Goal: Task Accomplishment & Management: Complete application form

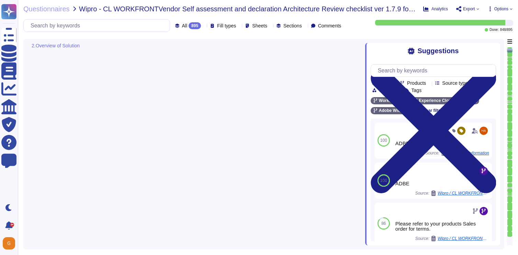
type textarea "Depending on the customer."
type textarea "Please see: [URL][DOMAIN_NAME]"
type textarea "Please refer to your products Sales order for terms."
type textarea "Depending on the customer."
type textarea "SSO identity in which identity profiles are provided by the customer’s identity…"
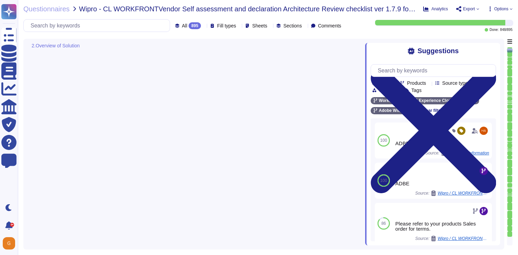
scroll to position [497, 0]
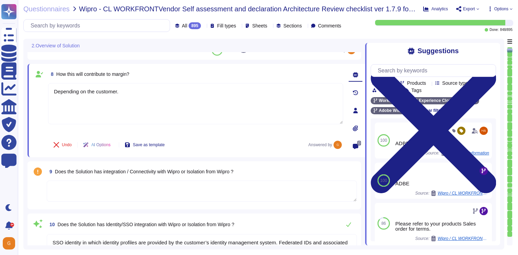
click at [99, 193] on textarea at bounding box center [202, 191] width 310 height 21
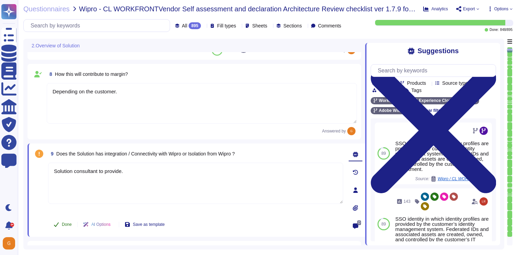
type textarea "Solution consultant to provide."
click at [68, 225] on span "Done" at bounding box center [67, 225] width 10 height 4
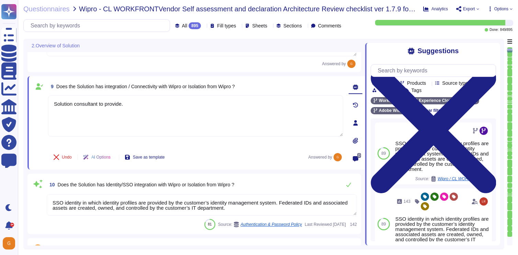
scroll to position [589, 0]
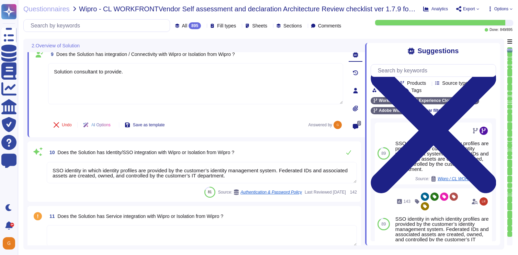
type textarea "Any Adobe business owner who wants to onboard a new third-party vendor must als…"
click at [351, 154] on icon at bounding box center [349, 153] width 6 height 6
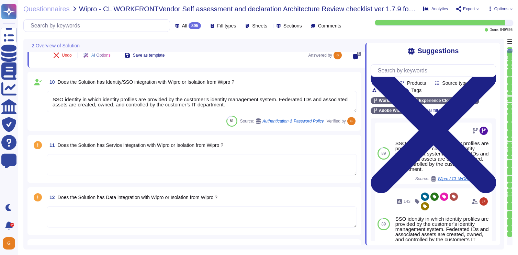
scroll to position [663, 0]
type textarea "As the data controller, you will determine the personal data that Adobe process…"
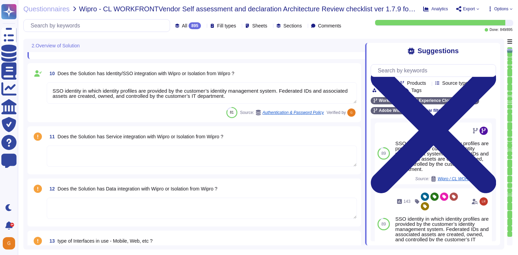
click at [305, 159] on textarea at bounding box center [202, 156] width 310 height 21
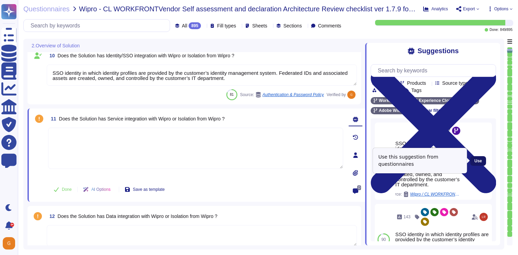
click at [479, 165] on button "Use" at bounding box center [479, 161] width 16 height 10
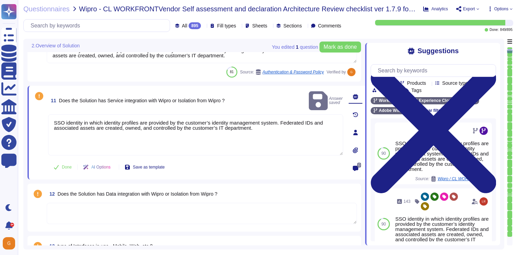
type textarea "As the data controller, you will determine the personal data that Adobe process…"
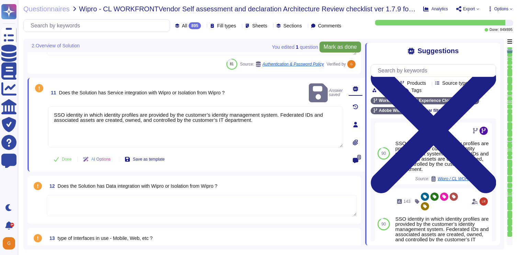
click at [331, 48] on span "Mark as done" at bounding box center [340, 47] width 33 height 6
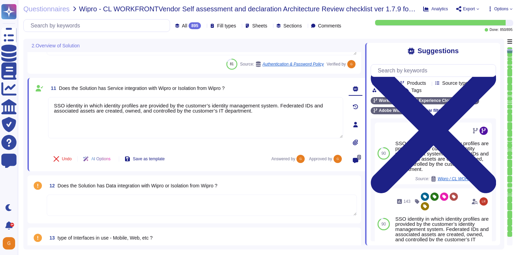
click at [134, 205] on textarea at bounding box center [202, 205] width 310 height 21
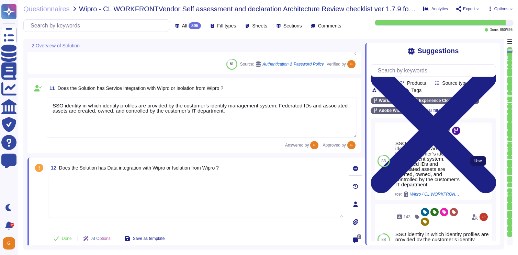
click at [476, 162] on span "Use" at bounding box center [479, 161] width 8 height 4
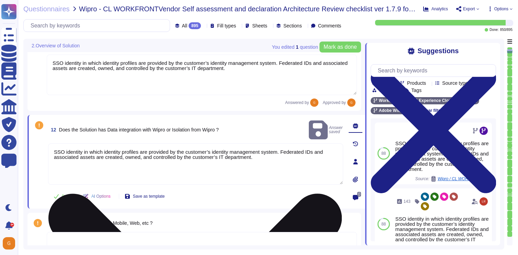
type textarea "As the data controller, you will determine the personal data that Adobe process…"
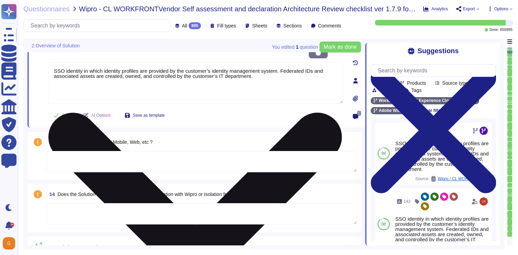
type textarea "Yes"
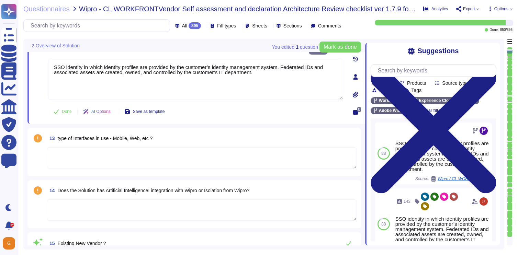
click at [220, 160] on textarea at bounding box center [202, 157] width 310 height 21
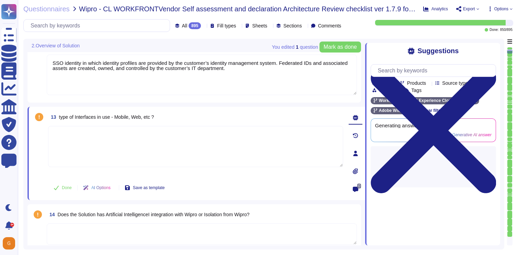
type textarea "Yes"
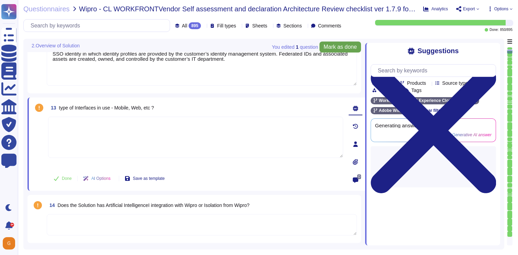
click at [351, 47] on span "Mark as done" at bounding box center [340, 47] width 33 height 6
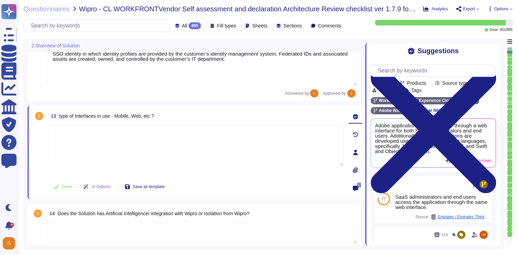
click at [202, 147] on textarea at bounding box center [195, 145] width 295 height 41
type textarea "Web."
click at [70, 185] on span "Done" at bounding box center [67, 187] width 10 height 4
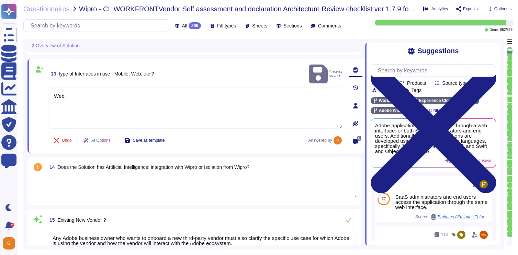
scroll to position [866, 0]
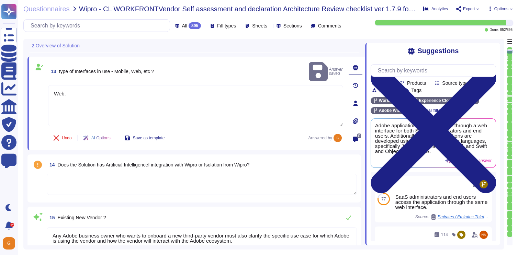
type textarea "Yes"
click at [246, 180] on textarea at bounding box center [202, 184] width 310 height 21
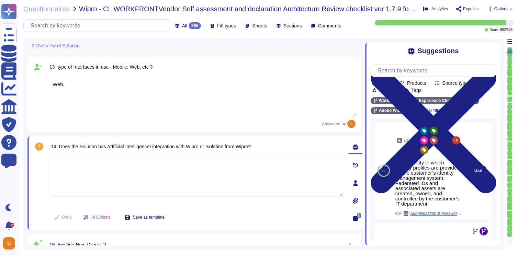
click at [484, 177] on div "Use" at bounding box center [479, 171] width 28 height 97
click at [478, 172] on span "Use" at bounding box center [479, 171] width 8 height 4
type textarea "SSO identity in which identity profiles are provided by the customer’s identity…"
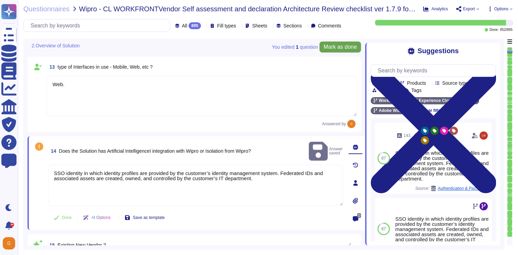
click at [332, 52] on button "Mark as done" at bounding box center [341, 47] width 42 height 11
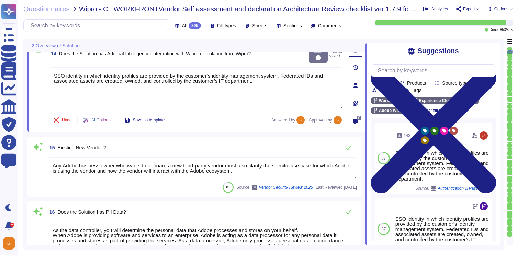
scroll to position [961, 0]
type textarea "Yes"
type textarea "Founded in [DATE], Adobe Inc. is one of the largest and most diversified softwa…"
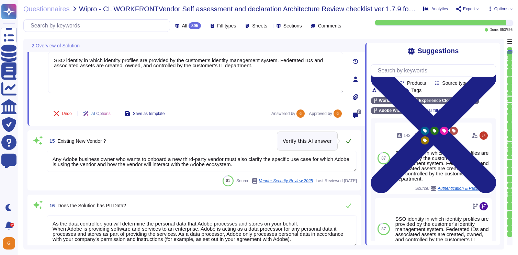
click at [350, 139] on icon at bounding box center [349, 142] width 6 height 6
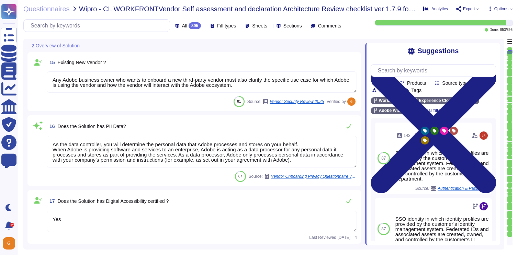
type textarea "Workfront helps organizations centralize projects, manage digital work processe…"
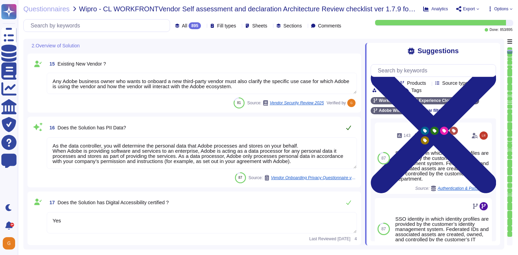
click at [351, 126] on icon at bounding box center [349, 128] width 6 height 6
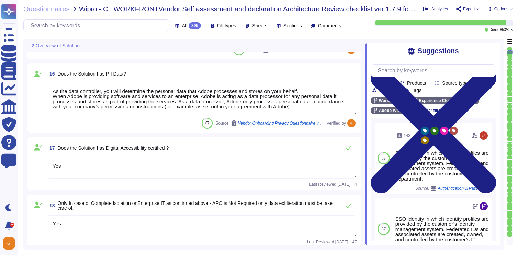
scroll to position [1090, 0]
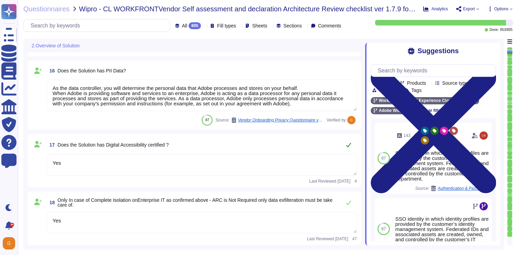
click at [349, 143] on icon at bounding box center [349, 145] width 6 height 6
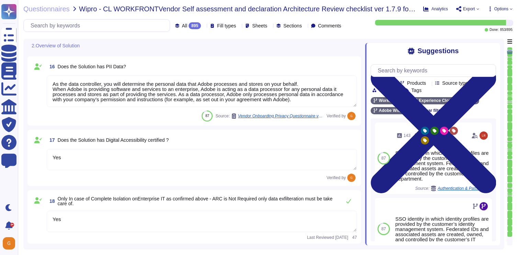
type textarea "Workfront helps organizations centralize projects, manage digital work processe…"
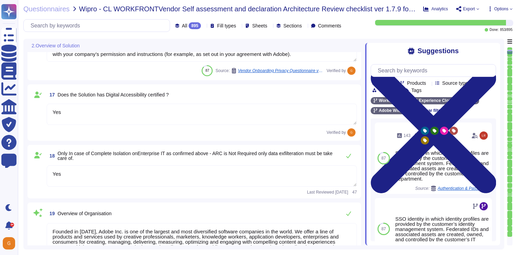
type textarea "Adobe offers several APIs to its clients, enabling them to integrate Adobe serv…"
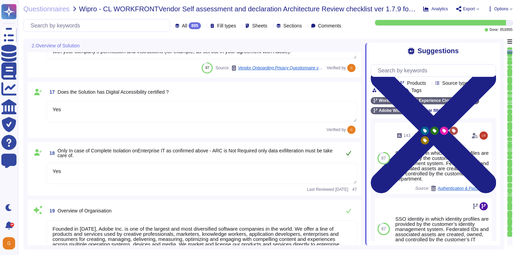
click at [349, 156] on icon at bounding box center [349, 154] width 6 height 6
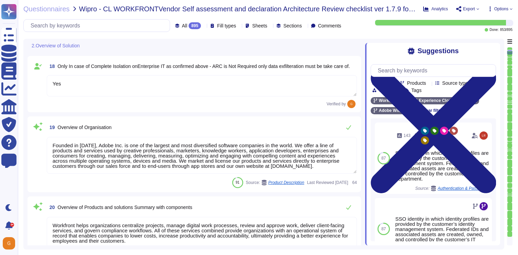
scroll to position [1233, 0]
type textarea "Please see our General Terms of Use ([URL][DOMAIN_NAME]) which include language…"
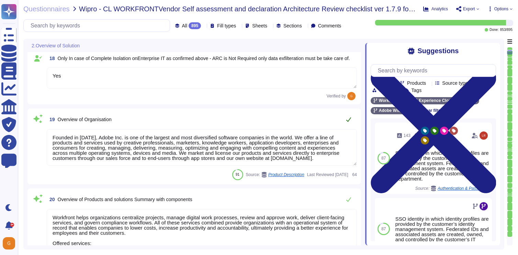
click at [352, 120] on button at bounding box center [349, 120] width 17 height 14
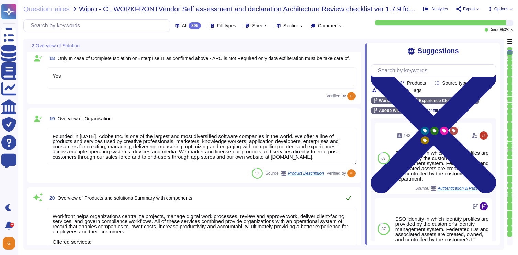
click at [350, 196] on icon at bounding box center [349, 199] width 6 height 6
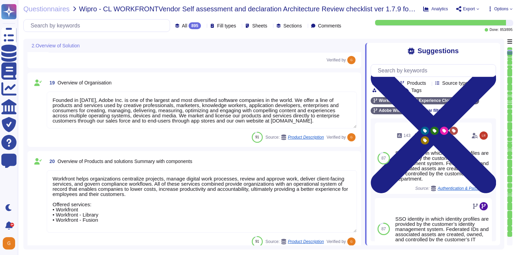
type textarea "All of our information, including current white papers, SOC2 reports, pen test …"
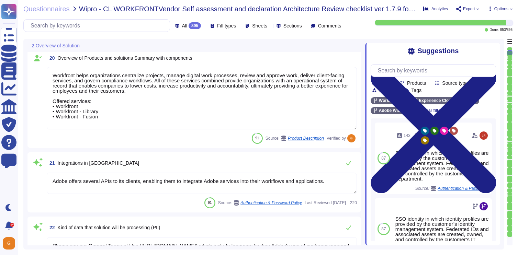
scroll to position [1365, 0]
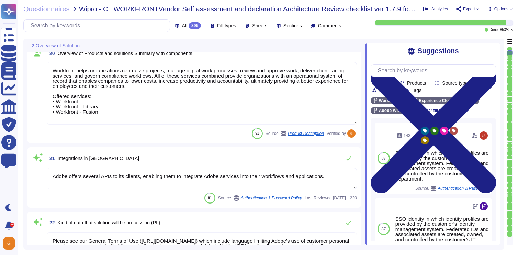
type textarea "Request this document from your Adobe Representative."
click at [352, 159] on button at bounding box center [349, 159] width 17 height 14
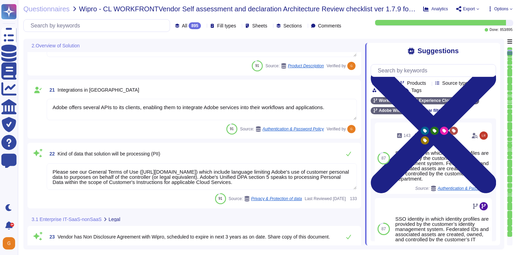
scroll to position [1436, 0]
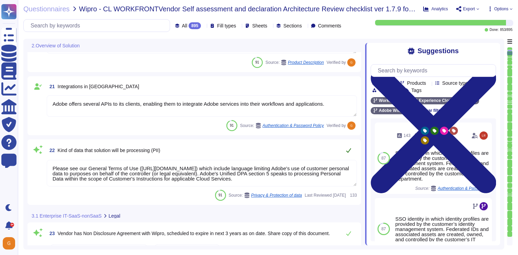
click at [350, 152] on icon at bounding box center [349, 151] width 6 height 6
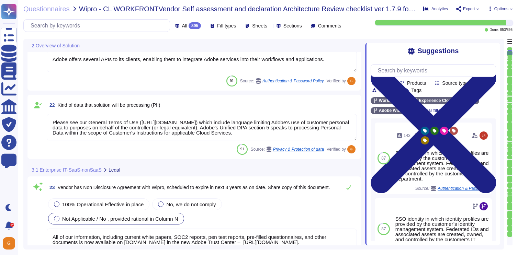
type textarea "To request a copy of the Adobe Data Processing Agreement and Standard Contractu…"
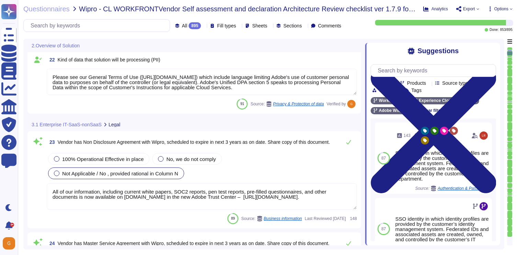
scroll to position [1, 0]
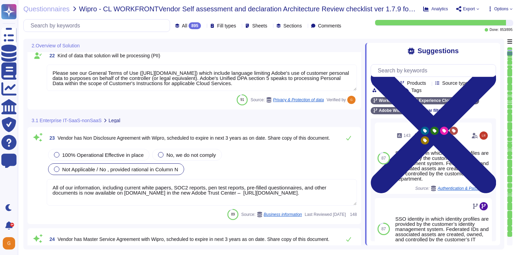
type textarea "[URL][DOMAIN_NAME]"
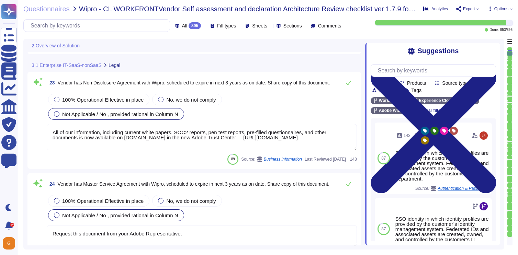
scroll to position [1575, 0]
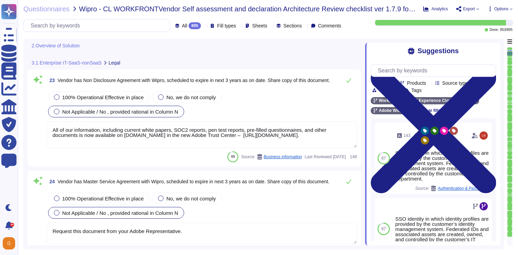
click at [345, 138] on textarea "All of our information, including current white papers, SOC2 reports, pen test …" at bounding box center [202, 135] width 310 height 26
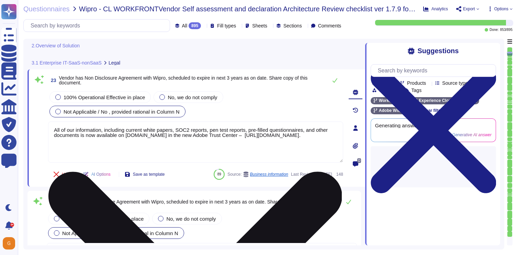
type textarea "[URL][DOMAIN_NAME]"
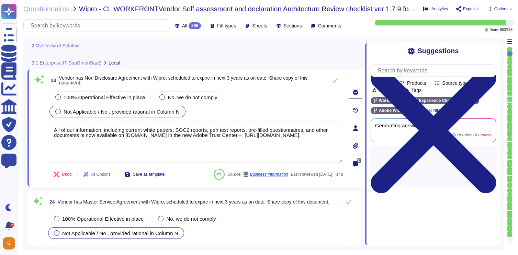
drag, startPoint x: 166, startPoint y: 140, endPoint x: 46, endPoint y: 123, distance: 120.5
click at [46, 123] on div "23 Vendor has Non Disclosure Agreement with Wipro, scheduled to expire in next …" at bounding box center [188, 128] width 310 height 109
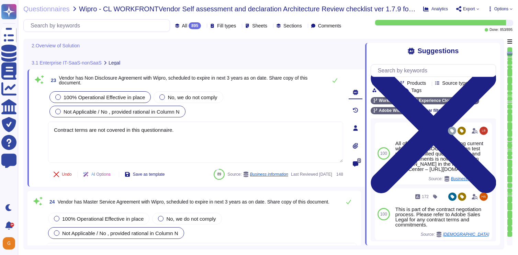
type textarea "Contract terms are not covered in this questionnaire."
click at [117, 97] on span "100% Operational Effective in place" at bounding box center [104, 98] width 81 height 6
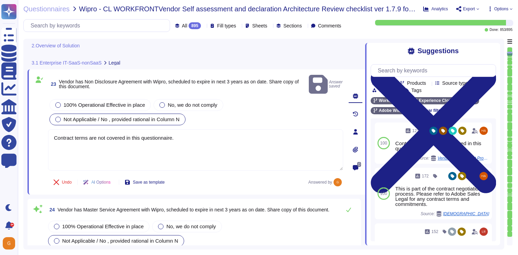
click at [136, 117] on span "Not Applicable / No , provided rational in Column N" at bounding box center [122, 120] width 116 height 6
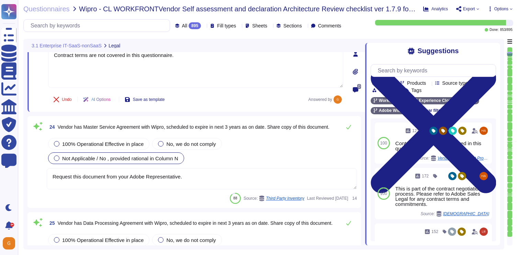
type textarea "All vendors are assessed against the Vendor Information Security Standard."
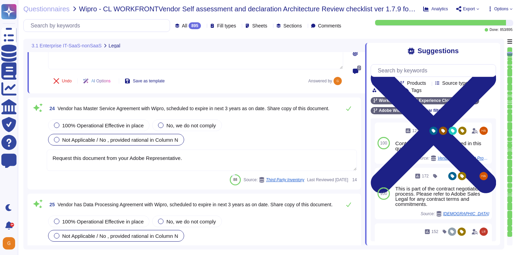
scroll to position [1656, 0]
click at [350, 110] on icon at bounding box center [349, 108] width 6 height 6
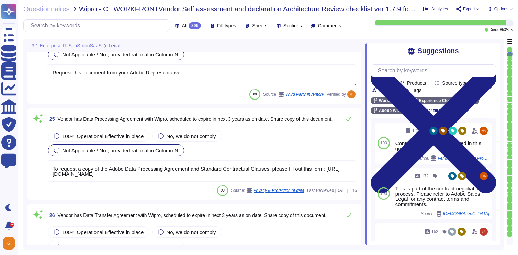
type textarea "All vendors are assessed against the Vendor Information Security Standard."
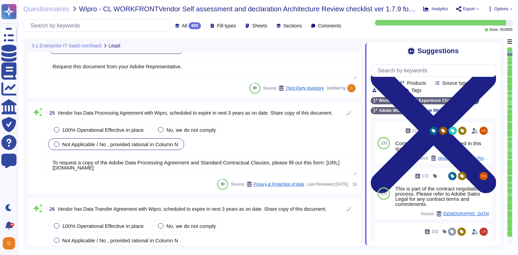
scroll to position [1748, 0]
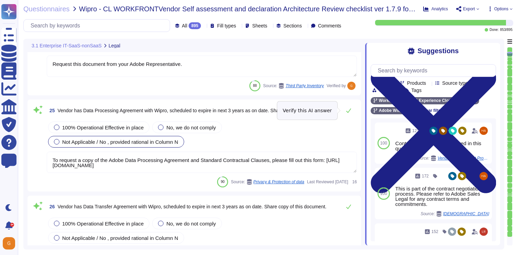
click at [350, 110] on icon at bounding box center [349, 111] width 5 height 4
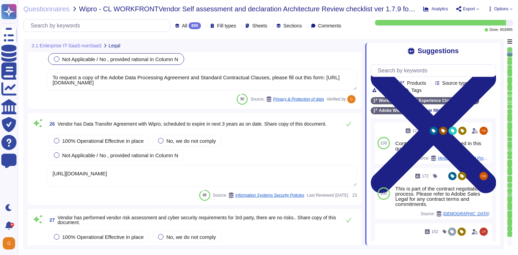
type textarea "Request this document from your Adobe Representative."
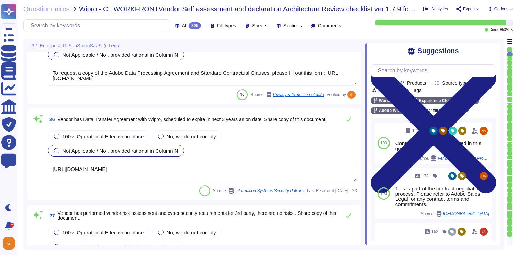
click at [109, 151] on span "Not Applicable / No , provided rational in Column N" at bounding box center [120, 151] width 116 height 6
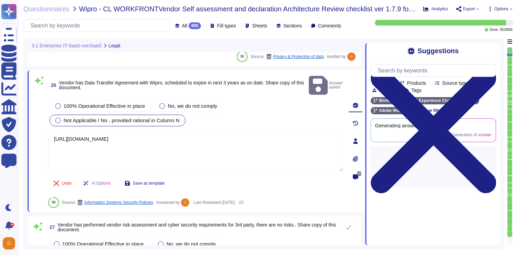
type textarea "Request this document from your Adobe Representative."
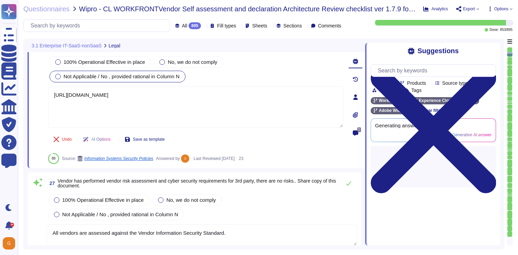
scroll to position [1938, 0]
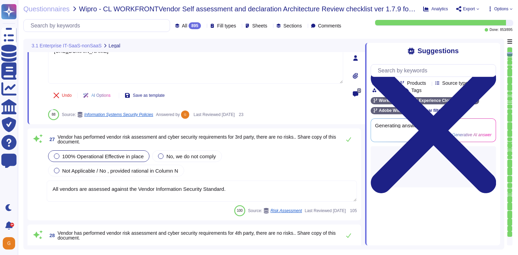
click at [92, 157] on span "100% Operational Effective in place" at bounding box center [102, 157] width 81 height 6
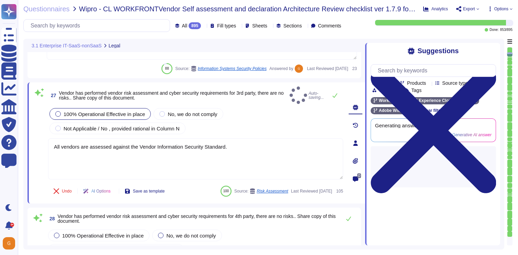
type textarea "Where required by law, Adobe includes a right to audit clause in contracts with…"
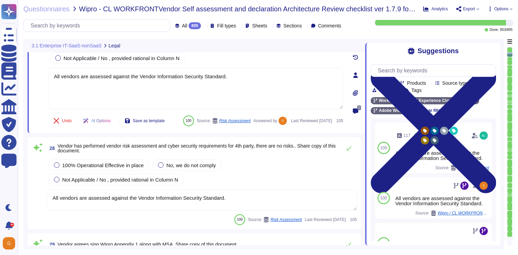
type textarea "Where required by law, Adobe includes a right to audit clause in contracts with…"
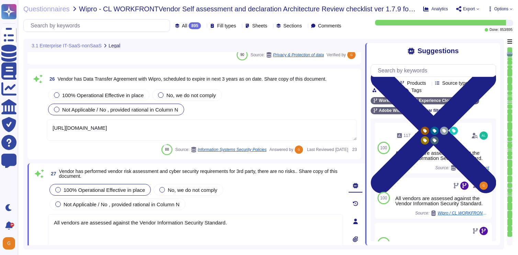
type textarea "Request this document from your Adobe Representative."
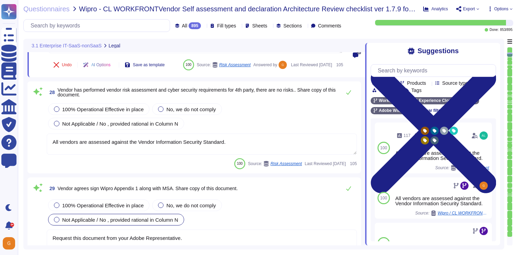
scroll to position [2059, 0]
type textarea "Where required by law, Adobe includes a right to audit clause in contracts with…"
type textarea "This is covered in contract terms. Please refer to Adobe Sales Legal for contra…"
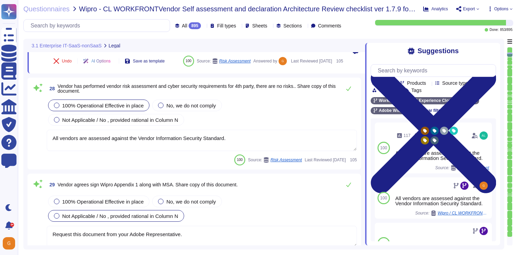
click at [67, 109] on span "100% Operational Effective in place" at bounding box center [102, 106] width 81 height 6
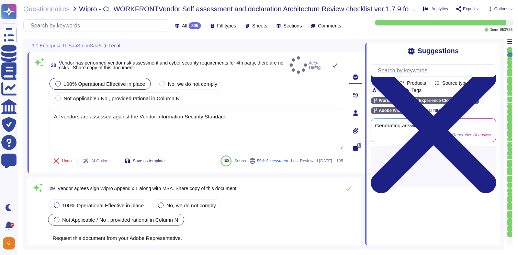
click at [324, 62] on span "Auto-saving..." at bounding box center [307, 65] width 34 height 18
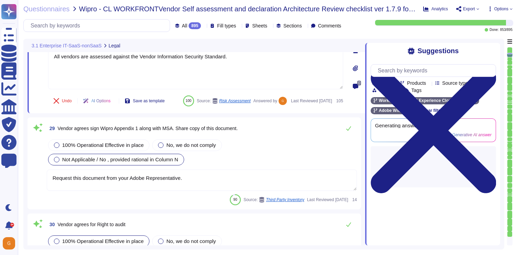
scroll to position [2132, 0]
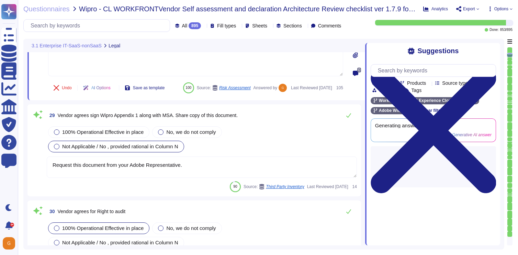
type textarea "This would be called out and determined in the agreement and is dependent upon …"
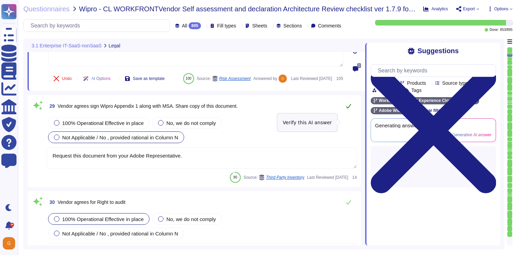
click at [349, 113] on button at bounding box center [349, 106] width 17 height 14
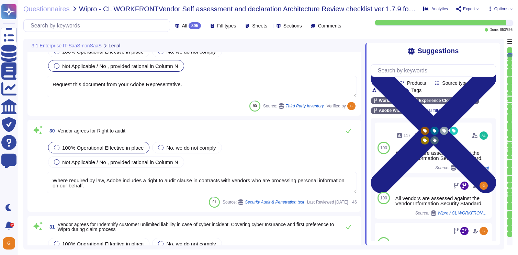
scroll to position [2204, 0]
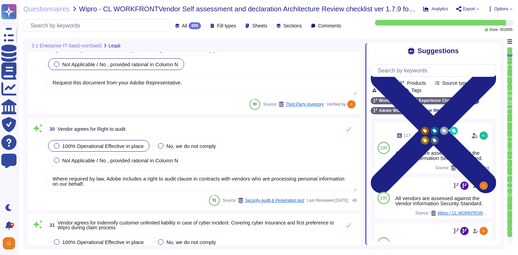
click at [138, 192] on textarea "Where required by law, Adobe includes a right to audit clause in contracts with…" at bounding box center [202, 181] width 310 height 21
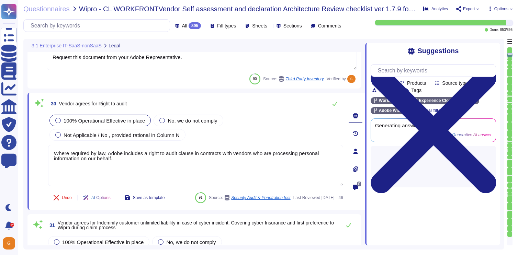
drag, startPoint x: 118, startPoint y: 159, endPoint x: 38, endPoint y: 141, distance: 81.7
click at [38, 141] on div "30 Vendor agrees for Right to audit 100% Operational Effective in place No, we …" at bounding box center [188, 151] width 310 height 109
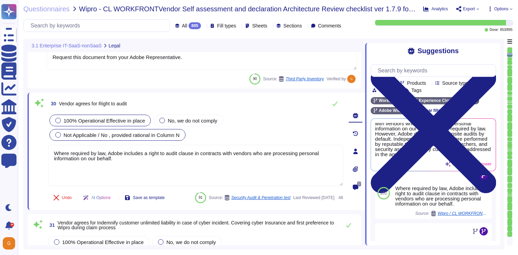
scroll to position [160, 0]
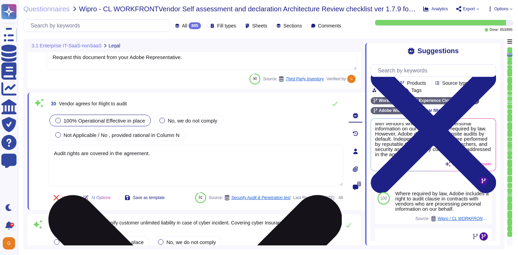
click at [81, 155] on textarea "Audit rights are covered in the agreement." at bounding box center [195, 165] width 295 height 41
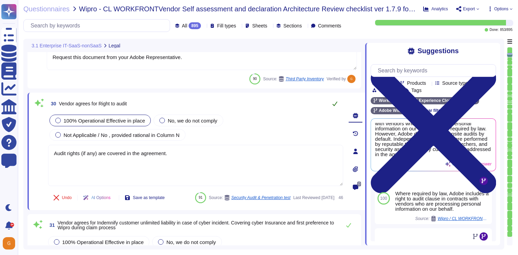
type textarea "Audit rights (if any) are covered in the agreement."
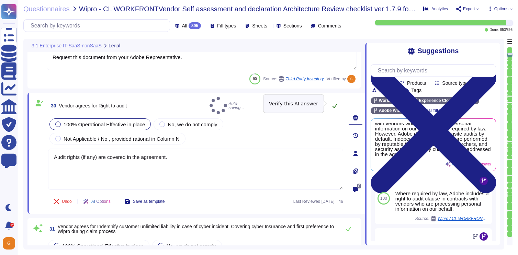
click at [336, 106] on icon at bounding box center [335, 106] width 6 height 6
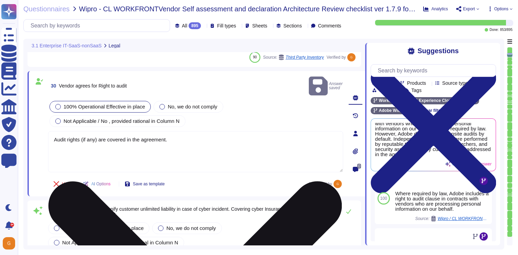
scroll to position [2237, 0]
type textarea "All vendors are assessed against the Vendor Information Security Standard."
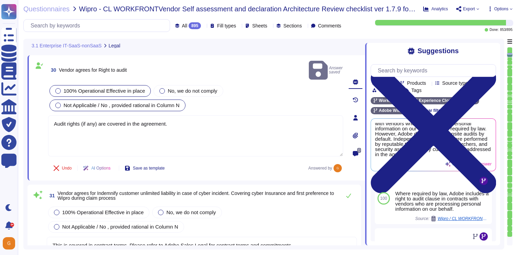
click at [141, 102] on span "Not Applicable / No , provided rational in Column N" at bounding box center [122, 105] width 116 height 6
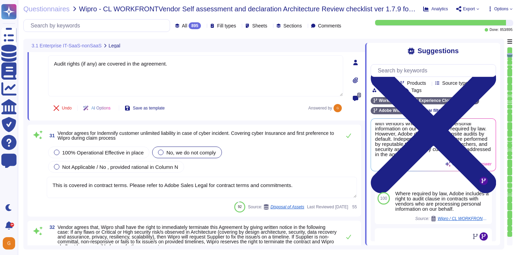
scroll to position [2293, 0]
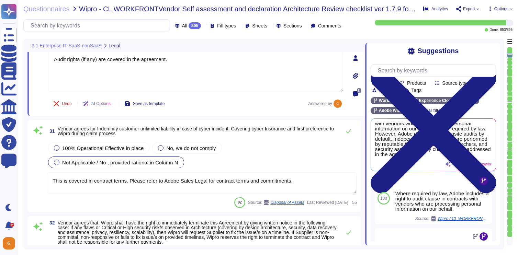
click at [113, 165] on span "Not Applicable / No , provided rational in Column N" at bounding box center [120, 163] width 116 height 6
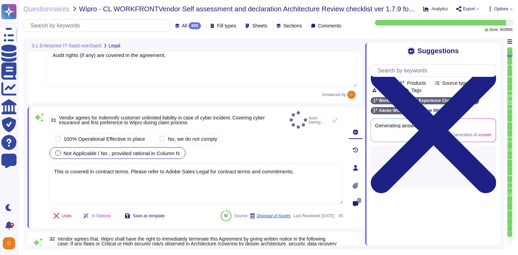
type textarea "All vendors are assessed against the Vendor Information Security Standard."
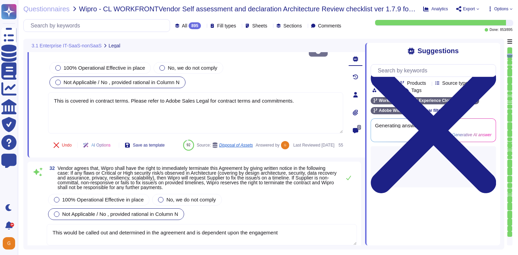
type textarea "We constantly look around the corner to see what is possible. But we don't wait…"
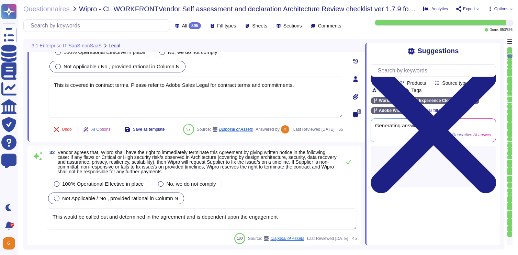
scroll to position [2383, 0]
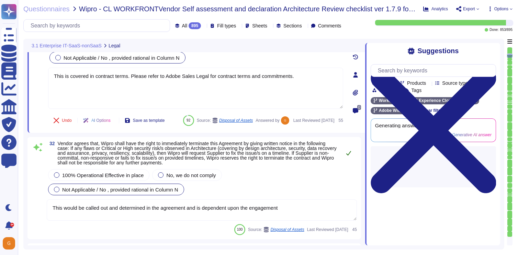
click at [353, 160] on button at bounding box center [349, 153] width 17 height 14
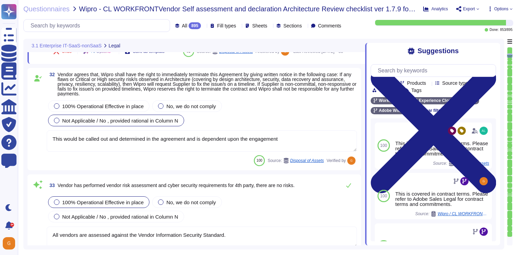
type textarea "Network segmentation is implemented within the Adobe services production enviro…"
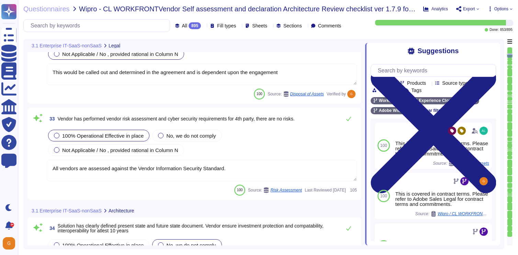
scroll to position [2520, 0]
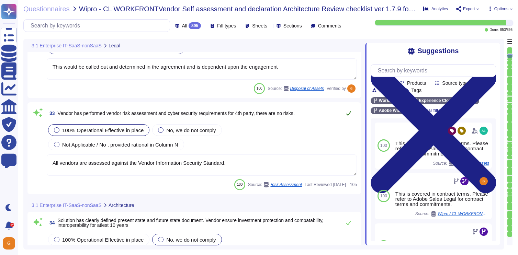
click at [348, 116] on icon at bounding box center [349, 114] width 6 height 6
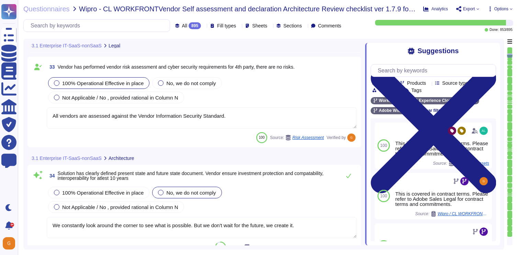
scroll to position [2569, 0]
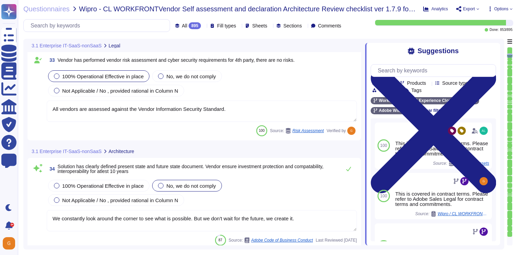
type textarea "Amazon Web Services uses strong tenant isolation security and control capabilit…"
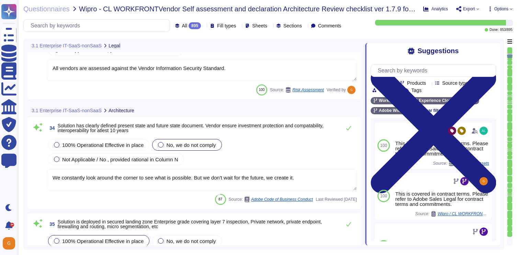
scroll to position [2621, 0]
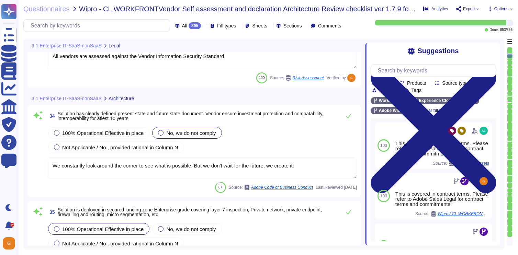
click at [281, 179] on textarea "We constantly look around the corner to see what is possible. But we don't wait…" at bounding box center [202, 167] width 310 height 21
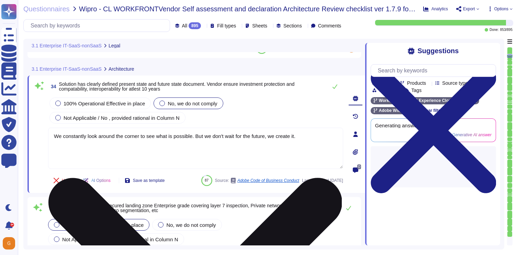
type textarea "Adobe's products and services' architecture diagrams are reviewed and updated, …"
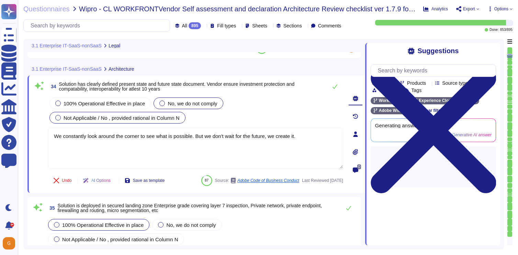
click at [106, 119] on span "Not Applicable / No , provided rational in Column N" at bounding box center [122, 118] width 116 height 6
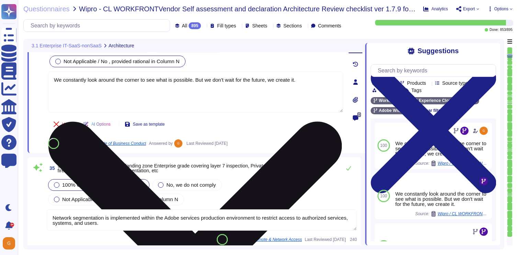
type textarea "Adobe's products and services' architecture diagrams are reviewed and updated, …"
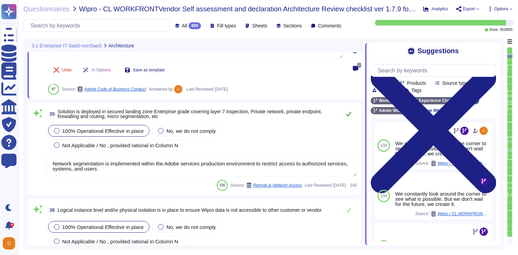
click at [347, 113] on icon at bounding box center [349, 114] width 6 height 6
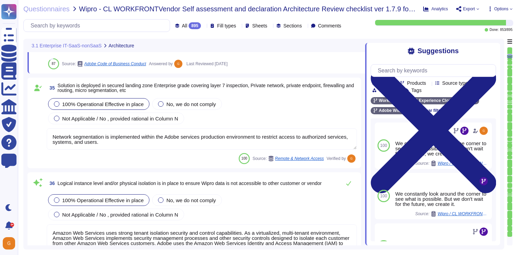
type textarea "Adobe had access controls in place to limit Adobe employee access to customer d…"
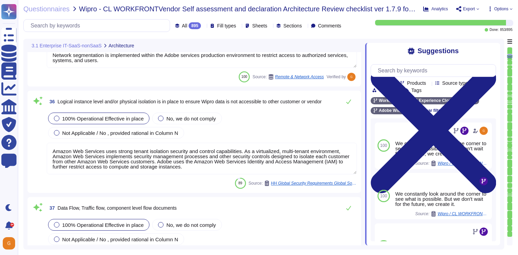
scroll to position [2850, 0]
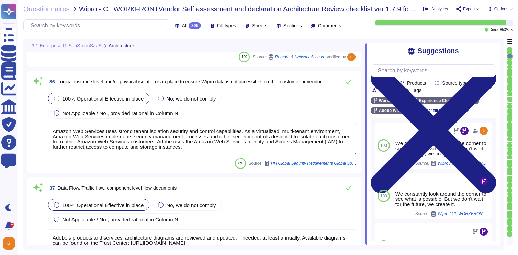
type textarea "Every component in the SaaS infrastructure is redundant. There are at least two…"
click at [353, 89] on div "36 Logical instance level and/or physical isolation is in place to ensure Wipro…" at bounding box center [195, 122] width 326 height 94
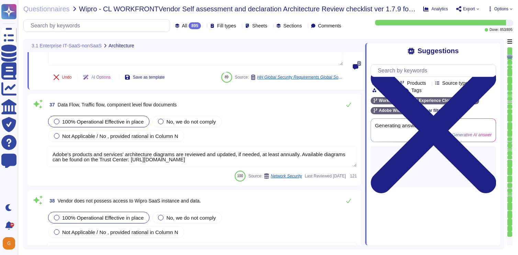
scroll to position [2914, 0]
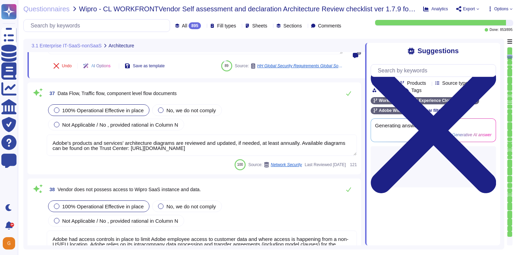
type textarea "No"
click at [345, 92] on button at bounding box center [349, 94] width 17 height 14
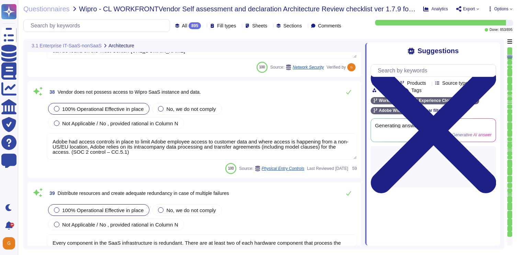
type textarea "Adobe’s Business Continuity Disaster Recovery program is supported by governing…"
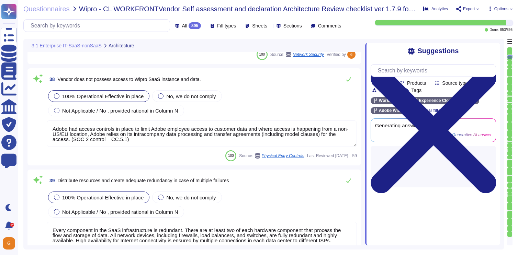
scroll to position [3018, 0]
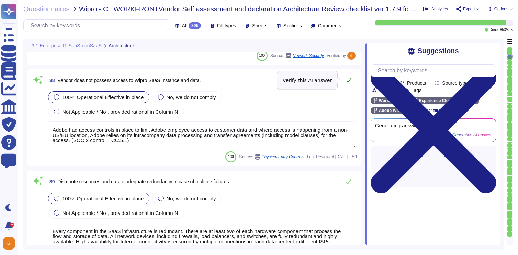
click at [348, 80] on icon at bounding box center [349, 81] width 6 height 6
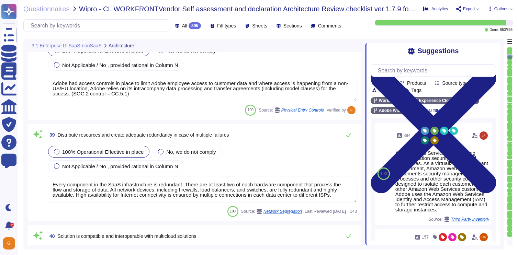
scroll to position [3070, 0]
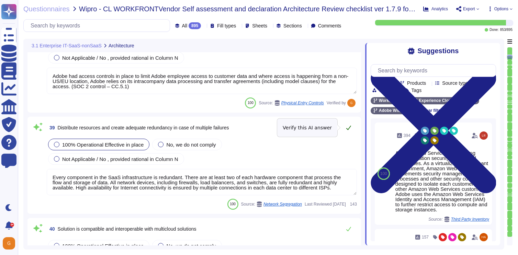
click at [349, 133] on button at bounding box center [349, 128] width 17 height 14
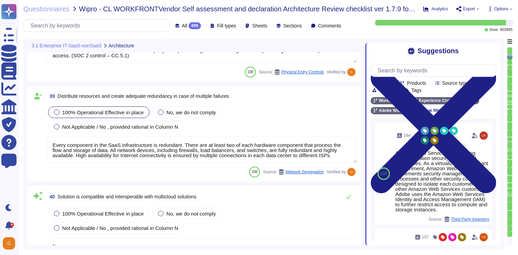
type textarea "Adobe’s Business Continuity Disaster Recovery program is supported by governing…"
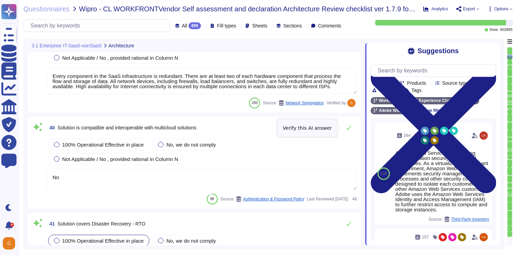
scroll to position [3170, 0]
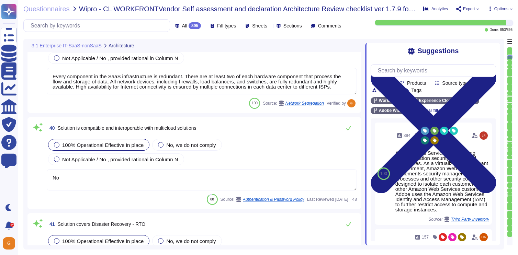
click at [94, 147] on span "100% Operational Effective in place" at bounding box center [102, 145] width 81 height 6
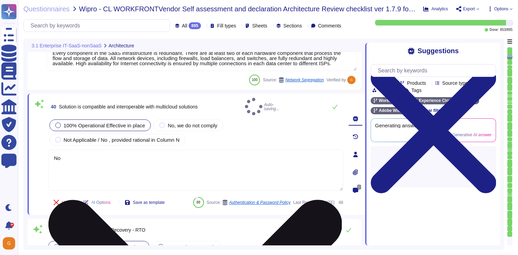
type textarea "Adobe’s Business Continuity Disaster Recovery program is supported by governing…"
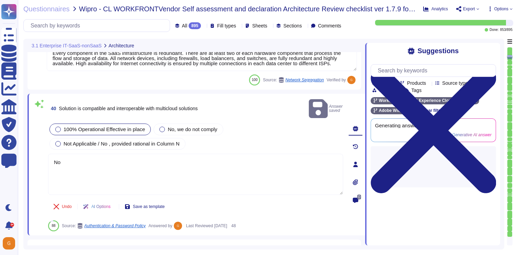
drag, startPoint x: 73, startPoint y: 152, endPoint x: 34, endPoint y: 151, distance: 38.9
click at [34, 151] on div "40 Solution is compatible and interoperable with multicloud solutions Answer sa…" at bounding box center [188, 165] width 310 height 134
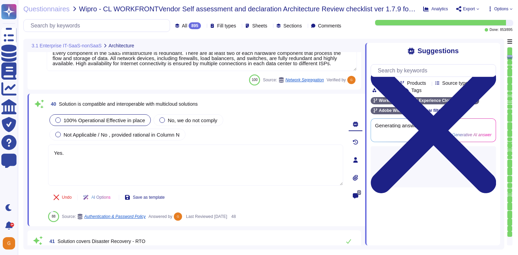
type textarea "Yes."
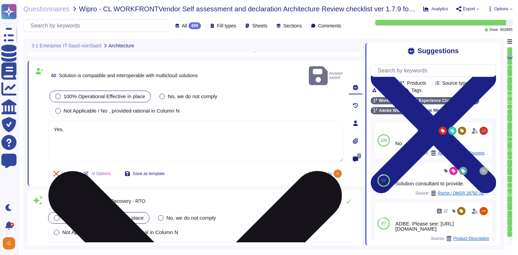
scroll to position [3228, 0]
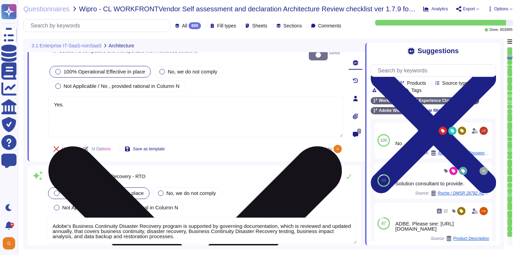
type textarea "Availability metrics and SLA related information are defined within the SLA agr…"
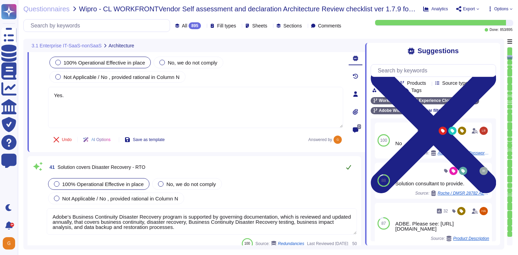
click at [352, 166] on button at bounding box center [349, 168] width 17 height 14
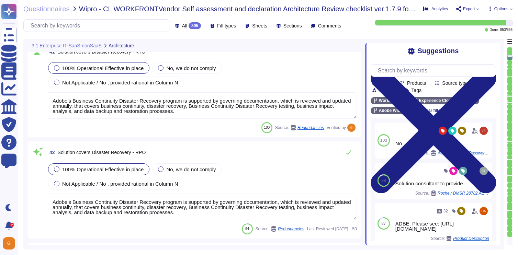
type textarea "The SLA for Minimum Uptime Percentage for most of our products is 99.9% for cov…"
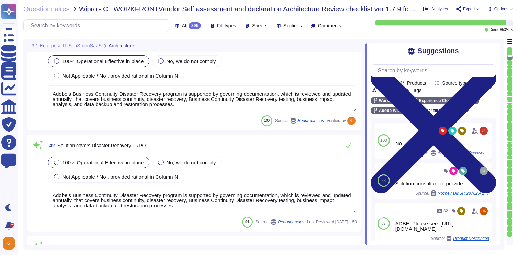
scroll to position [3344, 0]
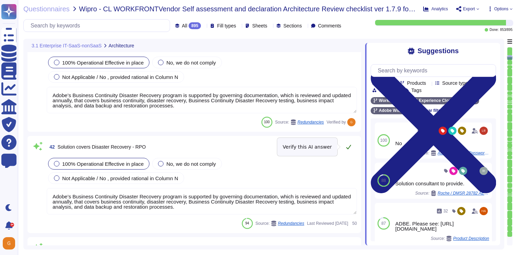
click at [349, 147] on icon at bounding box center [349, 147] width 6 height 6
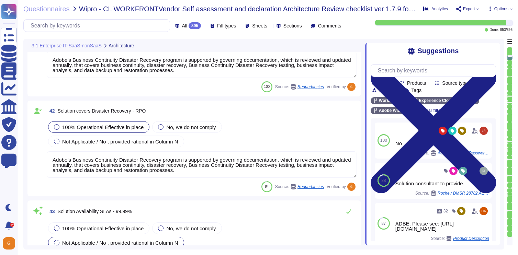
type textarea "As part of the continuous monitoring program, each month Adobe is required to r…"
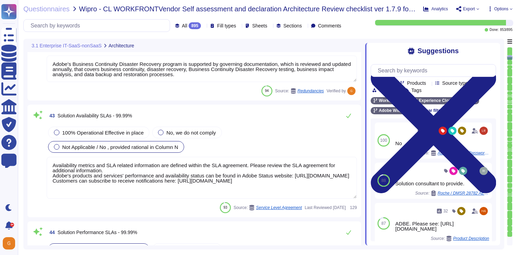
scroll to position [3471, 0]
click at [348, 113] on button at bounding box center [349, 116] width 17 height 14
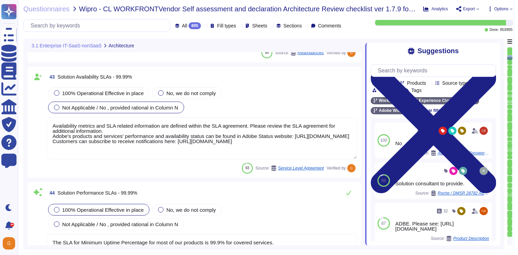
type textarea "ISO/IEC 27002 is an international standard that provides guidance for organizat…"
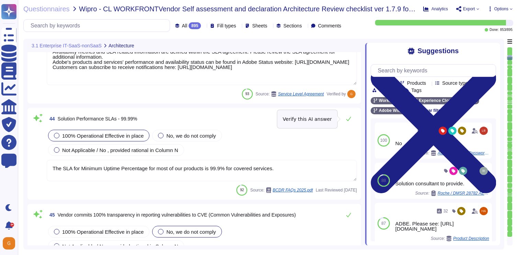
scroll to position [3579, 0]
click at [349, 120] on icon at bounding box center [349, 120] width 6 height 6
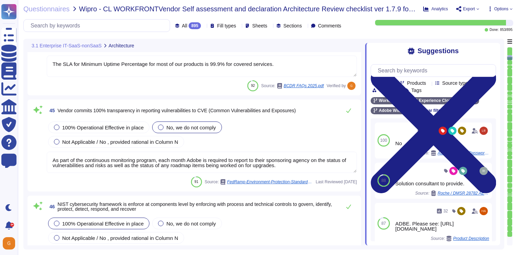
scroll to position [3690, 0]
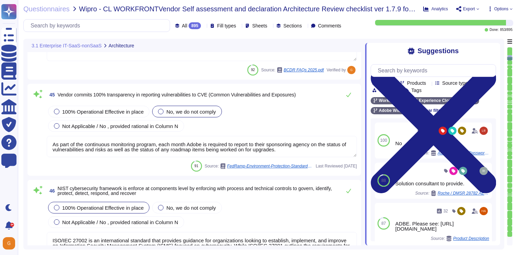
type textarea "On a regular basis, the security team reviews operating systems used in the clo…"
click at [126, 124] on span "Not Applicable / No , provided rational in Column N" at bounding box center [120, 126] width 116 height 6
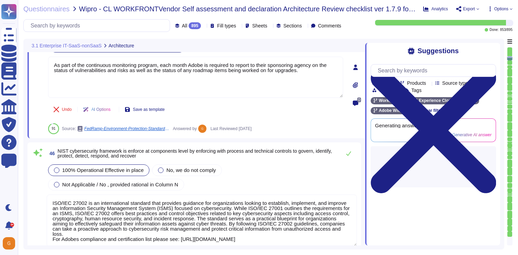
type textarea "On a regular basis, the security team reviews operating systems used in the clo…"
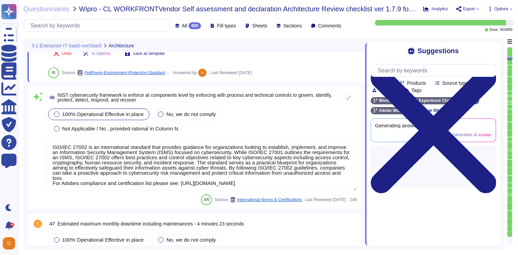
scroll to position [3838, 0]
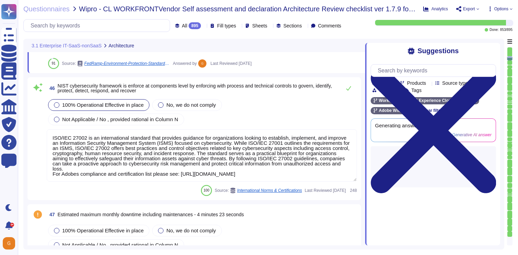
type textarea "Lor ip dolo sitamet con adipisc eli seddoe (te incididunt) utl et dolore, mag a…"
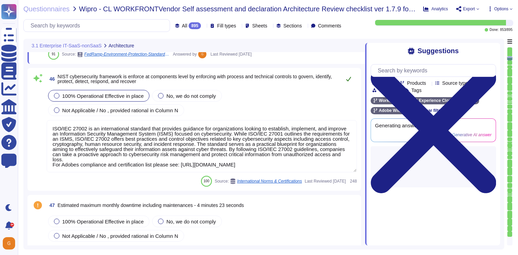
click at [347, 77] on icon at bounding box center [349, 79] width 6 height 6
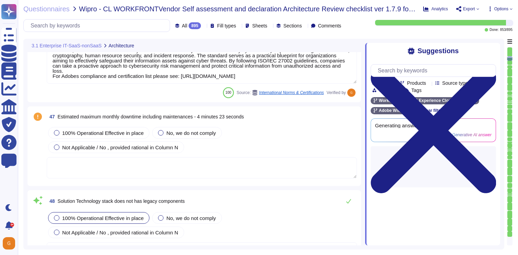
scroll to position [3943, 0]
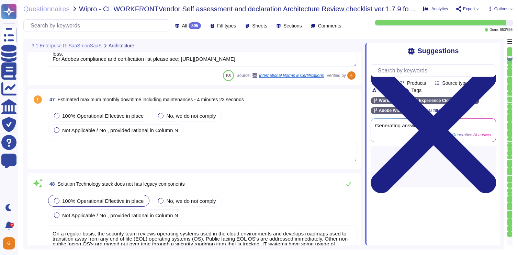
click at [213, 156] on textarea at bounding box center [202, 150] width 310 height 21
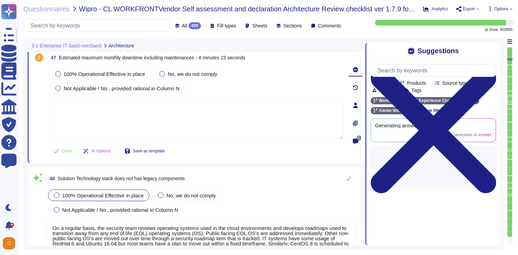
click at [102, 95] on div "100% Operational Effective in place No, we do not comply Not Applicable / No , …" at bounding box center [195, 81] width 295 height 29
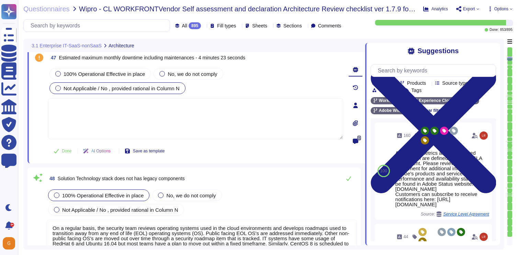
click at [102, 88] on span "Not Applicable / No , provided rational in Column N" at bounding box center [122, 89] width 116 height 6
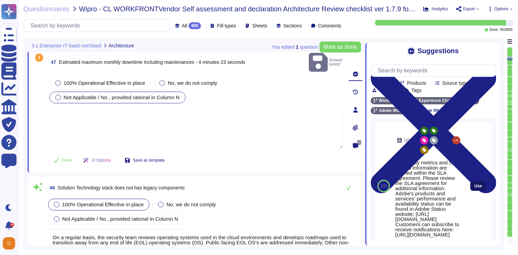
click at [479, 188] on span "Use" at bounding box center [479, 186] width 8 height 4
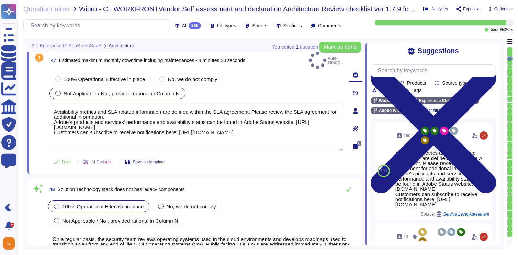
type textarea "Availability metrics and SLA related information are defined within the SLA agr…"
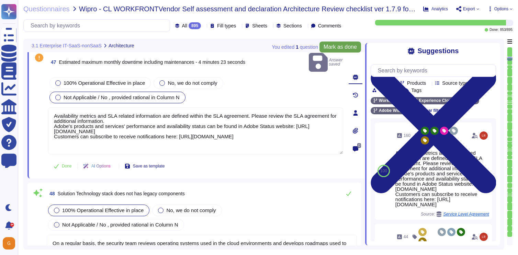
click at [347, 45] on span "Mark as done" at bounding box center [340, 47] width 33 height 6
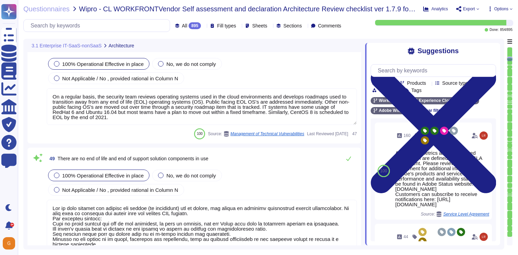
type textarea "Products or services, both Adobe enterprise and customer-facing, that are no lo…"
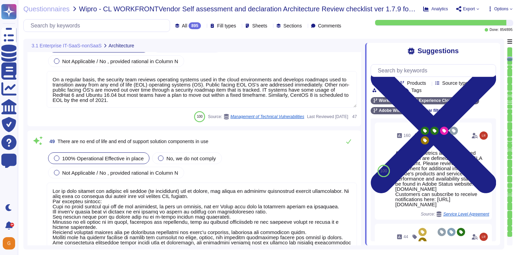
scroll to position [4101, 0]
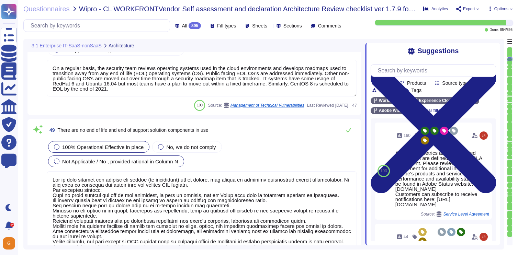
click at [93, 167] on div "Not Applicable / No , provided rational in Column N" at bounding box center [116, 162] width 136 height 12
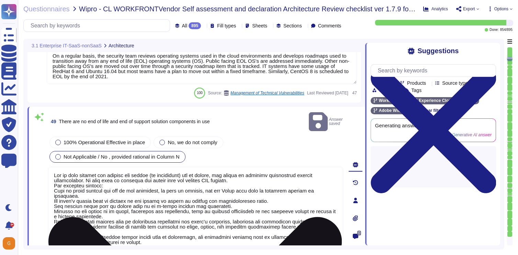
type textarea "Products or services, both Adobe enterprise and customer-facing, that are no lo…"
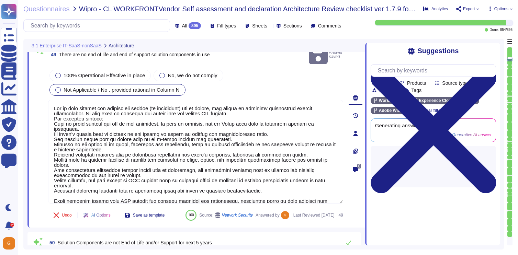
type textarea "There are no single points of failure in the system."
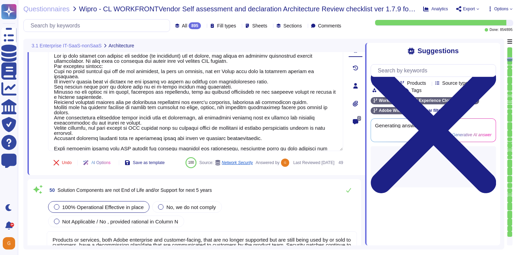
type textarea "Every component in the SaaS infrastructure is redundant. There are at least two…"
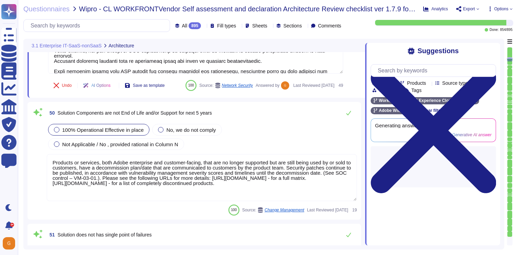
scroll to position [4286, 0]
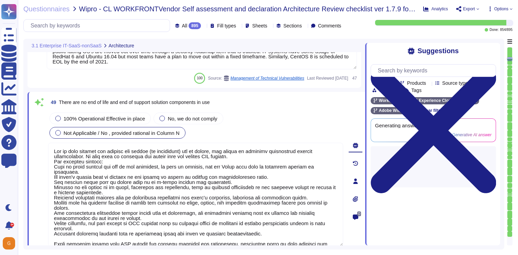
type textarea "Availability metrics and SLA related information are defined within the SLA agr…"
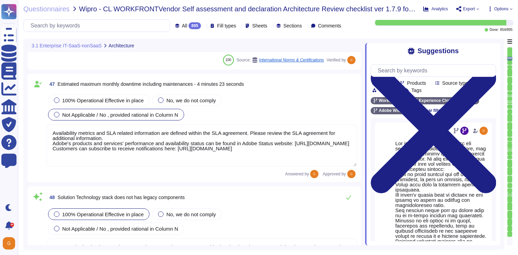
type textarea "As part of the continuous monitoring program, each month Adobe is required to r…"
type textarea "ISO/IEC 27002 is an international standard that provides guidance for organizat…"
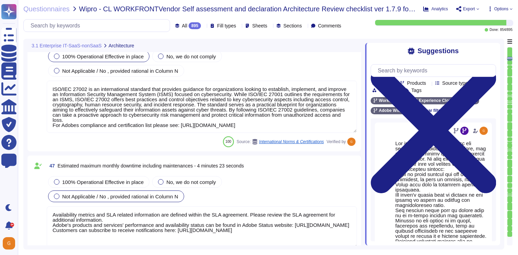
type textarea "The SLA for Minimum Uptime Percentage for most of our products is 99.9% for cov…"
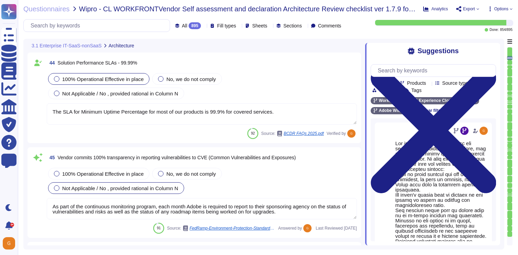
type textarea "Adobe’s Business Continuity Disaster Recovery program is supported by governing…"
type textarea "Availability metrics and SLA related information are defined within the SLA agr…"
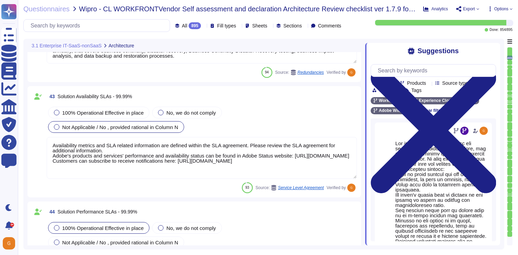
type textarea "Adobe’s Business Continuity Disaster Recovery program is supported by governing…"
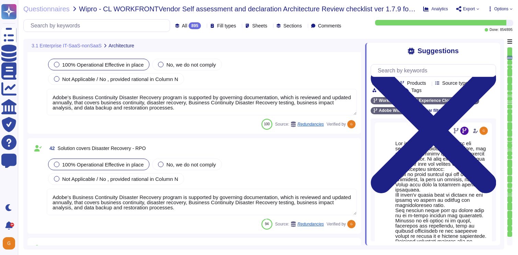
scroll to position [3310, 0]
type textarea "Every component in the SaaS infrastructure is redundant. There are at least two…"
type textarea "Yes."
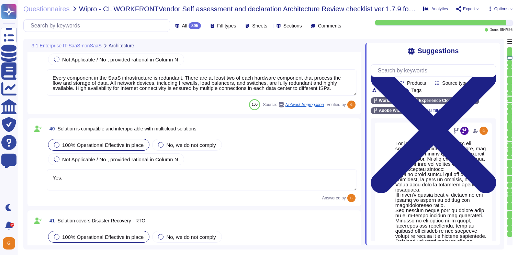
scroll to position [3137, 0]
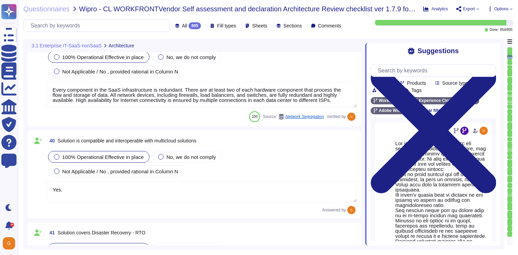
type textarea "Adobe's products and services' architecture diagrams are reviewed and updated, …"
type textarea "Adobe had access controls in place to limit Adobe employee access to customer d…"
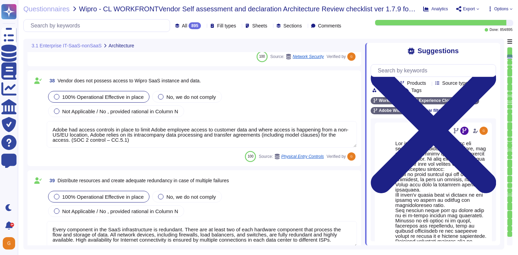
type textarea "Amazon Web Services uses strong tenant isolation security and control capabilit…"
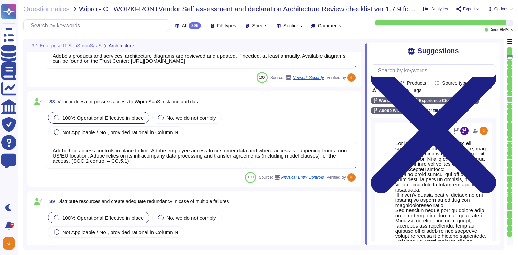
scroll to position [2980, 0]
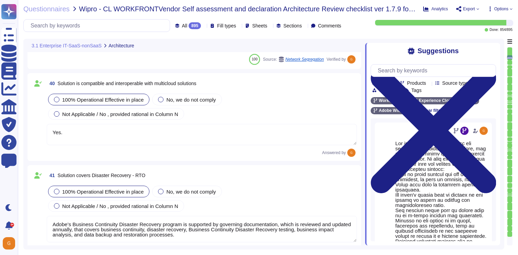
type textarea "Adobe’s Business Continuity Disaster Recovery program is supported by governing…"
type textarea "Availability metrics and SLA related information are defined within the SLA agr…"
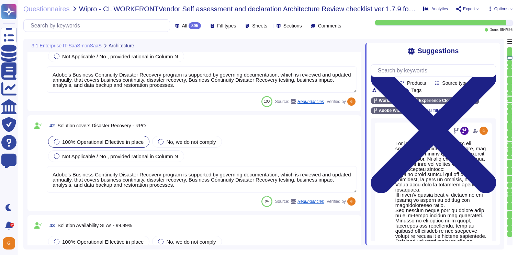
type textarea "The SLA for Minimum Uptime Percentage for most of our products is 99.9% for cov…"
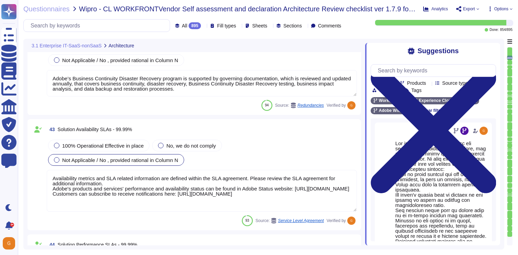
type textarea "As part of the continuous monitoring program, each month Adobe is required to r…"
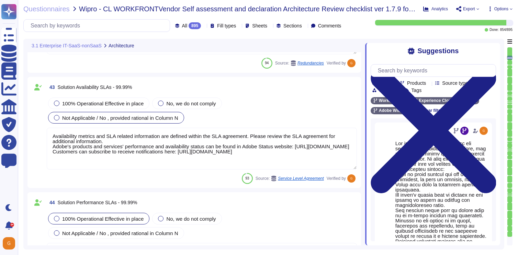
scroll to position [3470, 0]
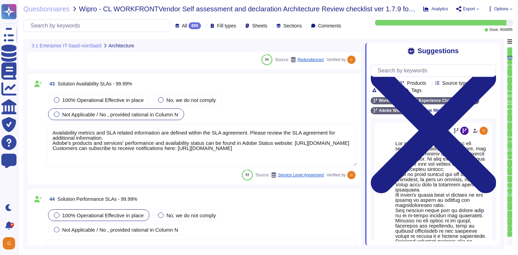
type textarea "ISO/IEC 27002 is an international standard that provides guidance for organizat…"
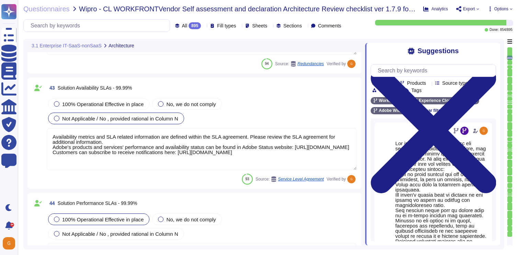
type textarea "Yes."
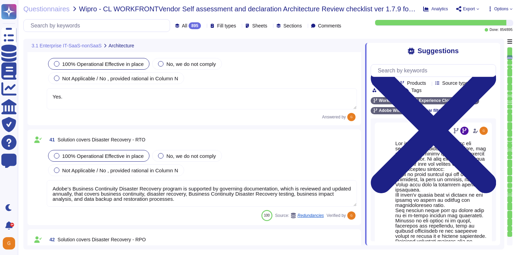
scroll to position [3225, 0]
type textarea "Adobe had access controls in place to limit Adobe employee access to customer d…"
type textarea "Every component in the SaaS infrastructure is redundant. There are at least two…"
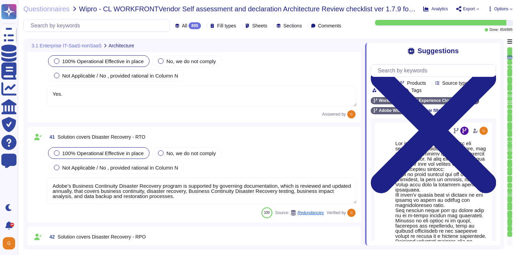
type textarea "The SLA for Minimum Uptime Percentage for most of our products is 99.9% for cov…"
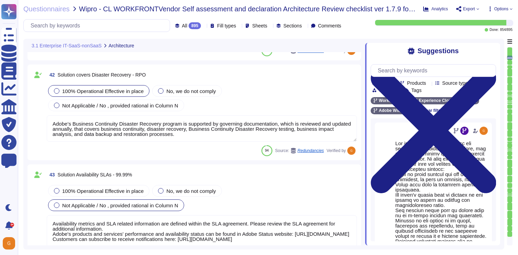
type textarea "As part of the continuous monitoring program, each month Adobe is required to r…"
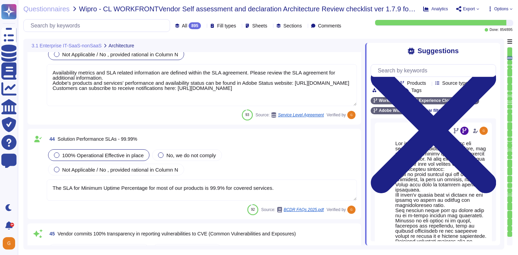
type textarea "ISO/IEC 27002 is an international standard that provides guidance for organizat…"
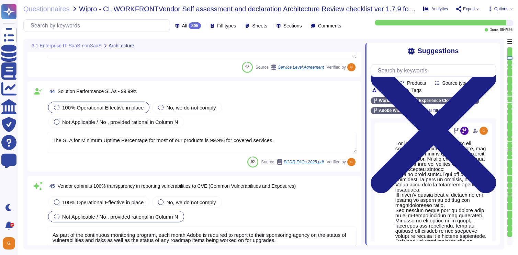
type textarea "Availability metrics and SLA related information are defined within the SLA agr…"
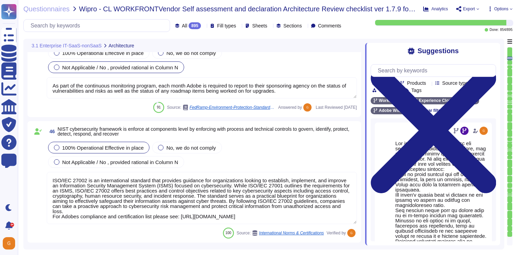
type textarea "On a regular basis, the security team reviews operating systems used in the clo…"
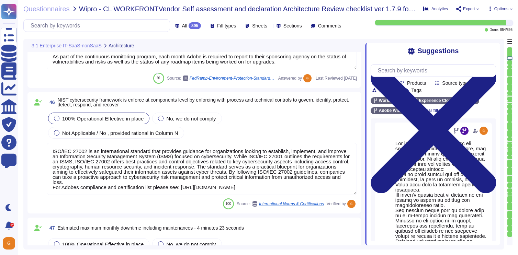
type textarea "Lor ip dolo sitamet con adipisc eli seddoe (te incididunt) utl et dolore, mag a…"
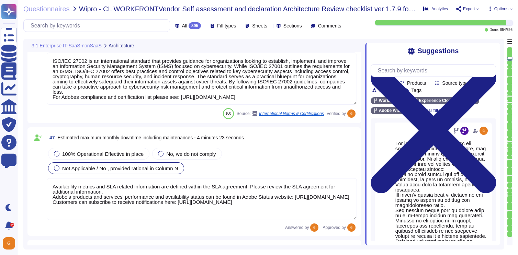
scroll to position [3834, 0]
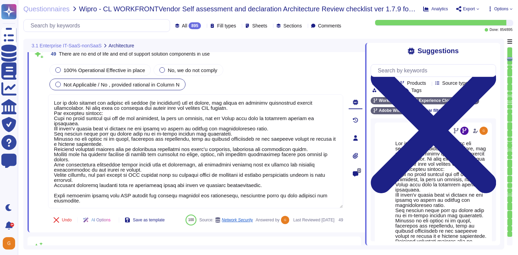
type textarea "Products or services, both Adobe enterprise and customer-facing, that are no lo…"
type textarea "There are no single points of failure in the system."
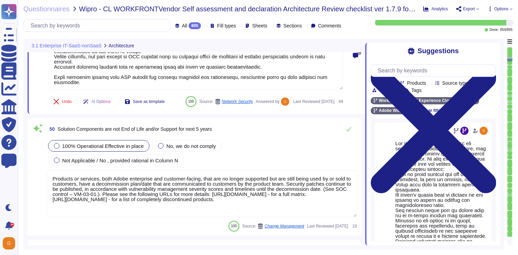
scroll to position [4267, 0]
type textarea "Every component in the SaaS infrastructure is redundant. There are at least two…"
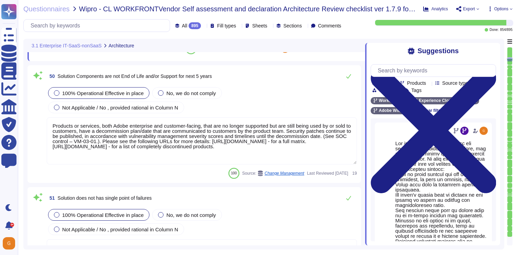
scroll to position [4296, 0]
type textarea "Solution consultant to provide."
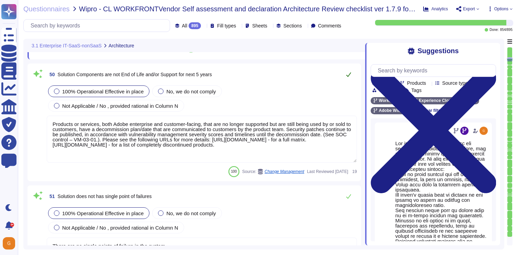
click at [352, 81] on button at bounding box center [349, 75] width 17 height 14
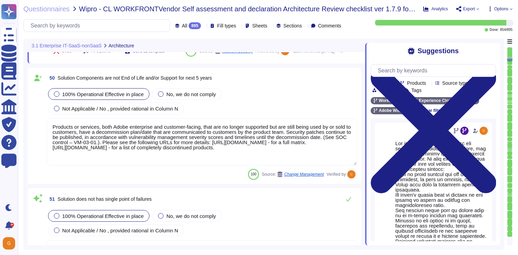
type textarea "On a regular basis, the security team reviews operating systems used in the clo…"
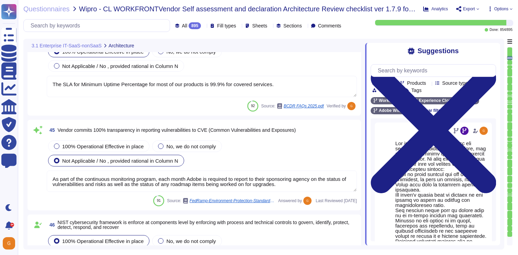
type textarea "Adobe’s Business Continuity Disaster Recovery program is supported by governing…"
type textarea "Availability metrics and SLA related information are defined within the SLA agr…"
type textarea "The SLA for Minimum Uptime Percentage for most of our products is 99.9% for cov…"
type textarea "As part of the continuous monitoring program, each month Adobe is required to r…"
type textarea "ISO/IEC 27002 is an international standard that provides guidance for organizat…"
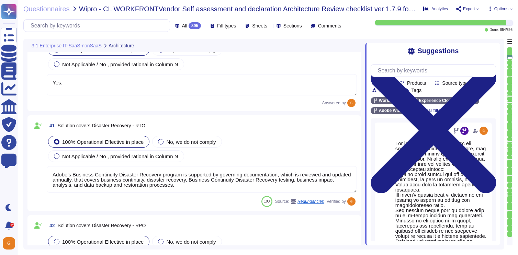
type textarea "Adobe had access controls in place to limit Adobe employee access to customer d…"
type textarea "Every component in the SaaS infrastructure is redundant. There are at least two…"
type textarea "Yes."
type textarea "Adobe’s Business Continuity Disaster Recovery program is supported by governing…"
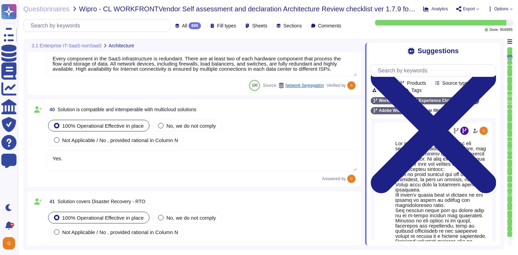
scroll to position [3159, 0]
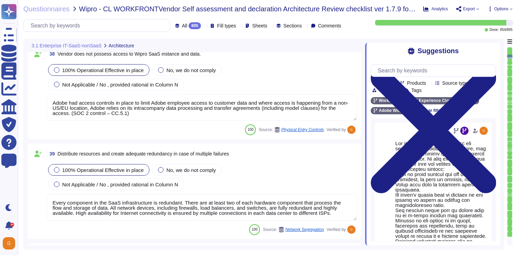
type textarea "Amazon Web Services uses strong tenant isolation security and control capabilit…"
type textarea "Adobe's products and services' architecture diagrams are reviewed and updated, …"
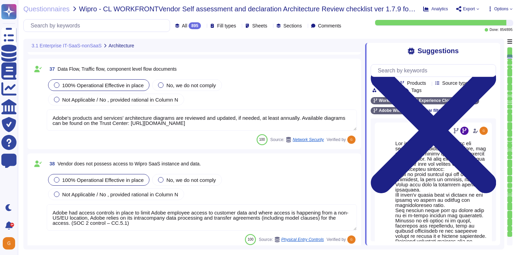
type textarea "Network segmentation is implemented within the Adobe services production enviro…"
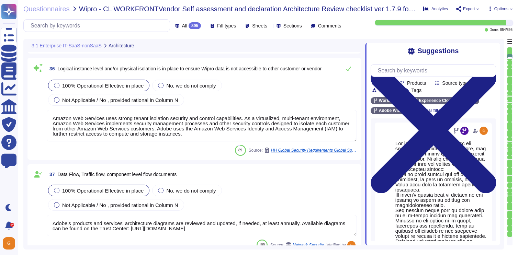
type textarea "We constantly look around the corner to see what is possible. But we don't wait…"
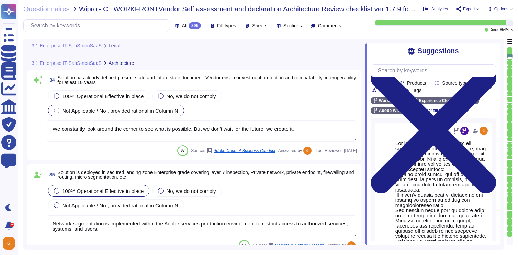
type textarea "This would be called out and determined in the agreement and is dependent upon …"
type textarea "All vendors are assessed against the Vendor Information Security Standard."
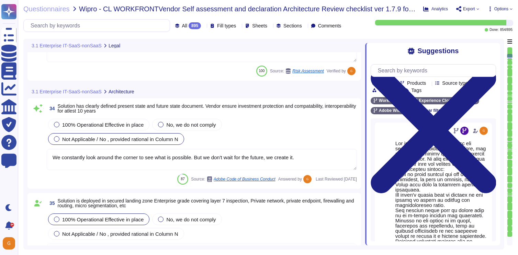
scroll to position [2596, 0]
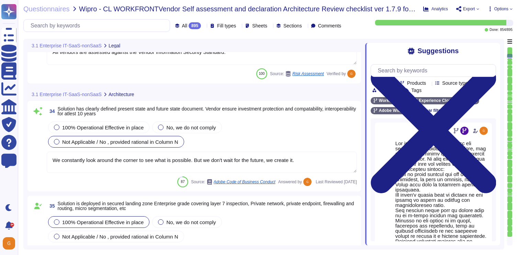
click at [217, 156] on textarea "We constantly look around the corner to see what is possible. But we don't wait…" at bounding box center [202, 162] width 310 height 21
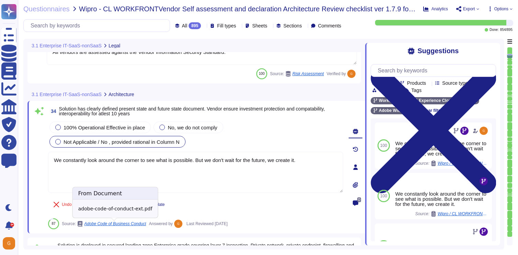
click at [109, 223] on span "Adobe Code of Business Conduct" at bounding box center [115, 224] width 62 height 4
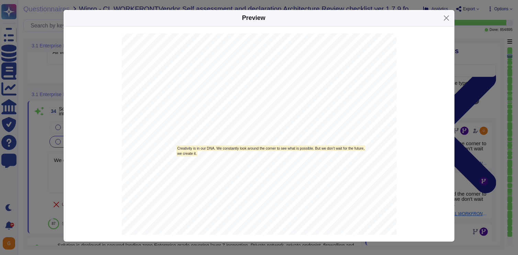
scroll to position [795, 0]
click at [448, 20] on button "Close" at bounding box center [446, 18] width 11 height 11
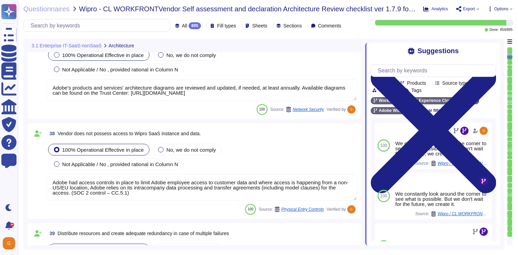
type textarea "Adobe had access controls in place to limit Adobe employee access to customer d…"
type textarea "Every component in the SaaS infrastructure is redundant. There are at least two…"
type textarea "Yes."
type textarea "Adobe’s Business Continuity Disaster Recovery program is supported by governing…"
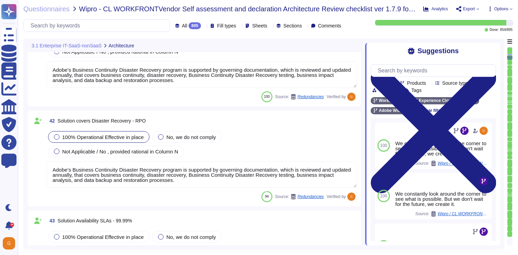
type textarea "Availability metrics and SLA related information are defined within the SLA agr…"
type textarea "The SLA for Minimum Uptime Percentage for most of our products is 99.9% for cov…"
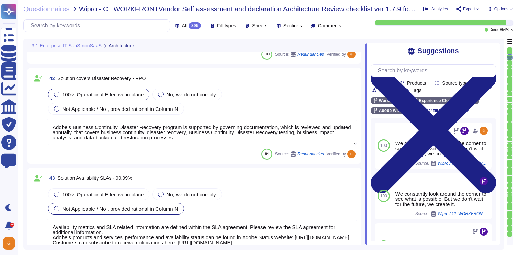
type textarea "As part of the continuous monitoring program, each month Adobe is required to r…"
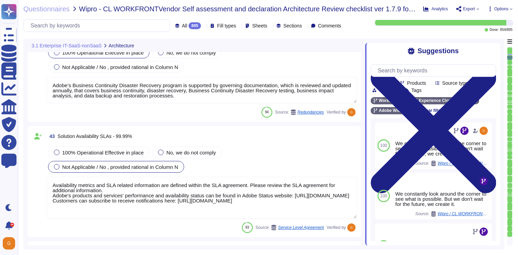
type textarea "ISO/IEC 27002 is an international standard that provides guidance for organizat…"
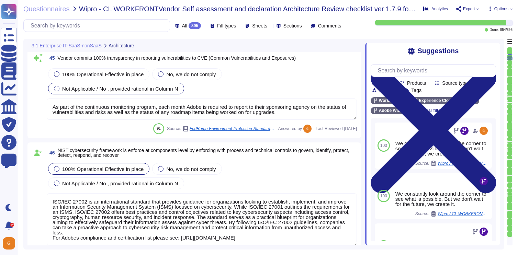
type textarea "Availability metrics and SLA related information are defined within the SLA agr…"
type textarea "On a regular basis, the security team reviews operating systems used in the clo…"
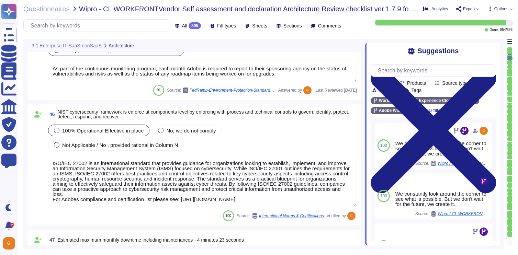
scroll to position [1, 0]
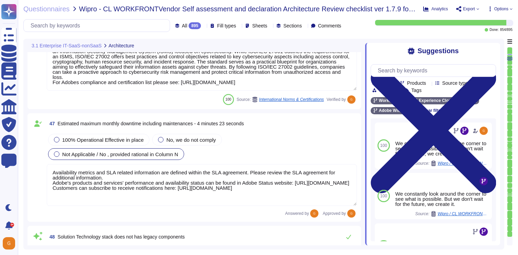
type textarea "Lor ip dolo sitamet con adipisc eli seddoe (te incididunt) utl et dolore, mag a…"
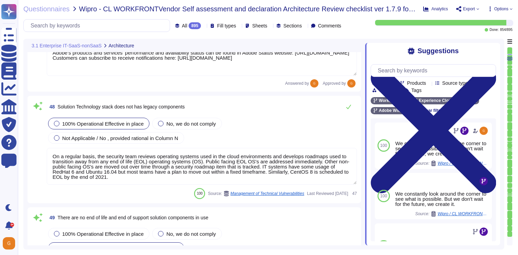
scroll to position [4030, 0]
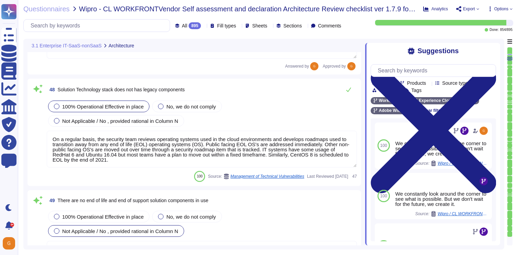
type textarea "Products or services, both Adobe enterprise and customer-facing, that are no lo…"
click at [348, 91] on icon at bounding box center [349, 90] width 5 height 4
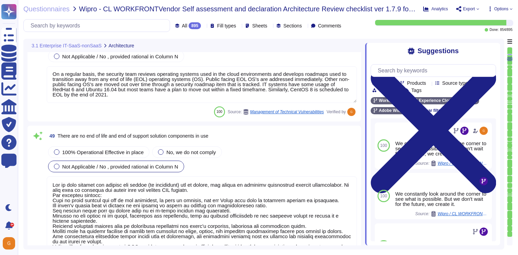
scroll to position [1, 0]
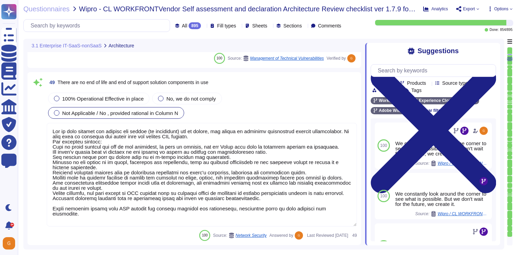
type textarea "There are no single points of failure in the system."
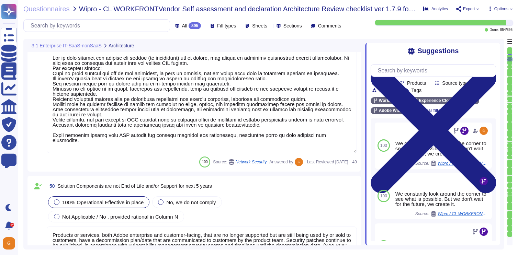
type textarea "Every component in the SaaS infrastructure is redundant. There are at least two…"
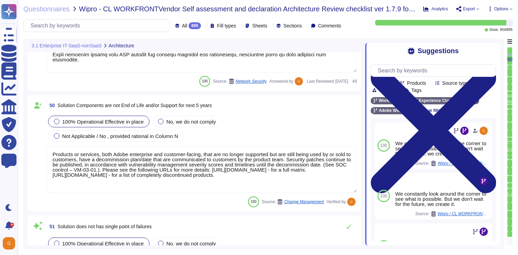
type textarea "Solution consultant to provide."
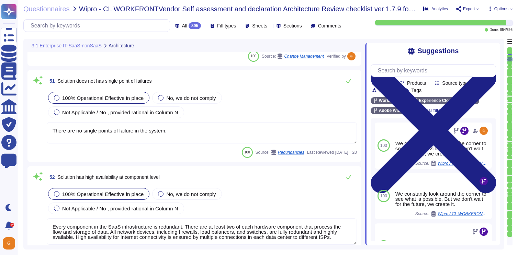
scroll to position [4432, 0]
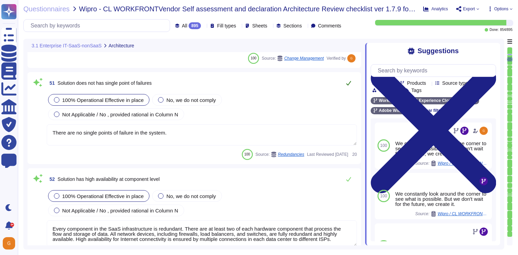
click at [347, 81] on icon at bounding box center [349, 83] width 6 height 6
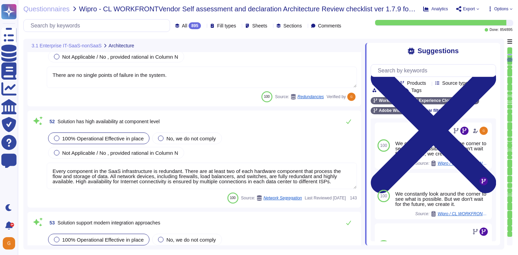
type textarea "All components and code produced by third parties, including open source librar…"
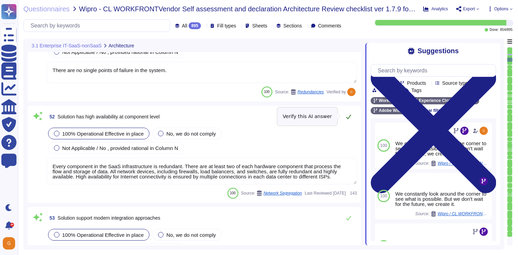
click at [349, 117] on icon at bounding box center [349, 117] width 5 height 4
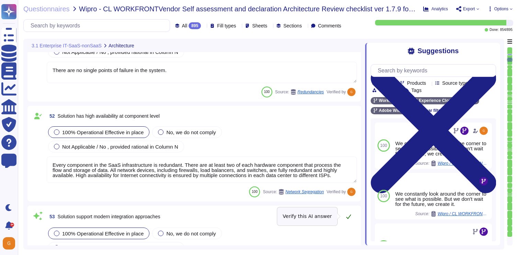
click at [348, 215] on icon at bounding box center [349, 217] width 6 height 6
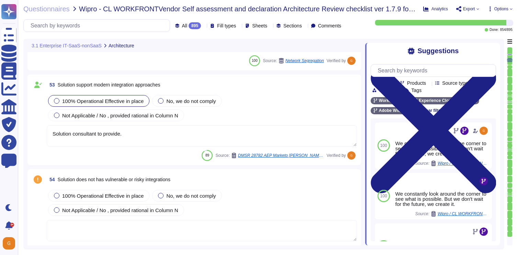
type textarea "Capacity and use data for all relevant components of our cloud service offering…"
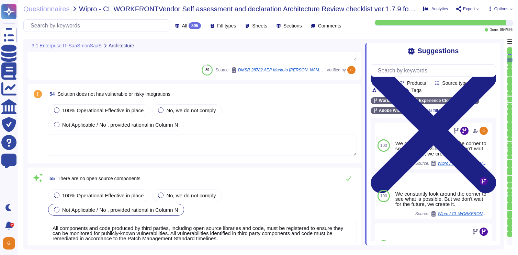
type textarea "Data localization is not currently supported. Storage location is provided to t…"
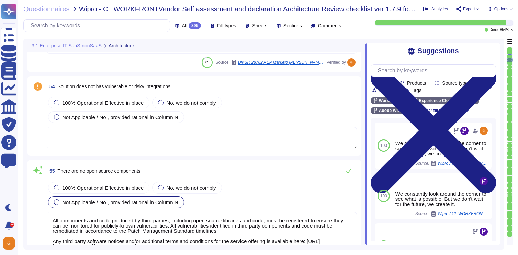
click at [123, 95] on div "54 Solution does not has vulnerable or risky integrations 100% Operational Effe…" at bounding box center [195, 116] width 326 height 72
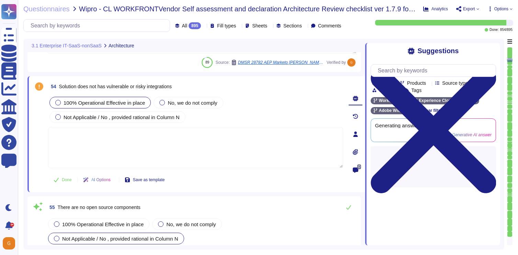
click at [118, 100] on span "100% Operational Effective in place" at bounding box center [104, 103] width 81 height 6
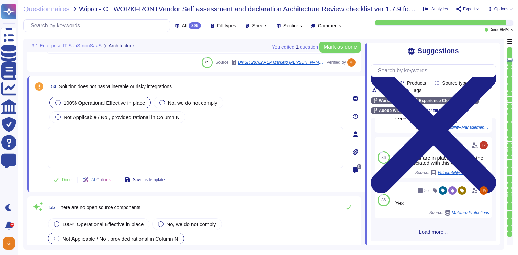
scroll to position [198, 0]
click at [439, 235] on div "100 75 Adobe will integrate with any [PERSON_NAME] 2.0 compliant identity provi…" at bounding box center [433, 180] width 125 height 123
click at [435, 232] on span "Load more..." at bounding box center [433, 232] width 125 height 5
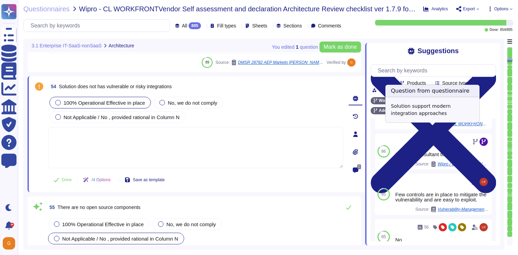
scroll to position [406, 0]
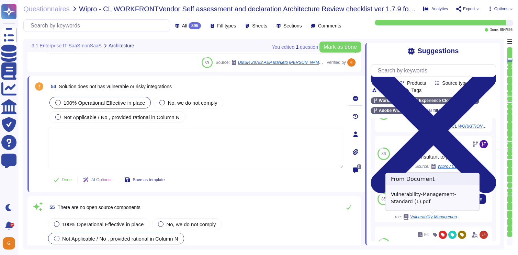
click at [432, 217] on span "Vulnerability-Management-Standard (1).pdf" at bounding box center [436, 217] width 52 height 4
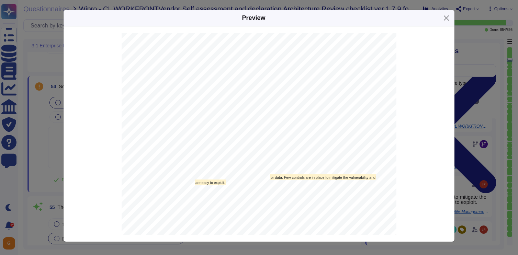
scroll to position [1132, 0]
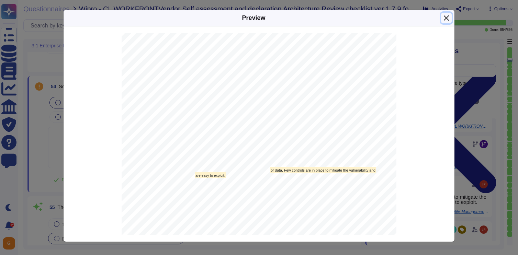
click at [446, 20] on button "Close" at bounding box center [446, 18] width 11 height 11
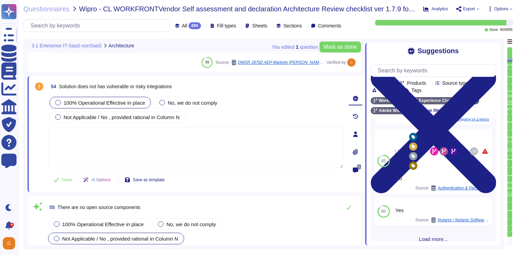
scroll to position [626, 0]
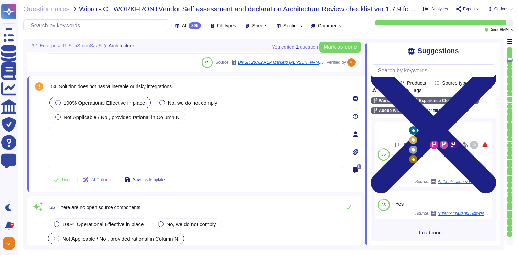
click at [433, 231] on span "Load more..." at bounding box center [433, 232] width 125 height 5
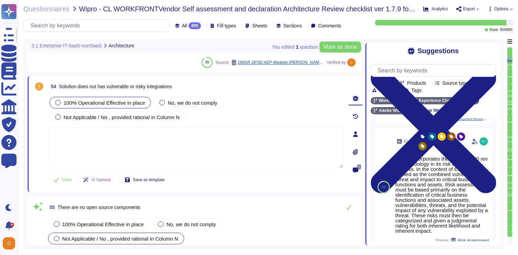
scroll to position [1169, 0]
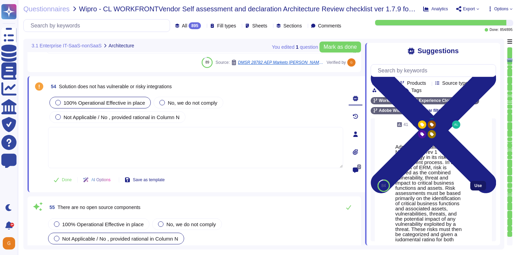
click at [482, 185] on button "Use" at bounding box center [479, 186] width 16 height 10
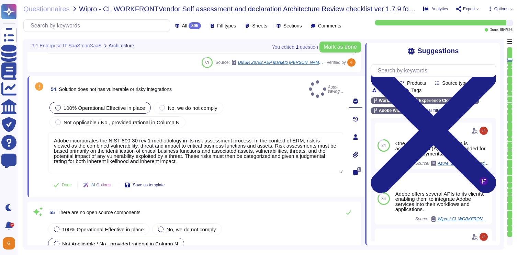
type textarea "Adobe incorporates the NIST 800-30 rev 1 methodology in its risk assessment pro…"
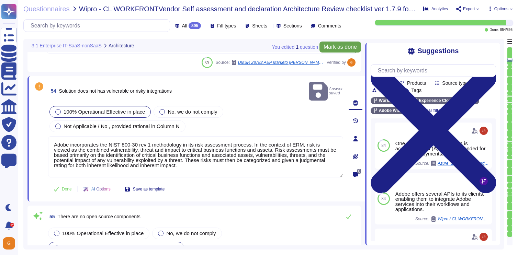
click at [333, 44] on span "Mark as done" at bounding box center [340, 47] width 33 height 6
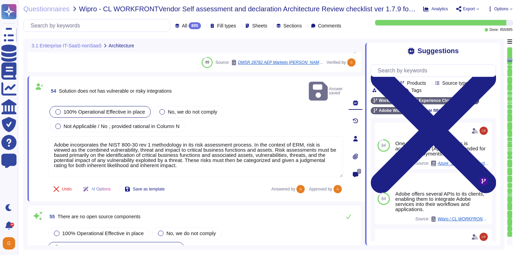
type textarea "Data localization is not currently supported. Storage location is provided to t…"
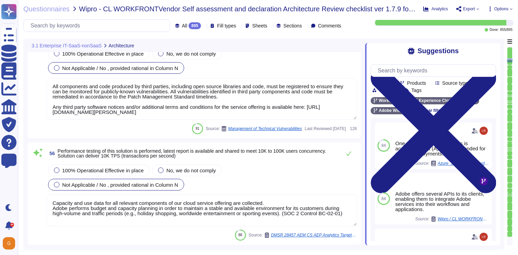
scroll to position [4873, 0]
click at [350, 156] on button at bounding box center [349, 153] width 17 height 14
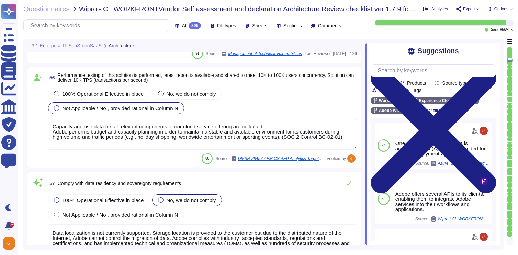
scroll to position [4944, 0]
click at [107, 204] on div "100% Operational Effective in place" at bounding box center [98, 200] width 101 height 12
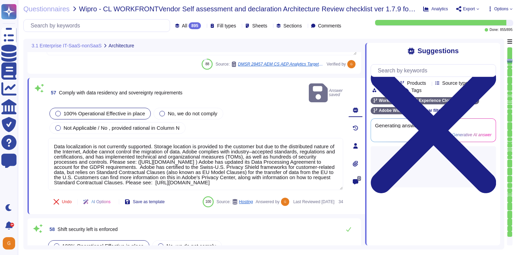
type textarea "SOC 2 certification is a security framework developed by the American Institute…"
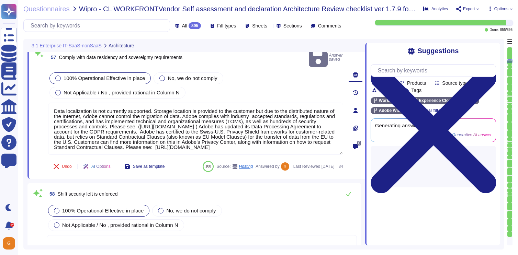
scroll to position [5066, 0]
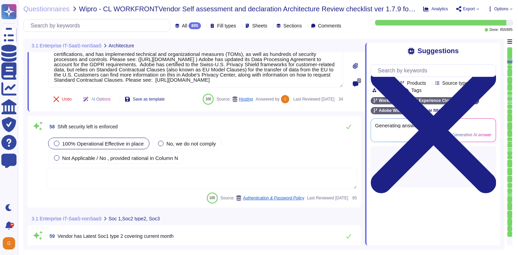
type textarea "SOC 2 certification is a security framework developed by the American Institute…"
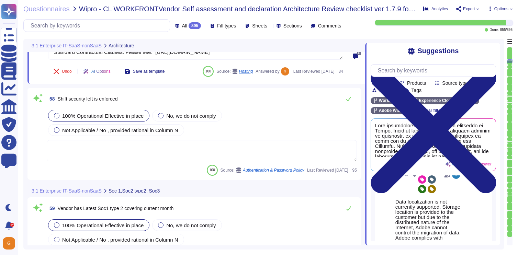
scroll to position [82, 0]
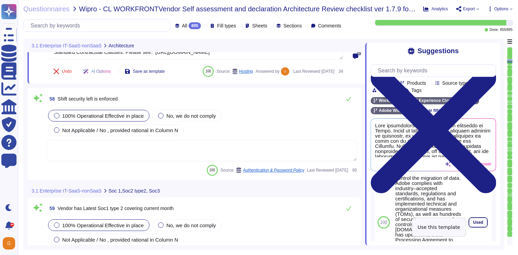
click at [472, 228] on button "Used" at bounding box center [478, 223] width 18 height 10
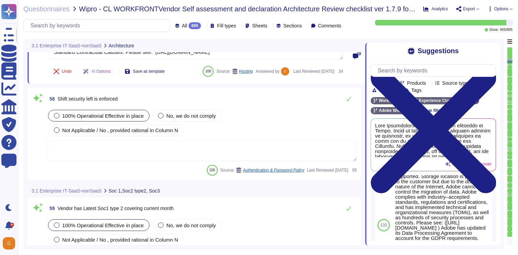
scroll to position [39, 0]
click at [321, 161] on textarea at bounding box center [202, 150] width 310 height 21
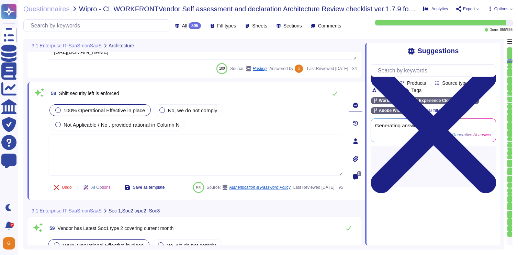
type textarea "SOC 2 certification is a security framework developed by the American Institute…"
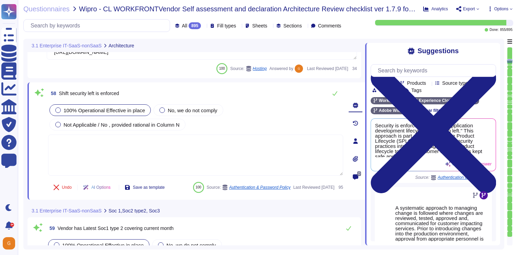
scroll to position [35, 0]
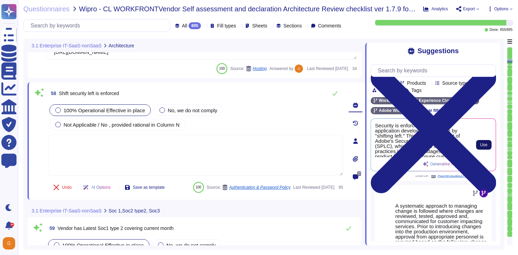
click at [485, 146] on span "Use" at bounding box center [484, 145] width 7 height 4
type textarea "Security is enforced early in the application development lifecycle by "shiftin…"
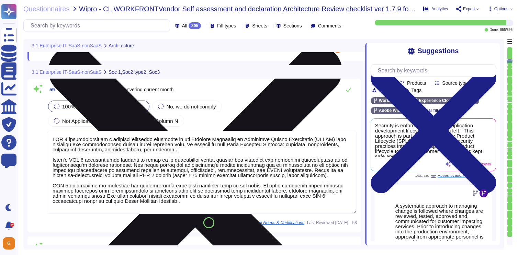
scroll to position [5277, 0]
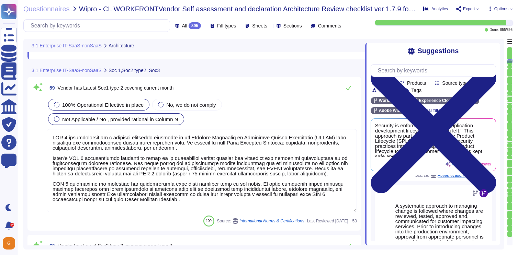
click at [54, 123] on div "Not Applicable / No , provided rational in Column N" at bounding box center [116, 119] width 136 height 12
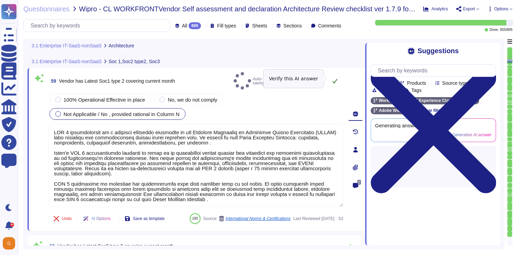
click at [334, 79] on icon at bounding box center [335, 81] width 6 height 6
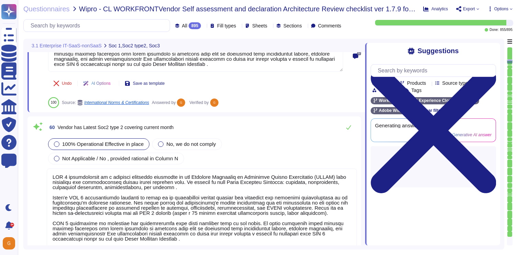
scroll to position [5418, 0]
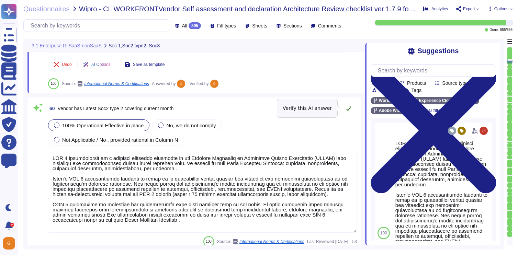
click at [348, 106] on icon at bounding box center [349, 109] width 6 height 6
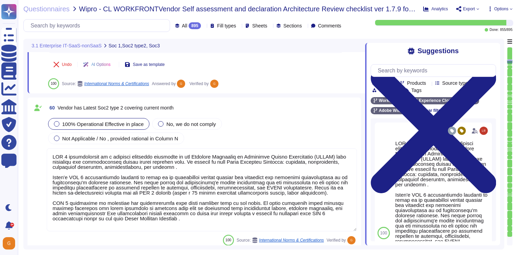
scroll to position [1, 0]
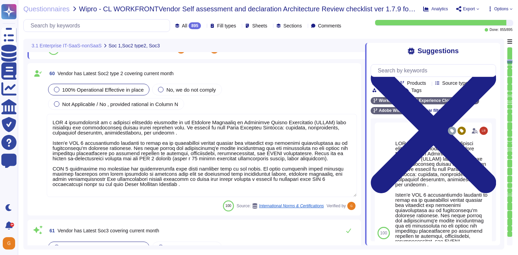
type textarea "Exceptions are only ever temporary and never permanent. To request an exception…"
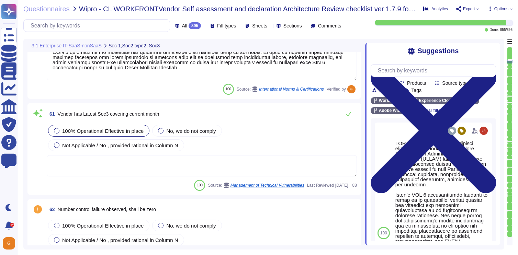
scroll to position [5570, 0]
type textarea "Adobe does not provide this level of information externally. Release notes are …"
click at [239, 163] on textarea at bounding box center [202, 165] width 310 height 21
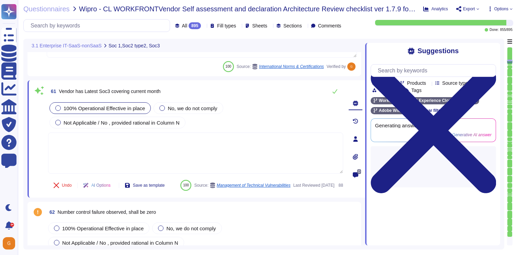
type textarea "Adobe does not provide this level of information externally. Release notes are …"
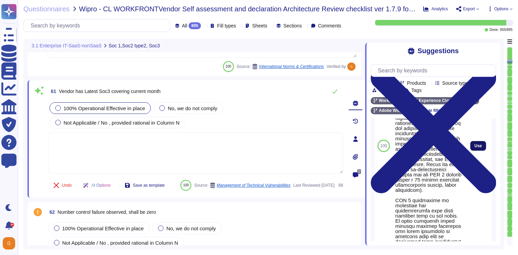
scroll to position [144, 0]
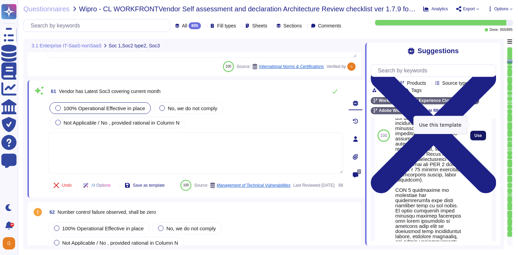
click at [480, 134] on span "Use" at bounding box center [479, 136] width 8 height 4
type textarea "SOC 2 certification is a security framework developed by the American Institute…"
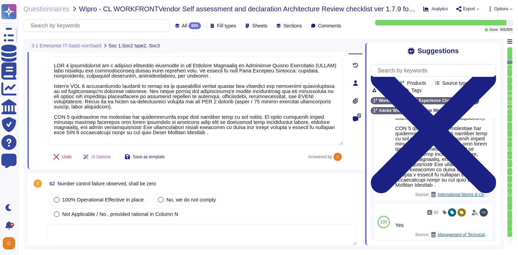
scroll to position [5654, 0]
type textarea "Adobe does not provide this level of information externally. Release notes are …"
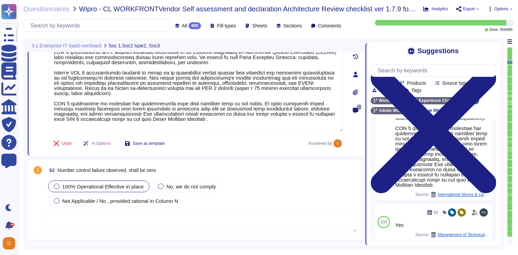
click at [105, 190] on div "100% Operational Effective in place" at bounding box center [98, 187] width 101 height 12
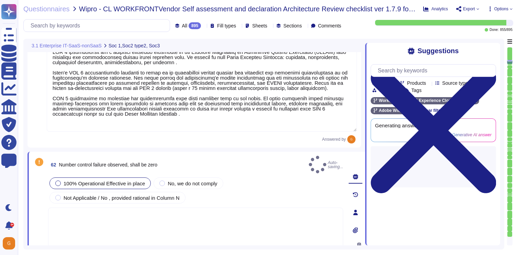
type textarea "Adobe does not provide this level of information externally. Release notes are …"
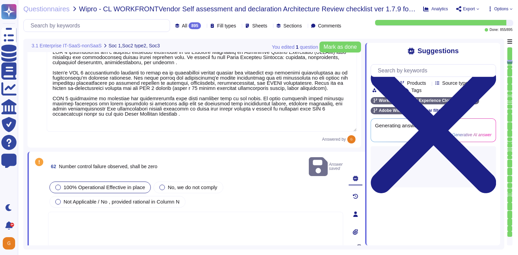
click at [93, 222] on textarea at bounding box center [195, 232] width 295 height 41
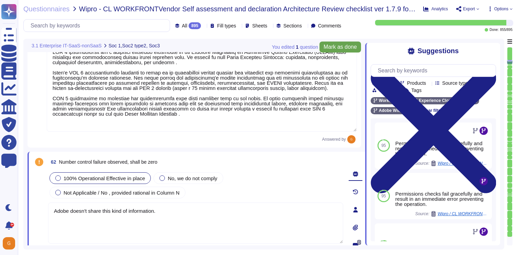
type textarea "Adobe doesn't share this kind of information."
click at [338, 47] on span "Mark as done" at bounding box center [340, 47] width 33 height 6
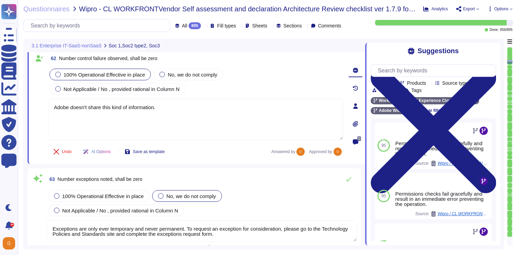
type textarea "Refer to the trust center for more information: [URL][DOMAIN_NAME]"
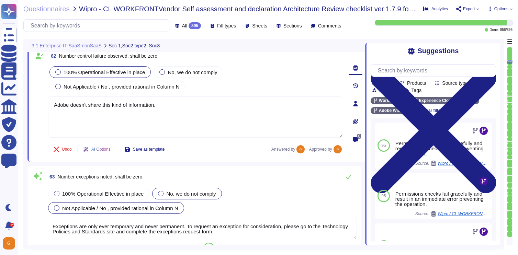
click at [82, 210] on span "Not Applicable / No , provided rational in Column N" at bounding box center [120, 209] width 116 height 6
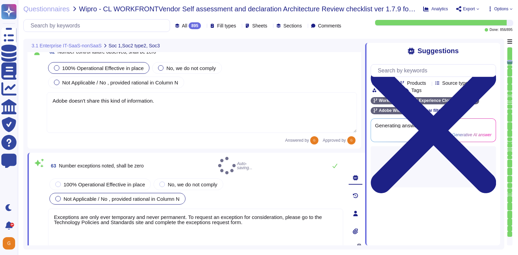
type textarea "Refer to the trust center for more information: [URL][DOMAIN_NAME]"
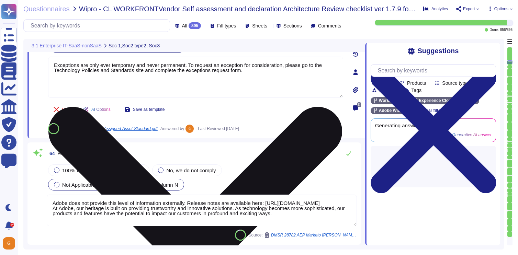
type textarea "Adobe does not share any vulnerability scan results with tenants/customers as t…"
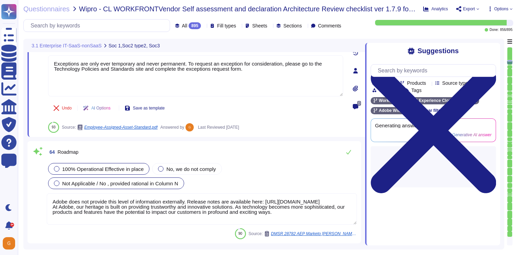
click at [112, 165] on div "100% Operational Effective in place" at bounding box center [98, 169] width 101 height 12
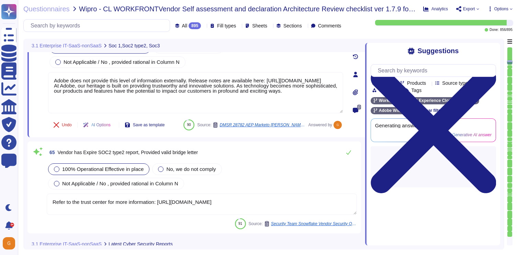
scroll to position [6014, 0]
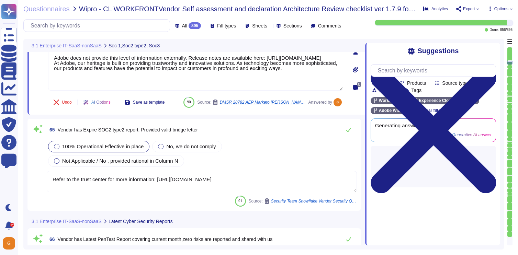
type textarea "Adobe does not share any vulnerability scan results with tenants/customers as t…"
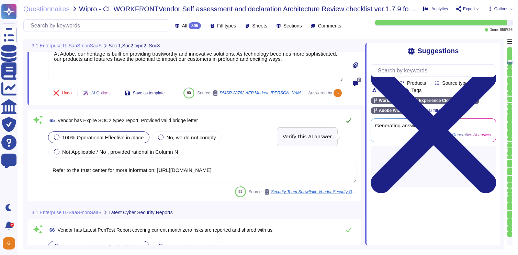
click at [350, 123] on icon at bounding box center [349, 121] width 6 height 6
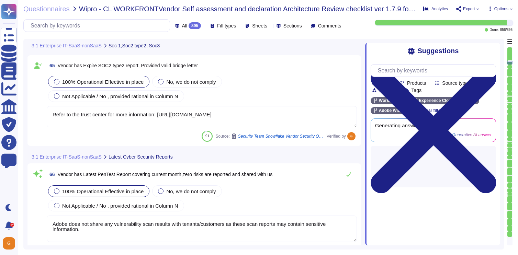
type textarea "Adobe does not share any vulnerability scan results with tenants/customers as t…"
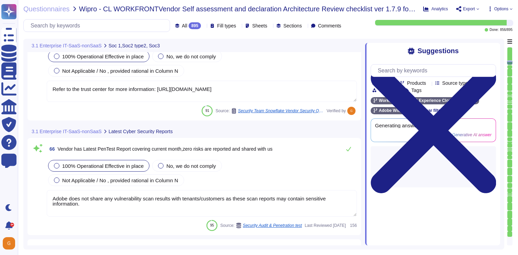
scroll to position [6092, 0]
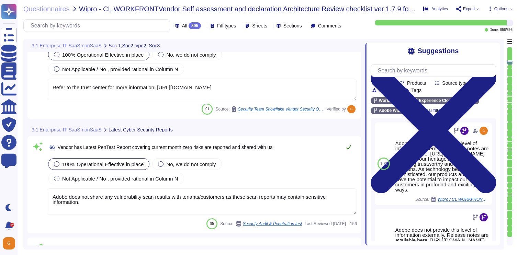
click at [348, 150] on icon at bounding box center [349, 148] width 6 height 6
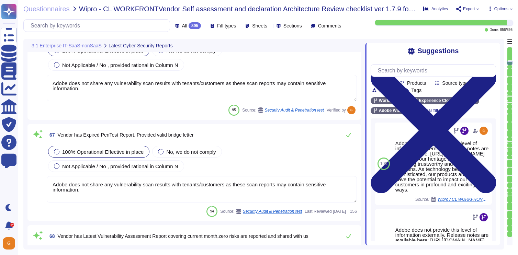
type textarea "Adobe does not share any vulnerability scan results with tenants/customers as t…"
click at [176, 163] on span "Not Applicable / No , provided rational in Column N" at bounding box center [120, 166] width 116 height 6
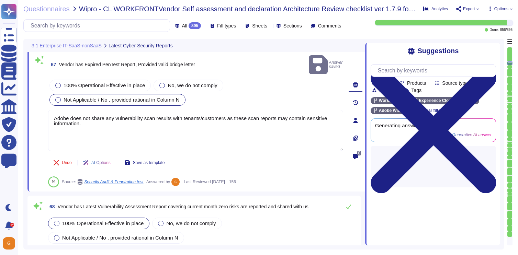
type textarea "Adobe does not share any vulnerability scan results with tenants/customers as t…"
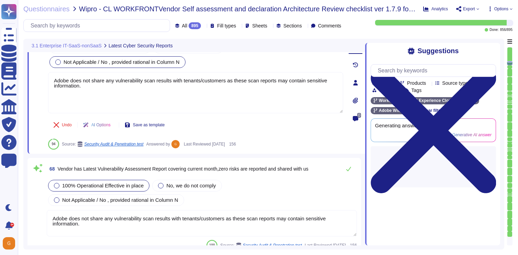
scroll to position [6323, 0]
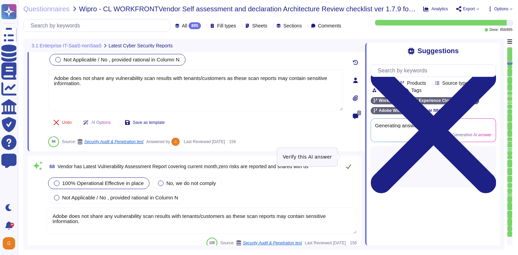
click at [348, 160] on button at bounding box center [349, 167] width 17 height 14
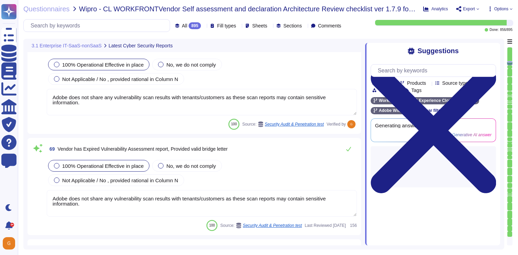
type textarea "Adobe does not share any vulnerability scan results with tenants/customers as t…"
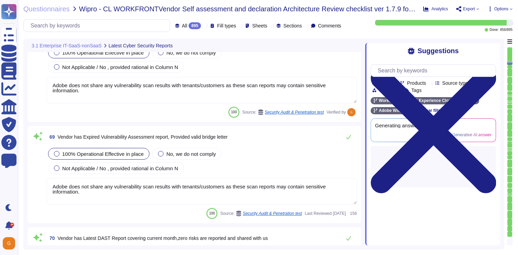
scroll to position [6451, 0]
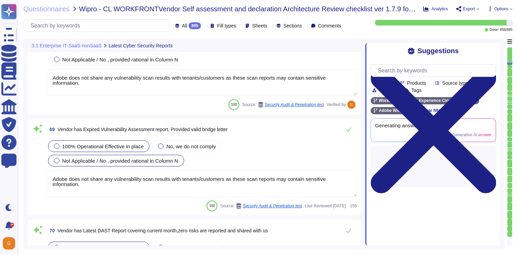
click at [162, 161] on span "Not Applicable / No , provided rational in Column N" at bounding box center [120, 161] width 116 height 6
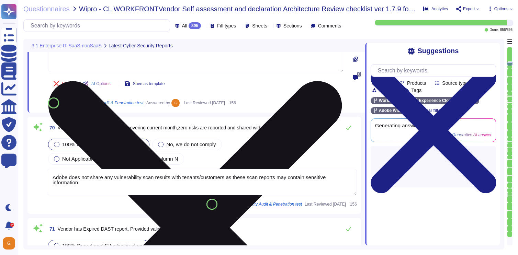
type textarea "Adobe does not share any vulnerability scan results with tenants/customers as t…"
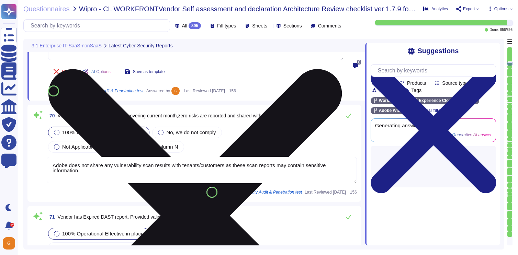
type textarea "Adobe does not share any vulnerability scan results with tenants/customers as t…"
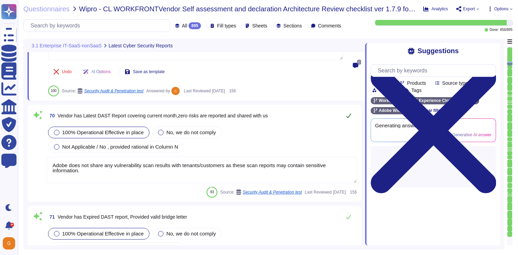
click at [350, 113] on icon at bounding box center [349, 116] width 6 height 6
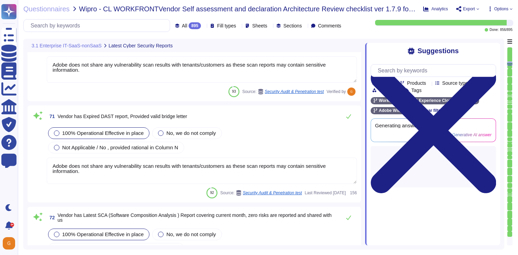
scroll to position [6665, 0]
type textarea "Adobe does not share any vulnerability scan results with tenants/customers as t…"
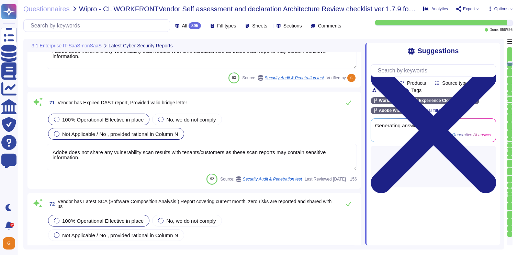
click at [154, 130] on div "Not Applicable / No , provided rational in Column N" at bounding box center [116, 134] width 136 height 12
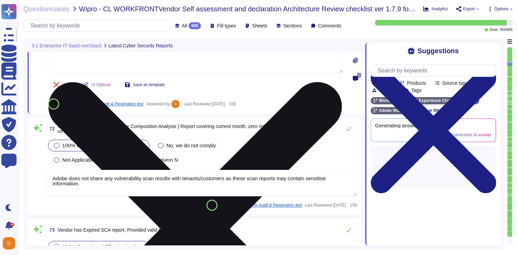
scroll to position [6758, 0]
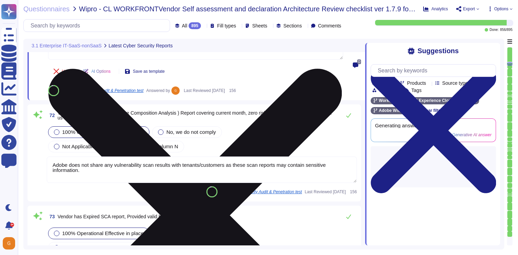
type textarea "Adobe does not share any vulnerability scan results with tenants/customers as t…"
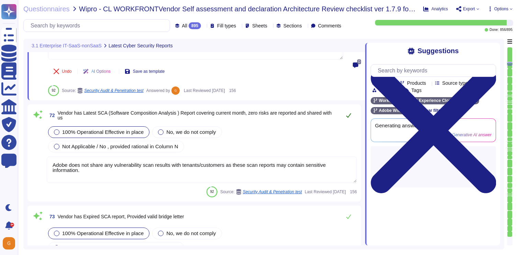
click at [349, 113] on icon at bounding box center [349, 116] width 6 height 6
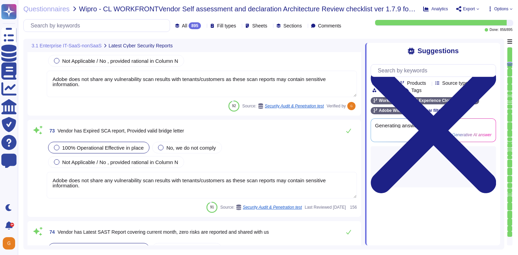
scroll to position [6833, 0]
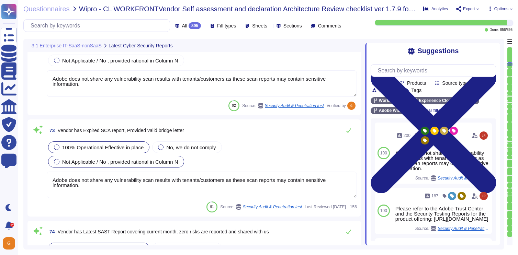
click at [153, 165] on div "Not Applicable / No , provided rational in Column N" at bounding box center [116, 162] width 136 height 12
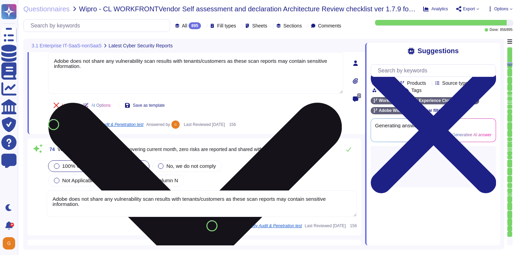
type textarea "Adobe has established, documented, approved, communicated, applied, evaluated, …"
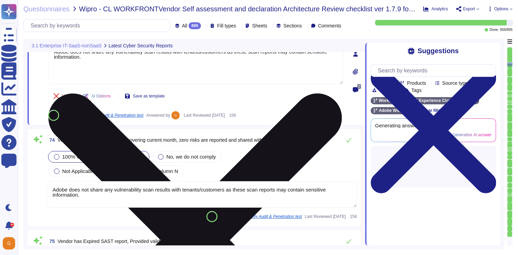
scroll to position [6929, 0]
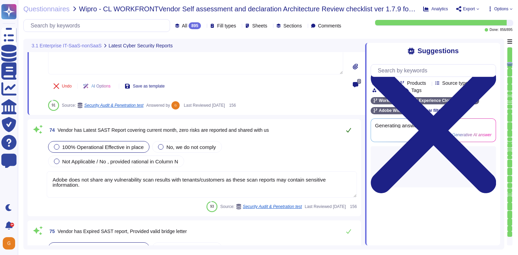
click at [350, 130] on icon at bounding box center [349, 131] width 6 height 6
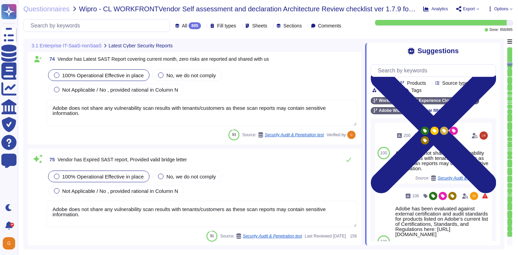
scroll to position [7000, 0]
click at [166, 189] on span "Not Applicable / No , provided rational in Column N" at bounding box center [120, 191] width 116 height 6
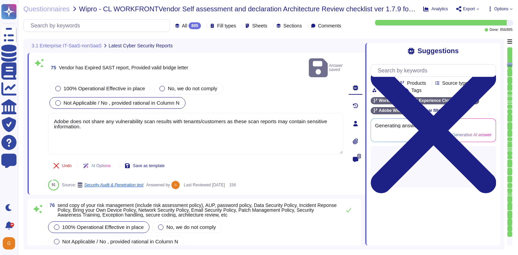
type textarea "Adobe does not share any vulnerability scan results with tenants/customers as t…"
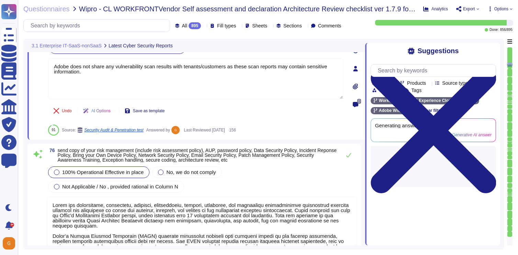
scroll to position [7115, 0]
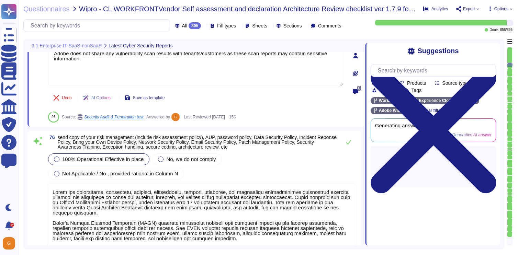
type textarea "Adobe utilizes cloud-native key management systems (KMS) and/or approved key re…"
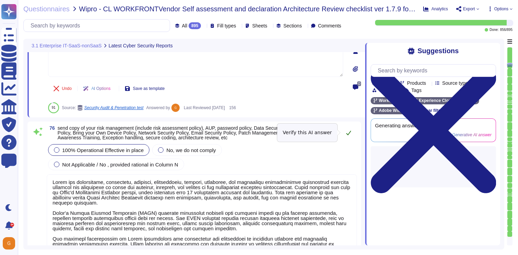
click at [351, 135] on icon at bounding box center [349, 133] width 6 height 6
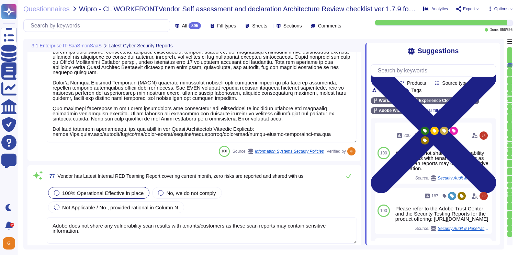
scroll to position [7251, 0]
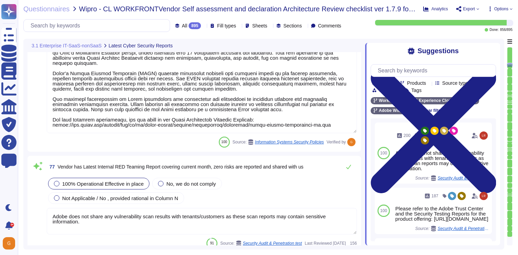
type textarea "Amazon Web Services Server-Side Encryption S3 buckets are used to encrypt data …"
click at [351, 168] on icon at bounding box center [349, 167] width 6 height 6
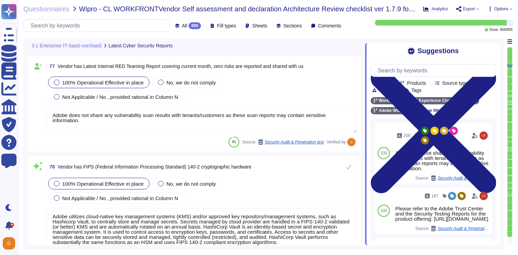
type textarea "Files are validated to ensure they have proper formats."
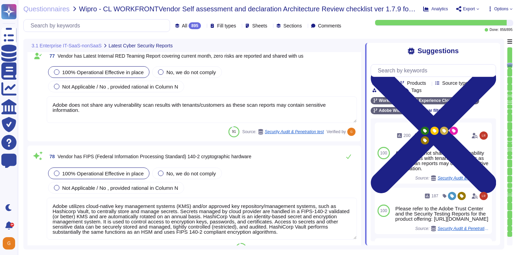
scroll to position [7358, 0]
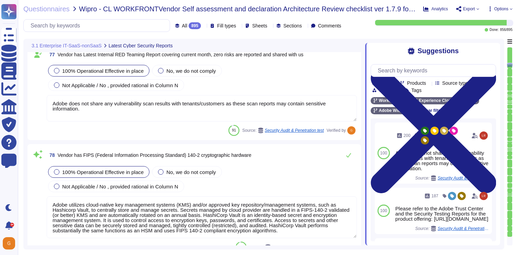
click at [351, 146] on div "78 Vendor has FIPS (Federal Information Processing Standard) 140-2 cryptographi…" at bounding box center [195, 200] width 334 height 113
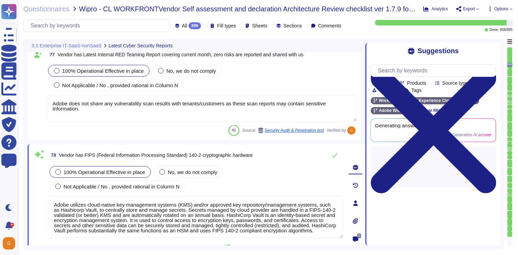
type textarea "Files are validated to ensure they have proper formats."
click at [341, 156] on button at bounding box center [335, 156] width 17 height 14
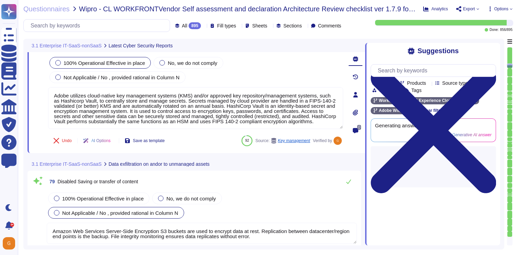
type textarea "Information is not printed."
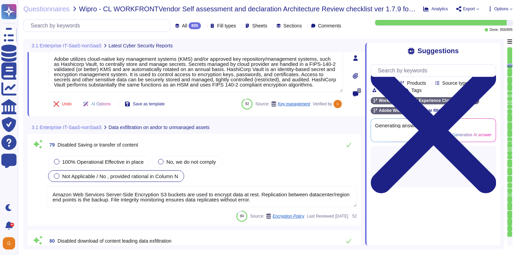
scroll to position [7505, 0]
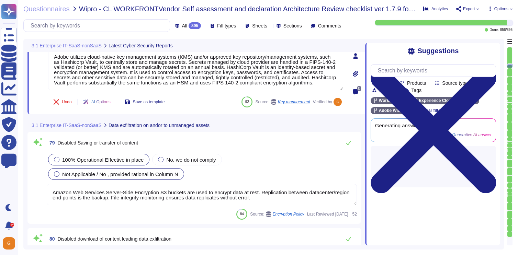
click at [90, 161] on span "100% Operational Effective in place" at bounding box center [102, 160] width 81 height 6
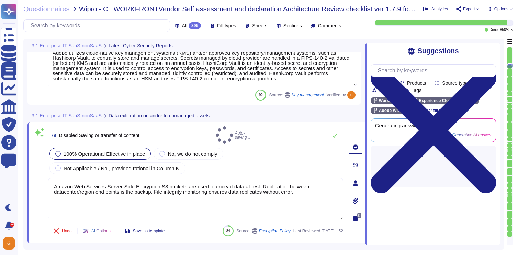
type textarea "Information is not printed."
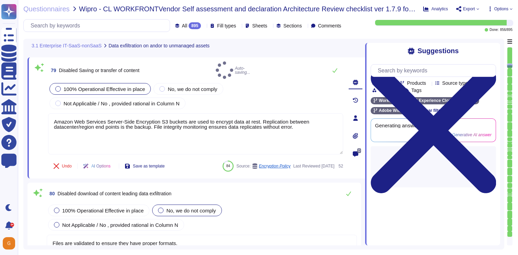
scroll to position [7569, 0]
type textarea "Lorem ipsu dol sita co adi elitsedd eius temp incididunt (UTL) etdo mag aliquae…"
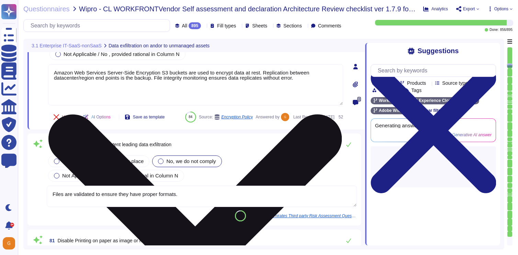
scroll to position [7616, 0]
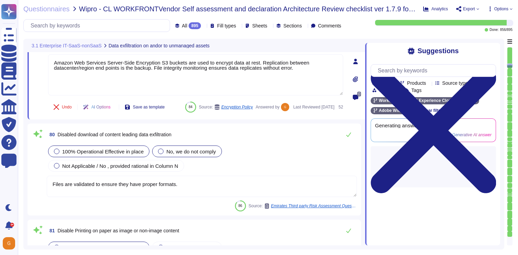
click at [118, 155] on span "100% Operational Effective in place" at bounding box center [102, 152] width 81 height 6
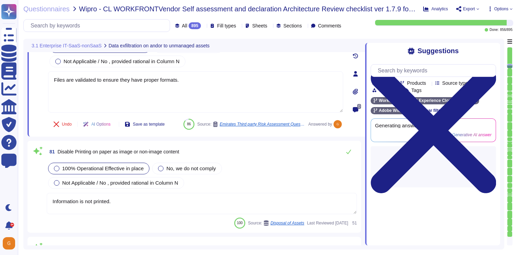
scroll to position [7704, 0]
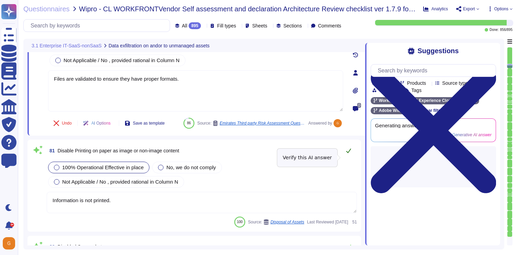
click at [353, 158] on button at bounding box center [349, 151] width 17 height 14
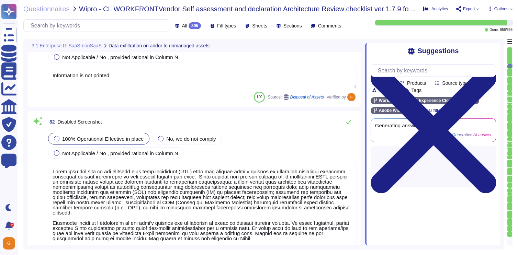
type textarea "Lorem ipsu dol sita co adi elitsedd eius temp incididunt (UTL) etdo mag aliquae…"
click at [348, 124] on icon at bounding box center [349, 121] width 5 height 4
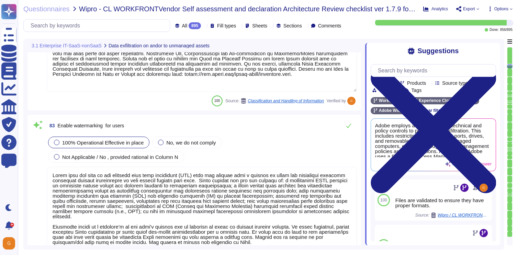
scroll to position [8028, 0]
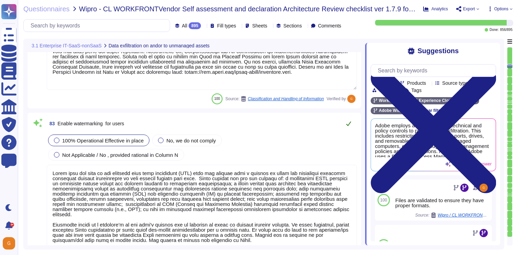
click at [350, 122] on icon at bounding box center [349, 124] width 6 height 6
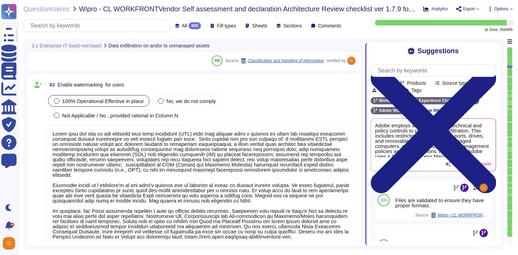
type textarea "Host-based and network firewalls are in place, as well as strict firewall polic…"
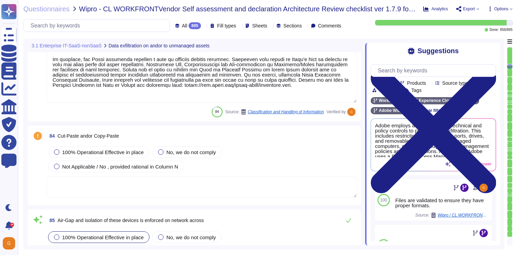
scroll to position [8222, 0]
type textarea "Any connection requests from the production environment to the corporate networ…"
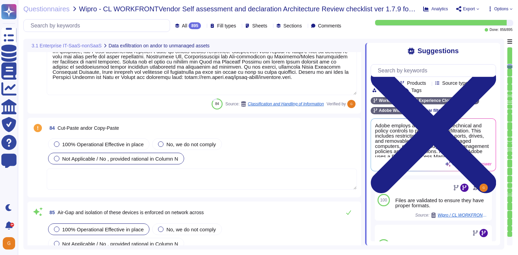
click at [106, 162] on div "Not Applicable / No , provided rational in Column N" at bounding box center [116, 159] width 136 height 12
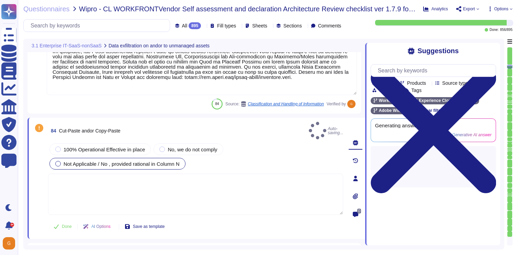
type textarea "Any connection requests from the production environment to the corporate networ…"
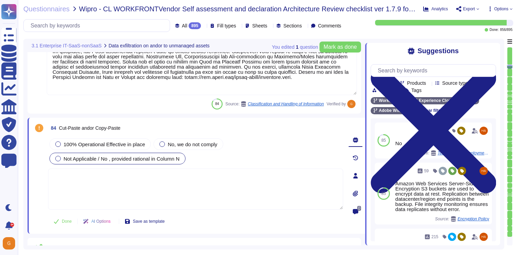
click at [127, 190] on textarea at bounding box center [195, 189] width 295 height 41
type textarea "N/A"
click at [337, 48] on span "Mark as done" at bounding box center [340, 47] width 33 height 6
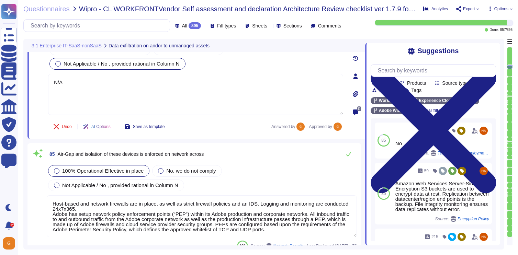
type textarea "Privileged accounts are stored and managed in an approved secrets management so…"
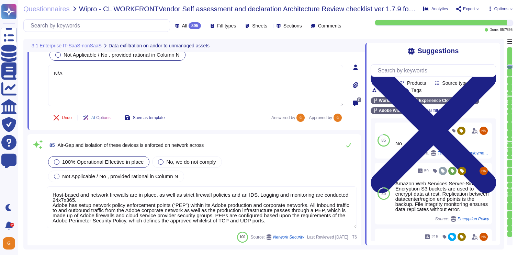
scroll to position [8331, 0]
click at [347, 142] on icon at bounding box center [349, 145] width 6 height 6
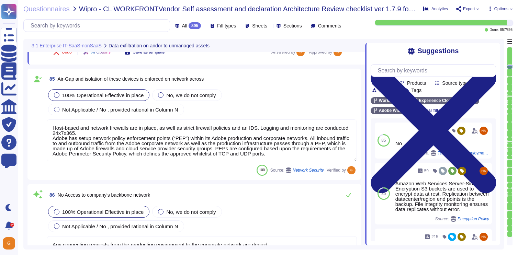
type textarea "In certain cases, de-identification techniques may be applied against Personal …"
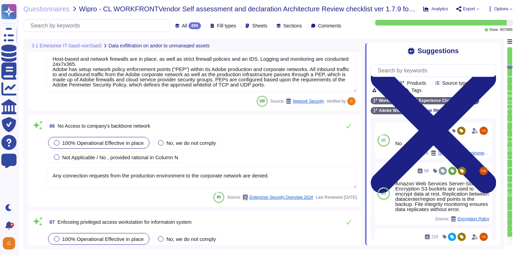
scroll to position [8456, 0]
click at [350, 126] on icon at bounding box center [349, 126] width 6 height 6
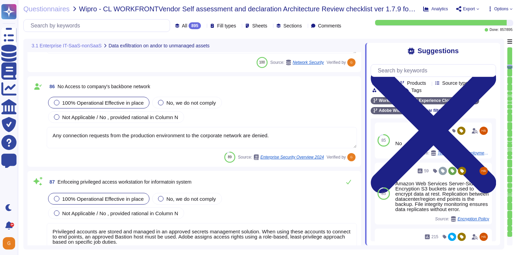
type textarea "Adobe has a Data Classification and Handling Standard governing this function. …"
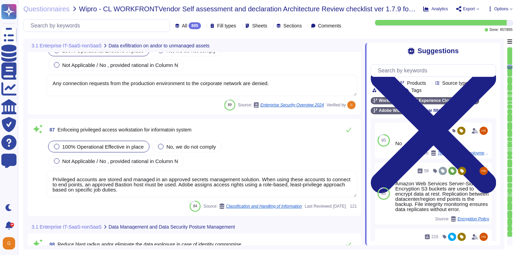
scroll to position [8543, 0]
click at [350, 126] on button at bounding box center [349, 130] width 17 height 14
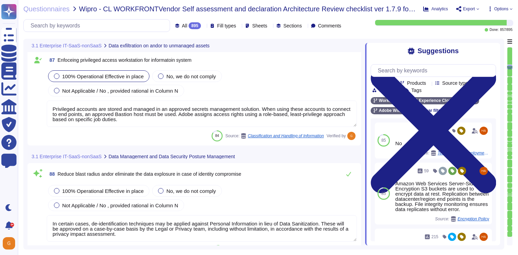
type textarea "Customer Data will be maintained and/or deleted in accordance with the Agreemen…"
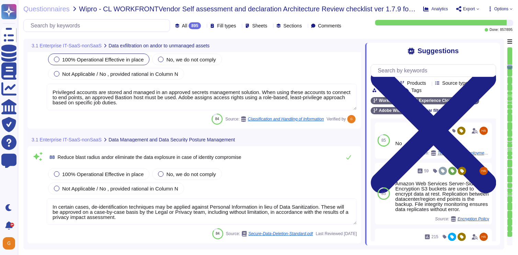
scroll to position [8626, 0]
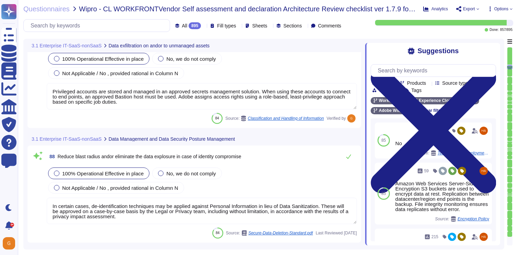
click at [145, 168] on div "100% Operational Effective in place" at bounding box center [98, 174] width 101 height 12
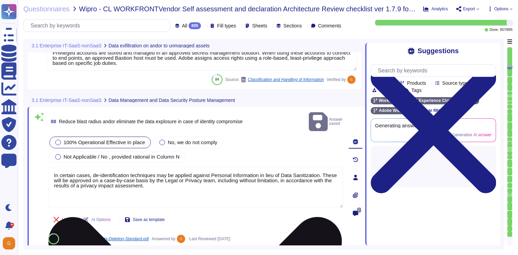
type textarea "Customer Data will be maintained and/or deleted in accordance with the Agreemen…"
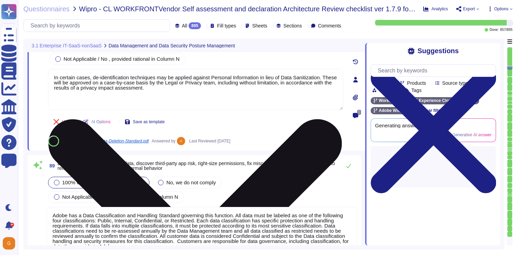
scroll to position [8750, 0]
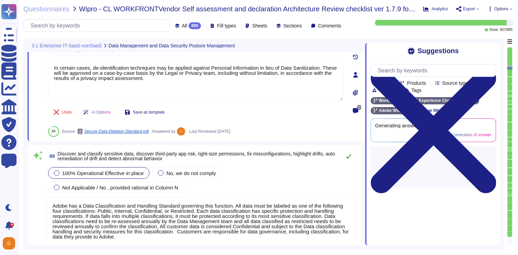
click at [350, 159] on icon at bounding box center [349, 157] width 6 height 6
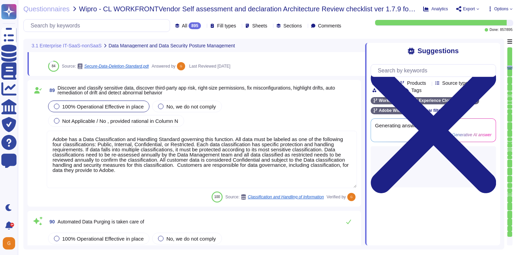
type textarea "No. For auditability reasons, technical logs are not deleted automatically. If …"
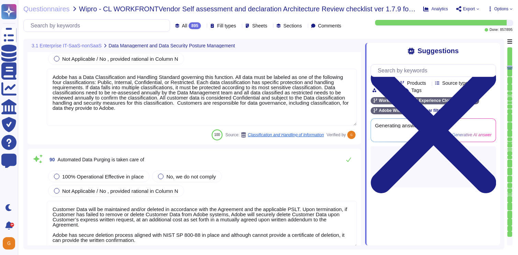
type textarea "We provide a data governance framework to enable brands to apply specific label…"
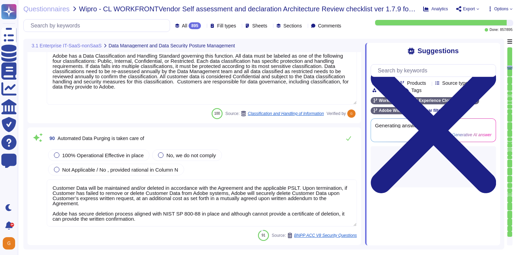
scroll to position [8900, 0]
click at [111, 152] on span "100% Operational Effective in place" at bounding box center [102, 155] width 81 height 6
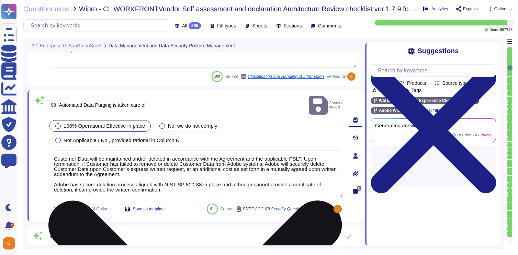
scroll to position [1, 0]
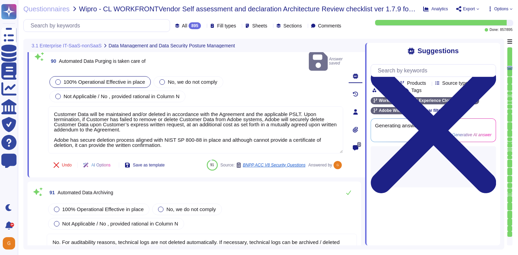
type textarea "Adobe utilizes AES-256 bit encryption at rest and TLS v1.2 or higher for data i…"
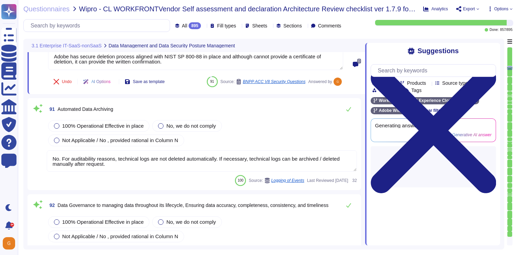
type textarea "Adobe utilizes AES-256 bit encryption at rest and TLS v1.2 or higher for data i…"
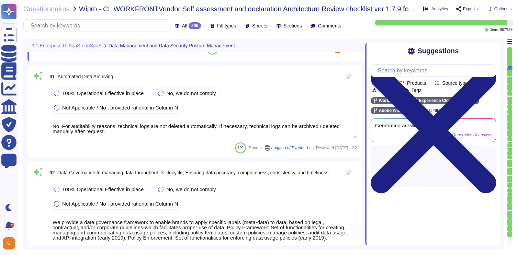
scroll to position [9058, 0]
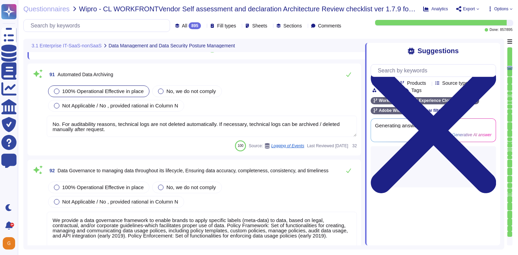
click at [97, 88] on span "100% Operational Effective in place" at bounding box center [102, 91] width 81 height 6
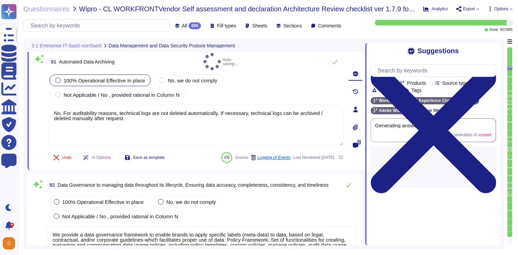
type textarea "Adobe utilizes AES-256 bit encryption at rest and TLS v1.2 or higher for data i…"
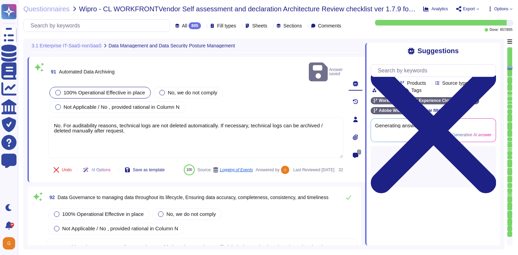
scroll to position [9044, 0]
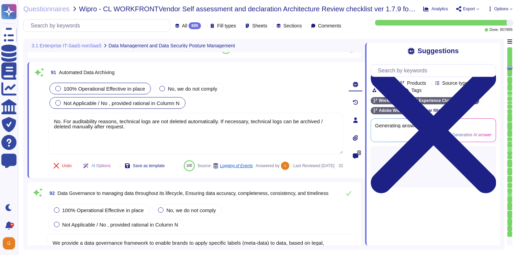
click at [150, 104] on span "Not Applicable / No , provided rational in Column N" at bounding box center [122, 103] width 116 height 6
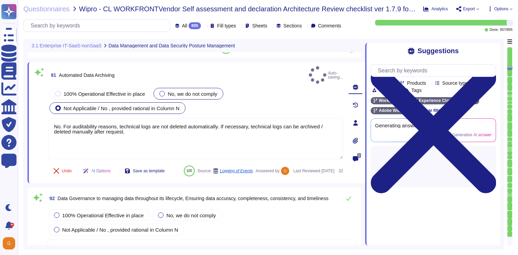
click at [177, 91] on span "No, we do not comply" at bounding box center [193, 94] width 50 height 6
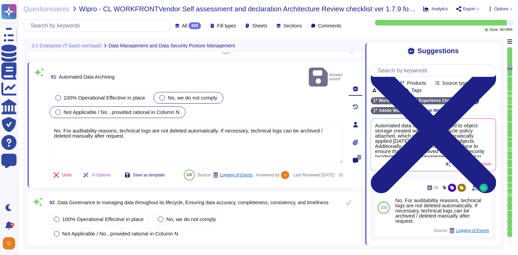
click at [182, 95] on span "No, we do not comply" at bounding box center [193, 98] width 50 height 6
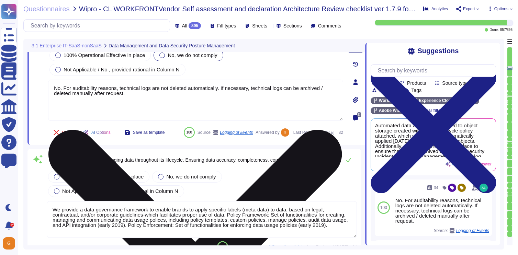
type textarea "Adobe utilizes AES-256 bit encryption at rest and TLS v1.2 or higher for data i…"
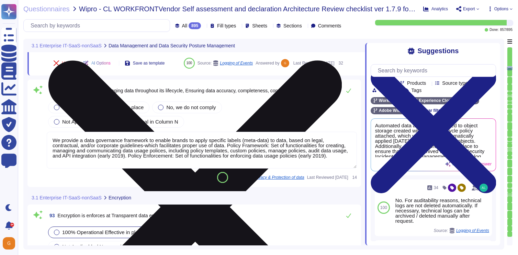
type textarea "The phrase "full disk encryption" doesn't apply to SaaS offerings but instead a…"
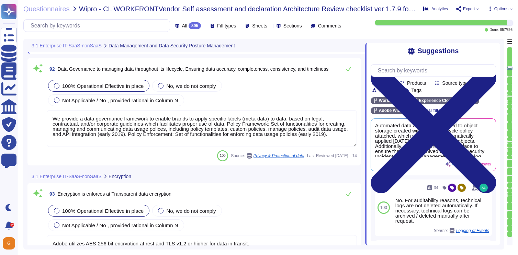
click at [88, 92] on div "100% Operational Effective in place" at bounding box center [98, 86] width 101 height 12
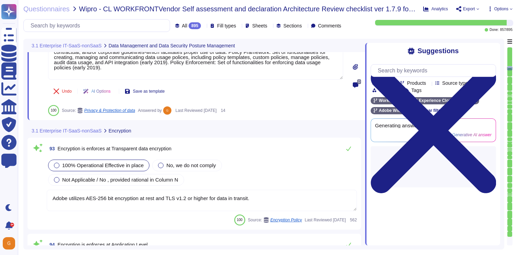
scroll to position [9220, 0]
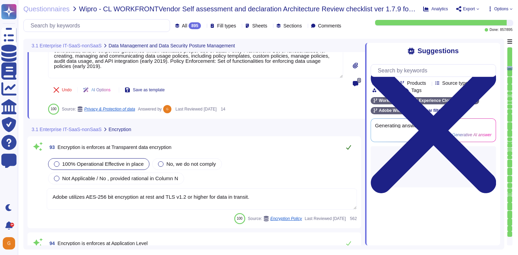
click at [345, 141] on button at bounding box center [349, 148] width 17 height 14
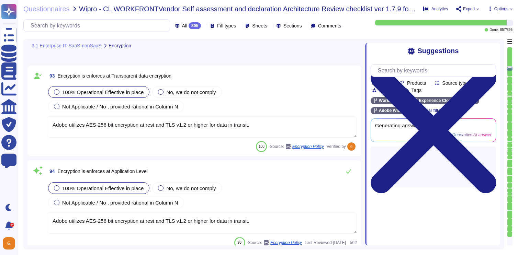
type textarea "The phrase "full disk encryption" doesn't apply to SaaS offerings but instead a…"
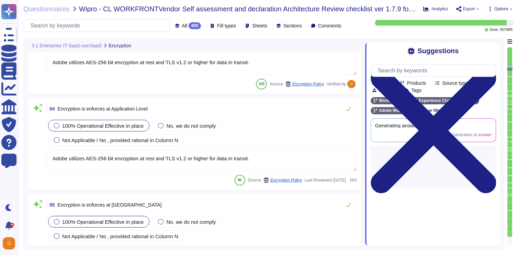
scroll to position [9340, 0]
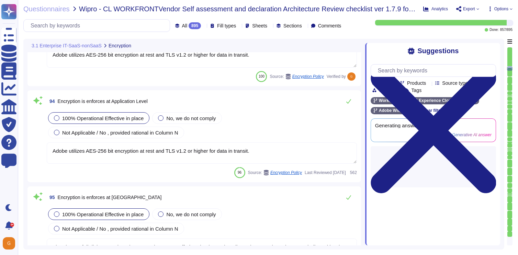
click at [348, 113] on div "100% Operational Effective in place No, we do not comply Not Applicable / No , …" at bounding box center [202, 125] width 310 height 29
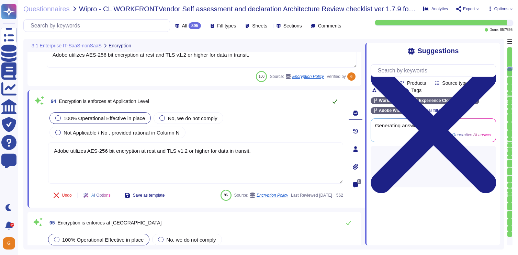
click at [338, 104] on icon at bounding box center [335, 102] width 6 height 6
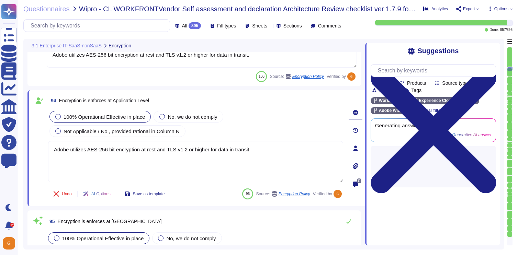
type textarea "The phrase "full disk encryption" doesn't apply to SaaS offerings but instead a…"
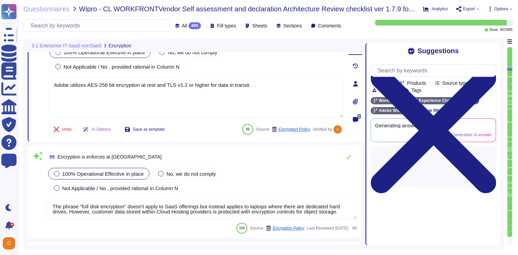
scroll to position [9403, 0]
click at [357, 162] on button at bounding box center [349, 158] width 17 height 14
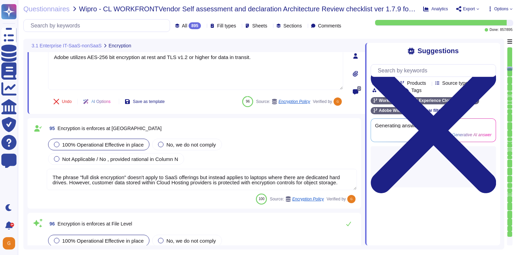
type textarea "Adobe uses TLS 1.2 over HTTPS, a cryptographic protocol designed to protect aga…"
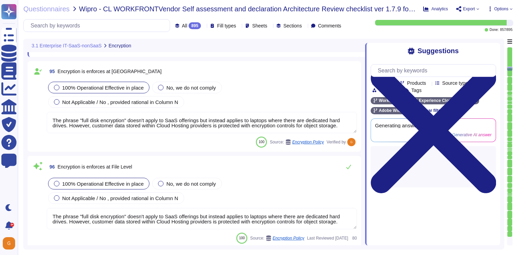
scroll to position [9488, 0]
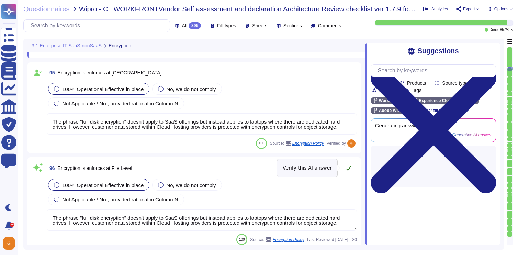
click at [347, 170] on icon at bounding box center [349, 169] width 6 height 6
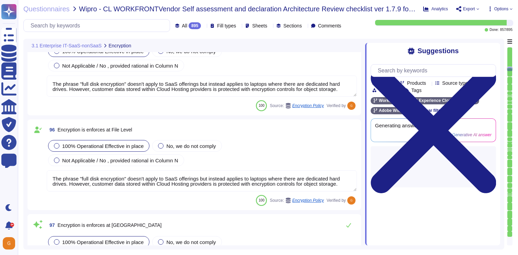
type textarea "Adobe does not use data outside of production. Please refer to the privacy poli…"
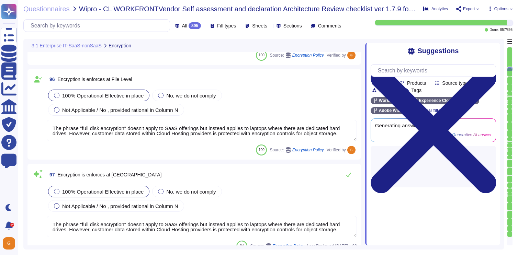
scroll to position [9572, 0]
click at [347, 170] on button at bounding box center [349, 175] width 17 height 14
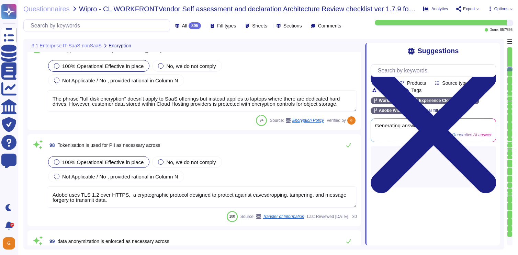
type textarea "Adobe also provides a range of hands-on support, practical training, and commun…"
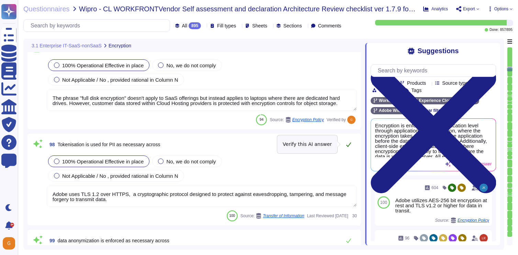
click at [349, 145] on icon at bounding box center [349, 145] width 5 height 4
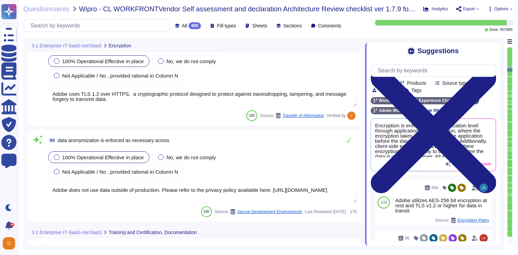
scroll to position [9792, 0]
click at [349, 145] on button at bounding box center [349, 140] width 17 height 14
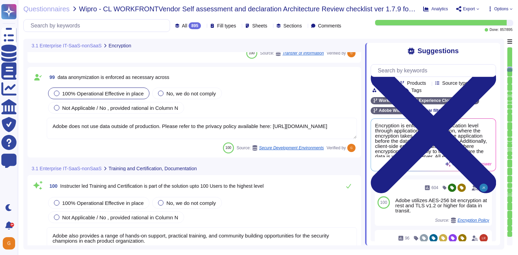
type textarea "This is handled by each product team. Please see [URL][DOMAIN_NAME]"
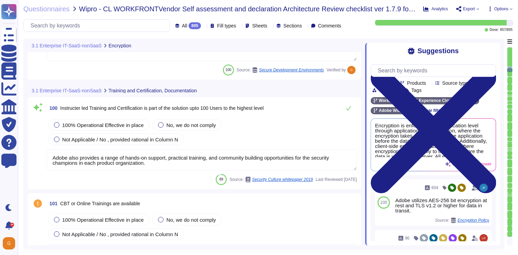
type textarea "This is handled by each product team. Please see [URL][DOMAIN_NAME]"
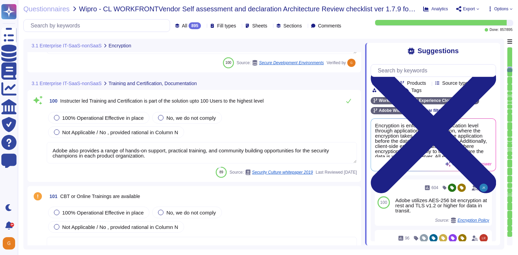
scroll to position [9932, 0]
click at [348, 102] on icon at bounding box center [349, 101] width 5 height 4
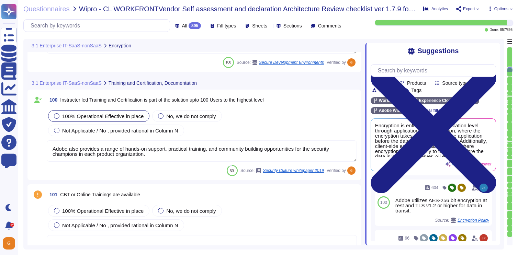
click at [94, 122] on div "100% Operational Effective in place" at bounding box center [98, 116] width 101 height 12
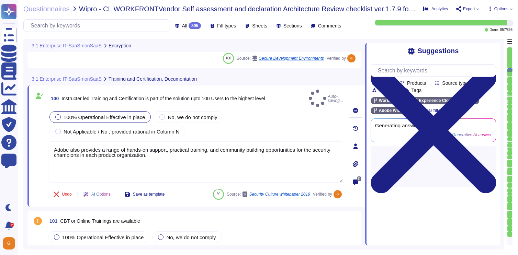
type textarea "This is handled by each product team. Please see [URL][DOMAIN_NAME]"
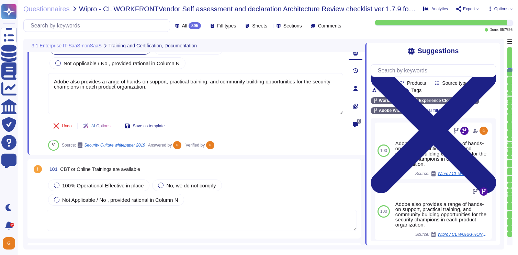
scroll to position [9986, 0]
click at [234, 205] on div "100% Operational Effective in place No, we do not comply Not Applicable / No , …" at bounding box center [202, 193] width 310 height 29
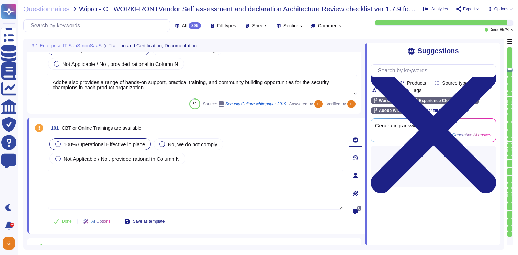
click at [75, 144] on span "100% Operational Effective in place" at bounding box center [104, 145] width 81 height 6
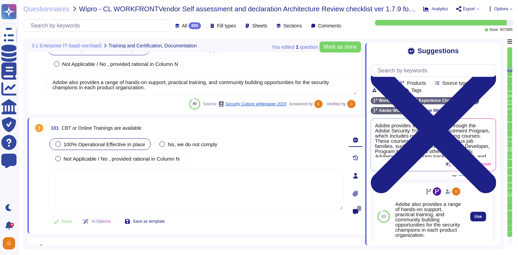
scroll to position [50, 0]
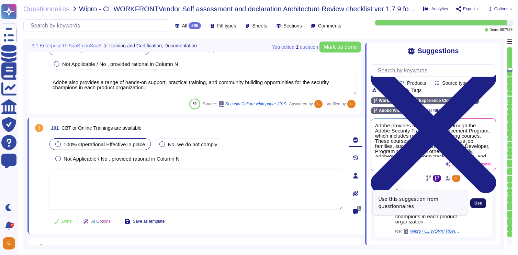
click at [476, 201] on span "Use" at bounding box center [479, 203] width 8 height 4
type textarea "Adobe also provides a range of hands-on support, practical training, and commun…"
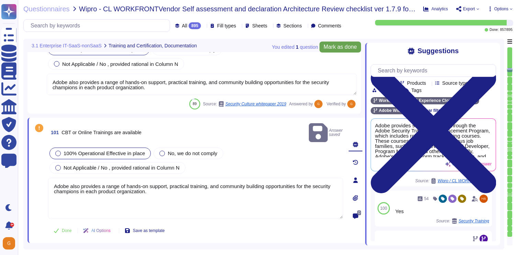
click at [338, 48] on span "Mark as done" at bounding box center [340, 47] width 33 height 6
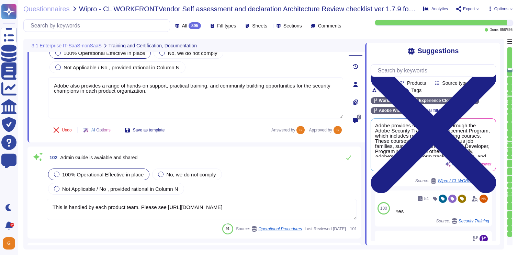
type textarea "This is handled by each product team. Please see [URL][DOMAIN_NAME]"
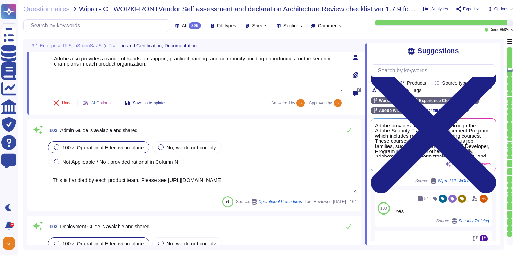
scroll to position [10106, 0]
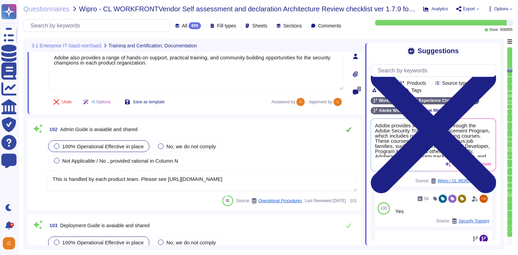
click at [348, 128] on icon at bounding box center [349, 130] width 6 height 6
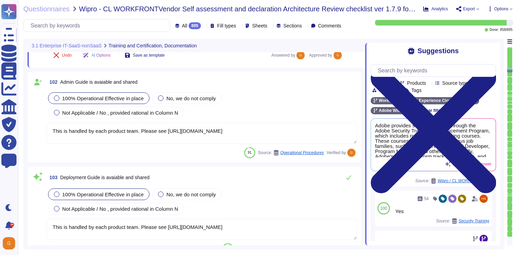
scroll to position [10204, 0]
type textarea "This is handled by each product team. Please see [URL][DOMAIN_NAME]"
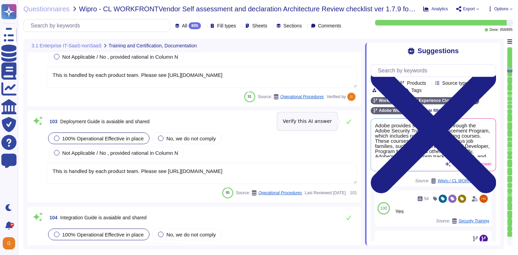
type textarea "This is handled by each product team. Please see [URL][DOMAIN_NAME]"
click at [348, 122] on icon at bounding box center [349, 122] width 6 height 6
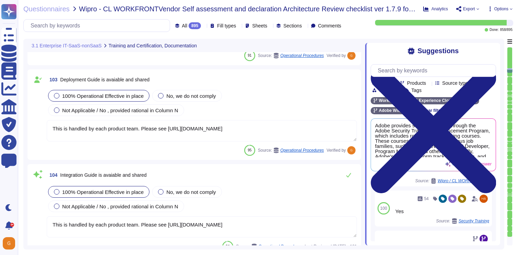
scroll to position [10284, 0]
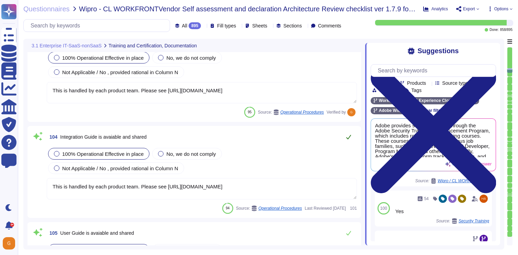
click at [349, 135] on icon at bounding box center [349, 137] width 6 height 6
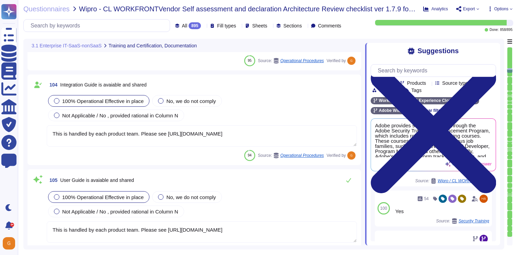
scroll to position [10343, 0]
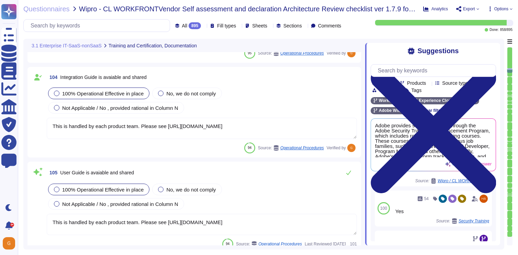
type textarea "Antivirus is running on employee desktops, laptops and email traffic is scanned…"
click at [352, 176] on button at bounding box center [349, 173] width 17 height 14
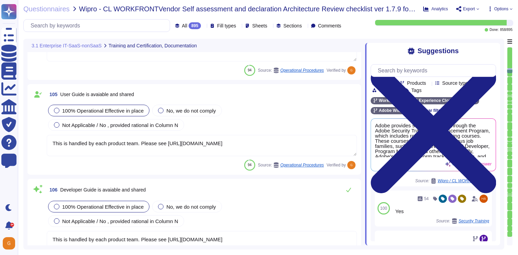
type textarea "Endpoint detection and response — CrowdStrike Falcon, a lightweight, next-gener…"
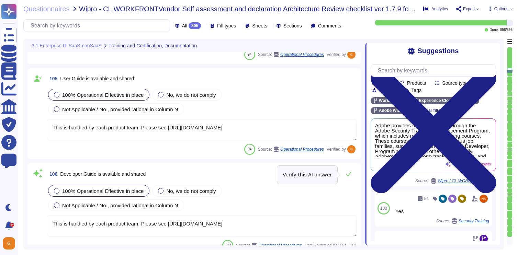
scroll to position [10433, 0]
click at [352, 176] on button at bounding box center [349, 174] width 17 height 14
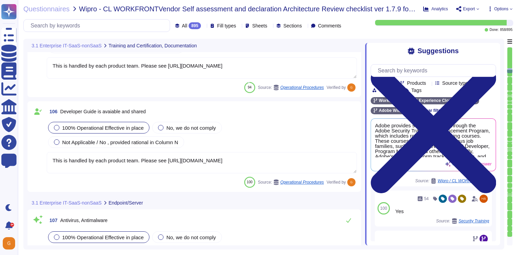
scroll to position [10507, 0]
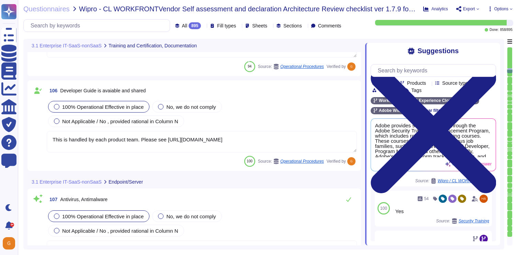
type textarea "Daily. Adobe has a SIEM in place to monitor security logs"
click at [348, 198] on icon at bounding box center [349, 200] width 6 height 6
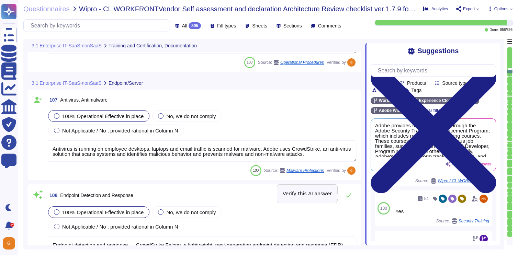
type textarea "Information gathered through these tools helps Adobe to detect potential threat…"
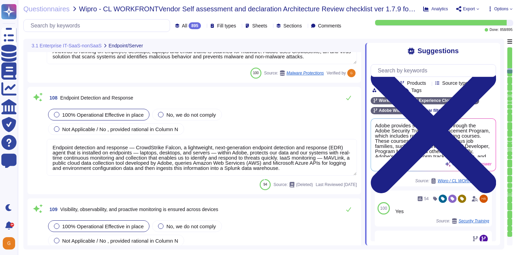
scroll to position [10692, 0]
type textarea "Lorem ipsu dol sita co adi elitsedd eius temp incididunt (UTL) etdo mag aliquae…"
click at [351, 97] on icon at bounding box center [349, 98] width 6 height 6
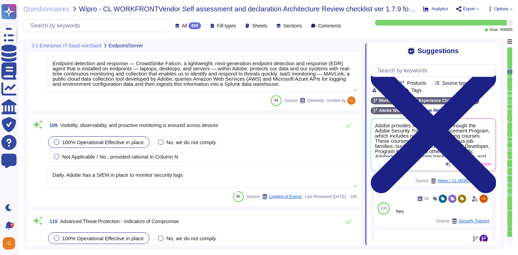
scroll to position [10779, 0]
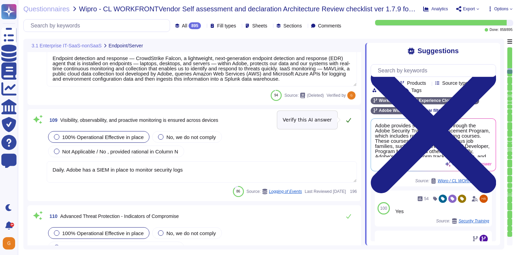
click at [348, 121] on icon at bounding box center [349, 121] width 6 height 6
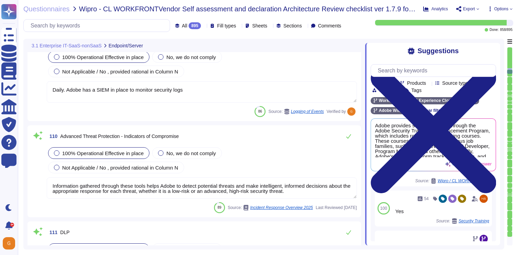
scroll to position [10861, 0]
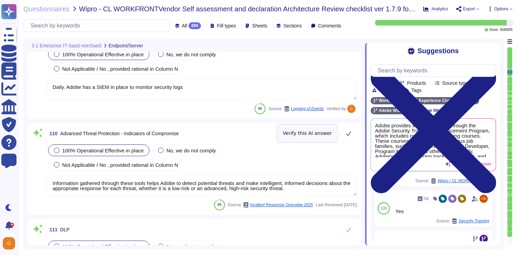
click at [350, 136] on button at bounding box center [349, 134] width 17 height 14
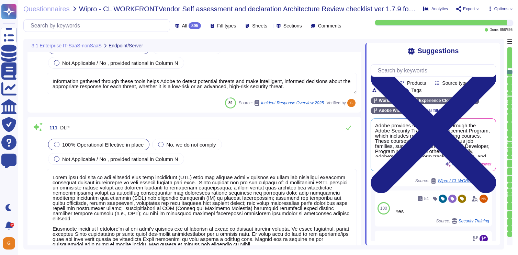
type textarea "Adobe runs its own DNS infrastructure for all *. adobe domains. We now have ful…"
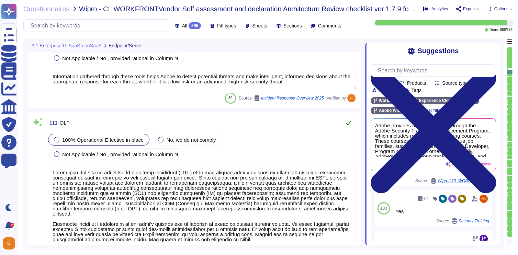
click at [350, 124] on icon at bounding box center [349, 123] width 6 height 6
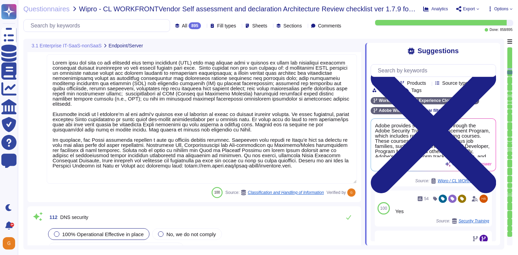
type textarea "Adobe utilizes AES-256 bit encryption at rest and TLS v1.2 or higher for data i…"
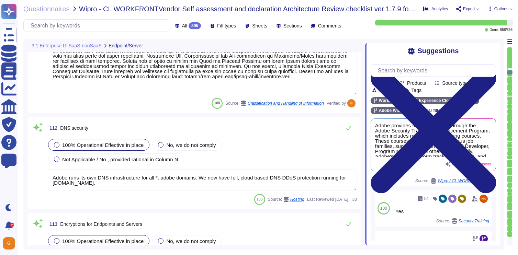
scroll to position [11156, 0]
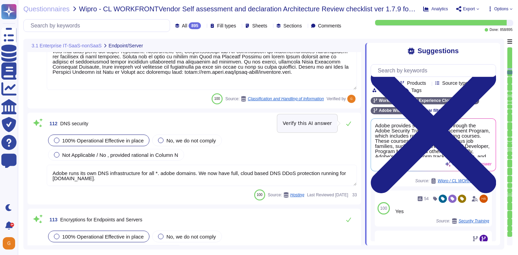
click at [350, 124] on icon at bounding box center [349, 124] width 6 height 6
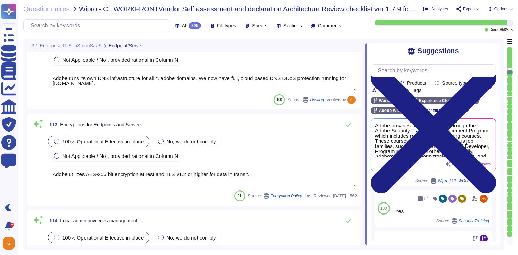
scroll to position [11257, 0]
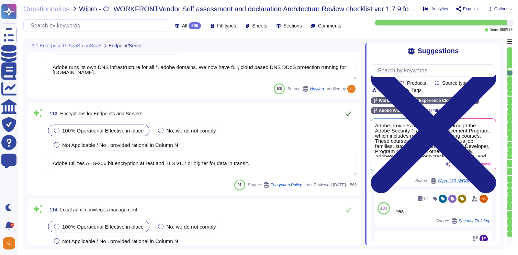
click at [350, 114] on icon at bounding box center [349, 114] width 6 height 6
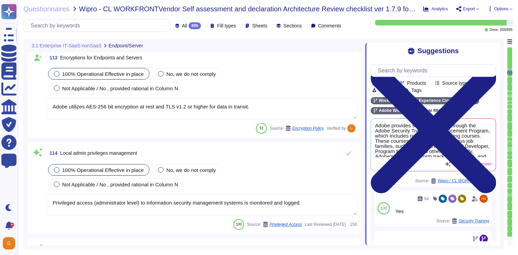
scroll to position [11316, 0]
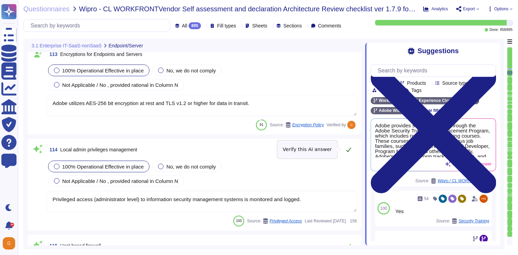
click at [351, 152] on icon at bounding box center [349, 150] width 6 height 6
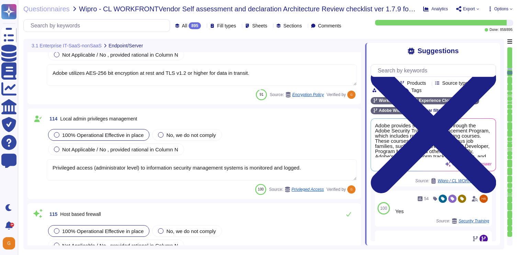
scroll to position [11389, 0]
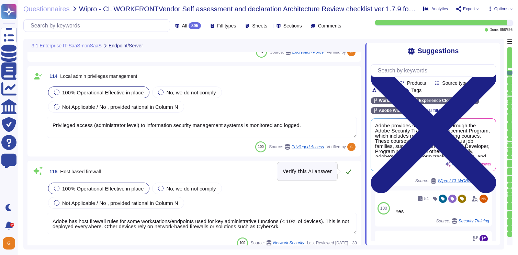
click at [349, 170] on icon at bounding box center [349, 172] width 6 height 6
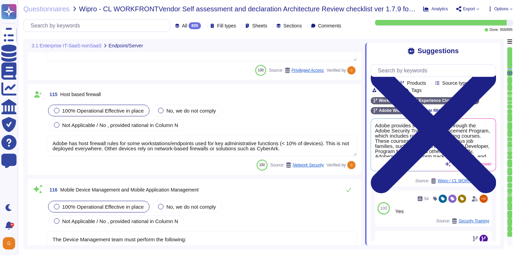
scroll to position [11464, 0]
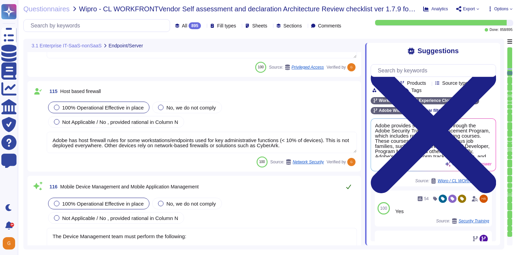
click at [348, 188] on icon at bounding box center [349, 187] width 5 height 4
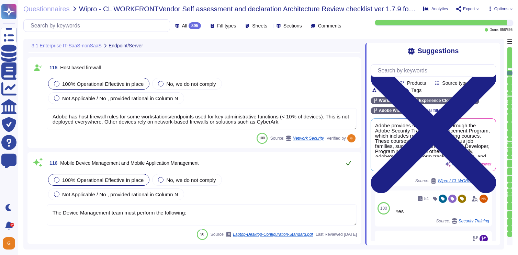
scroll to position [11519, 0]
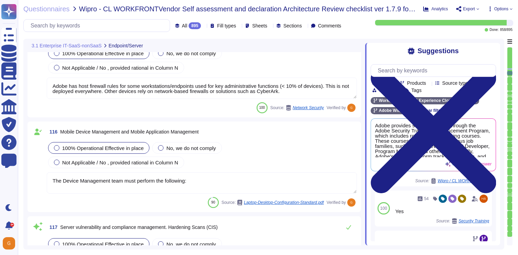
click at [338, 183] on textarea "The Device Management team must perform the following:" at bounding box center [202, 183] width 310 height 21
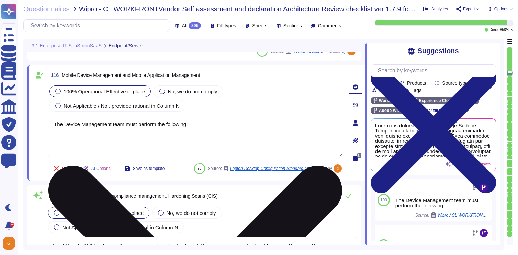
scroll to position [11575, 0]
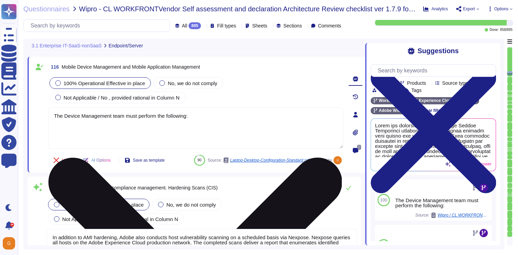
click at [339, 114] on textarea "The Device Management team must perform the following:" at bounding box center [195, 128] width 295 height 41
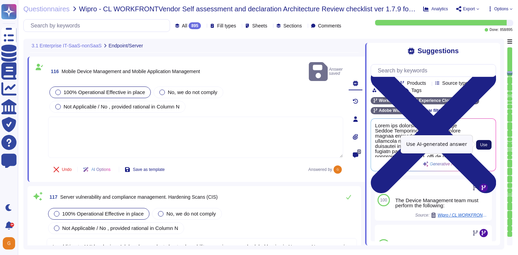
click at [479, 145] on button "Use" at bounding box center [483, 145] width 15 height 10
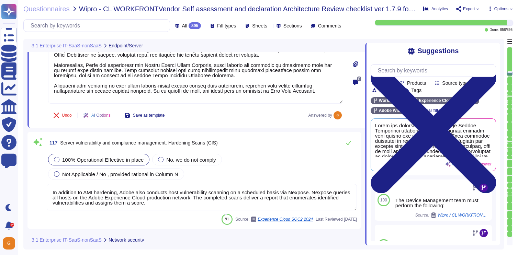
scroll to position [11668, 0]
click at [349, 143] on icon at bounding box center [349, 143] width 5 height 4
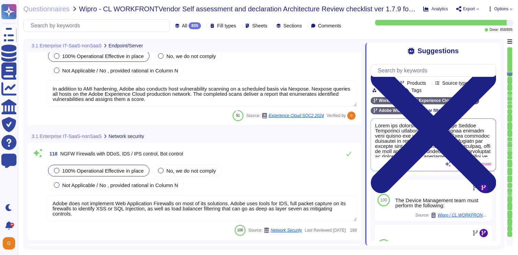
scroll to position [11766, 0]
click at [352, 153] on button at bounding box center [349, 154] width 17 height 14
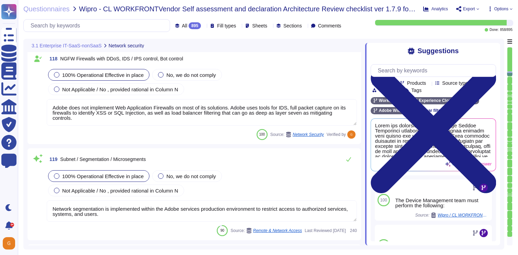
scroll to position [11848, 0]
click at [352, 158] on button at bounding box center [349, 159] width 17 height 14
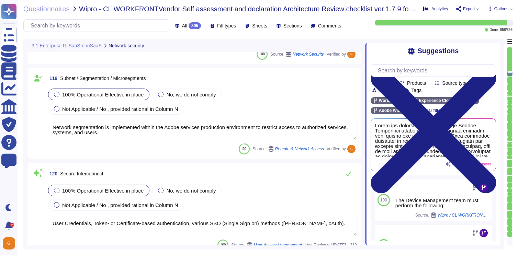
scroll to position [11929, 0]
click at [350, 171] on icon at bounding box center [349, 174] width 6 height 6
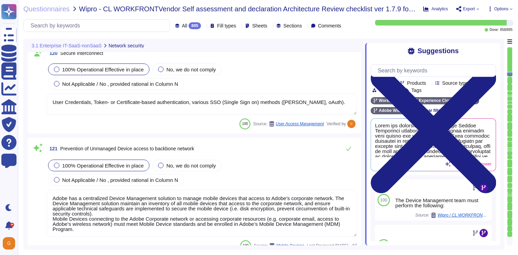
scroll to position [12049, 0]
click at [348, 149] on icon at bounding box center [349, 149] width 6 height 6
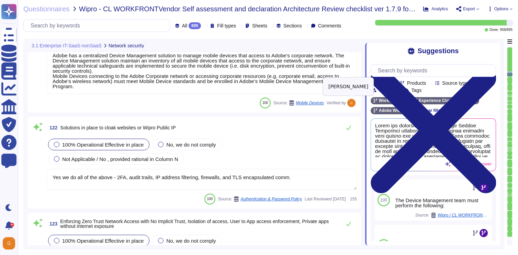
scroll to position [12183, 0]
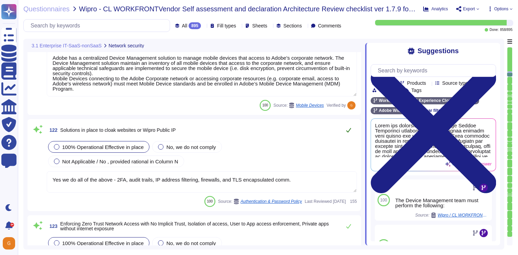
click at [351, 125] on button at bounding box center [349, 130] width 17 height 14
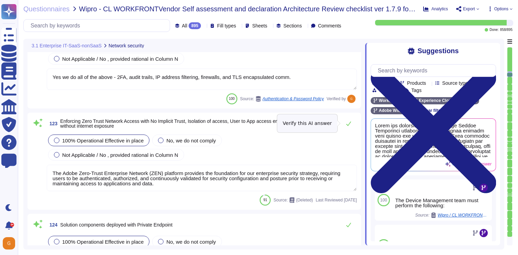
scroll to position [12281, 0]
click at [350, 125] on icon at bounding box center [349, 124] width 6 height 6
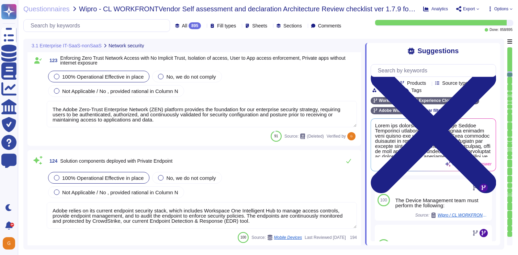
scroll to position [12343, 0]
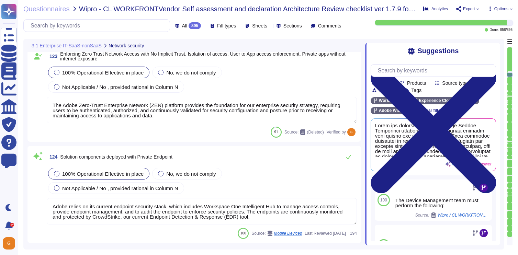
click at [347, 164] on div "124 Solution components deployed with Private Endpoint 100% Operational Effecti…" at bounding box center [195, 194] width 326 height 89
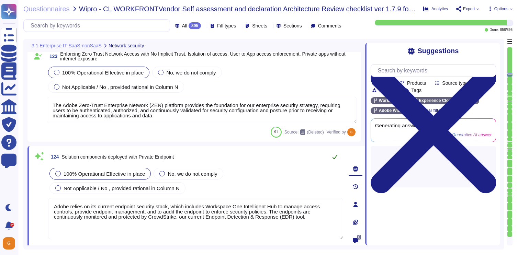
click at [341, 161] on button at bounding box center [335, 157] width 17 height 14
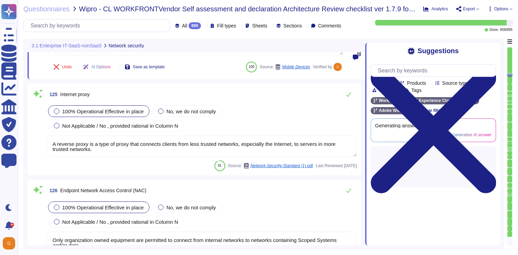
scroll to position [12522, 0]
click at [351, 98] on button at bounding box center [349, 94] width 17 height 14
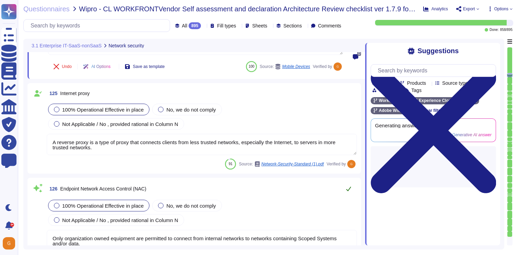
click at [345, 187] on button at bounding box center [349, 189] width 17 height 14
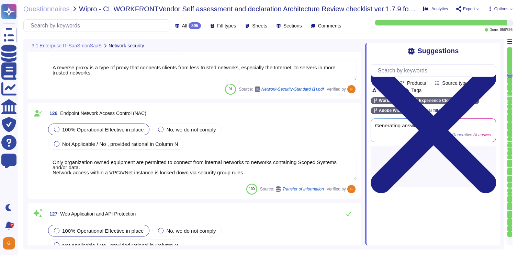
scroll to position [12598, 0]
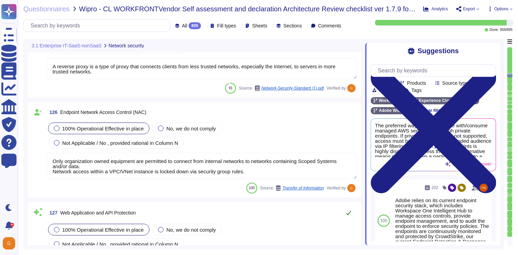
click at [349, 210] on icon at bounding box center [349, 213] width 6 height 6
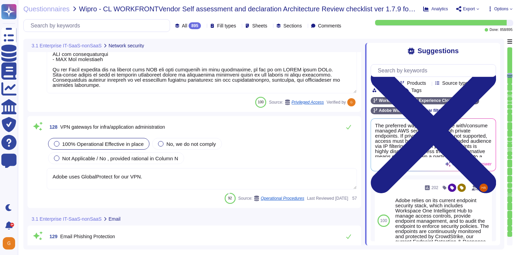
scroll to position [12882, 0]
click at [350, 125] on icon at bounding box center [349, 127] width 6 height 6
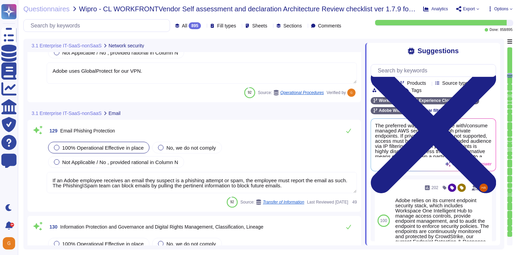
scroll to position [12982, 0]
click at [350, 125] on button at bounding box center [349, 131] width 17 height 14
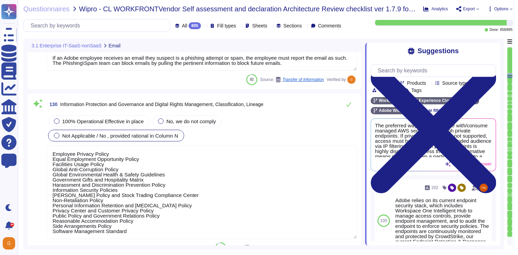
scroll to position [13106, 0]
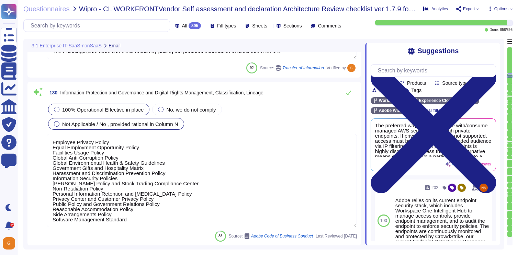
click at [122, 108] on span "100% Operational Effective in place" at bounding box center [102, 110] width 81 height 6
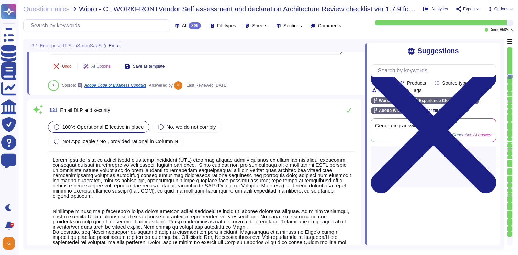
scroll to position [13289, 0]
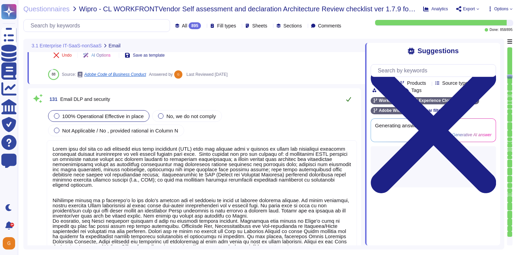
click at [349, 101] on icon at bounding box center [349, 99] width 5 height 4
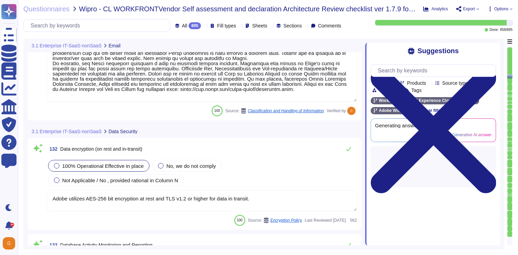
scroll to position [13443, 0]
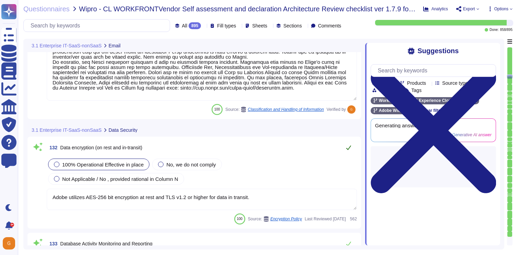
click at [347, 148] on icon at bounding box center [349, 148] width 6 height 6
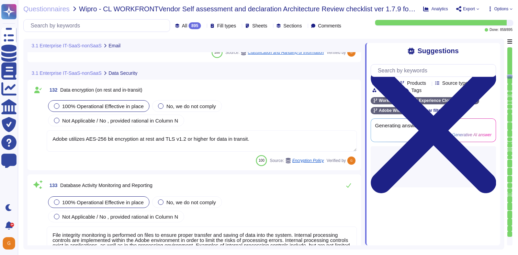
scroll to position [13497, 0]
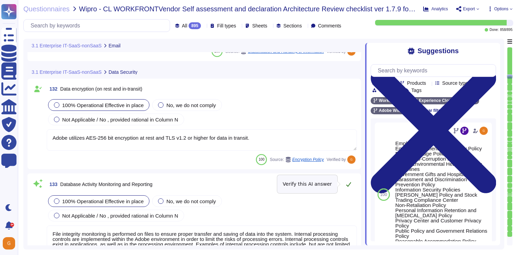
click at [350, 184] on icon at bounding box center [349, 185] width 6 height 6
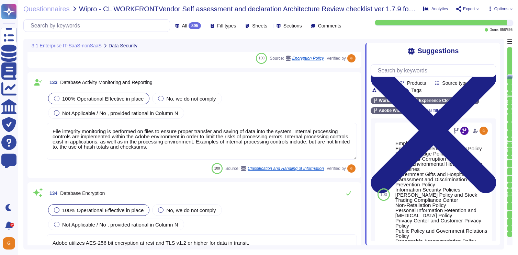
scroll to position [13595, 0]
click at [349, 190] on icon at bounding box center [349, 193] width 6 height 6
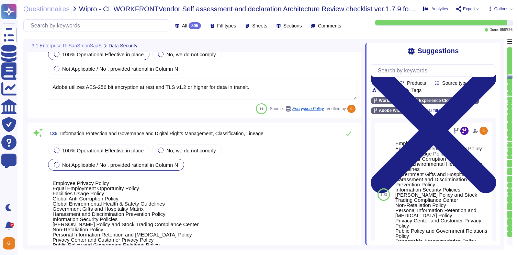
scroll to position [13749, 0]
click at [349, 133] on icon at bounding box center [349, 134] width 6 height 6
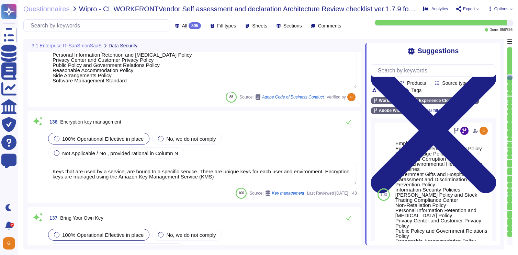
scroll to position [13920, 0]
click at [349, 123] on icon at bounding box center [349, 121] width 5 height 4
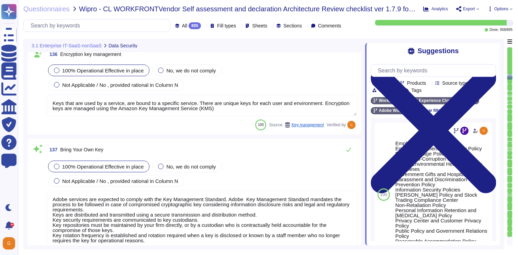
scroll to position [13985, 0]
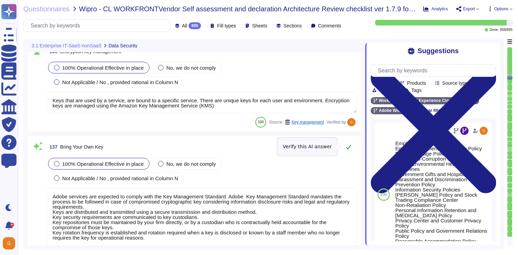
click at [348, 151] on button at bounding box center [349, 147] width 17 height 14
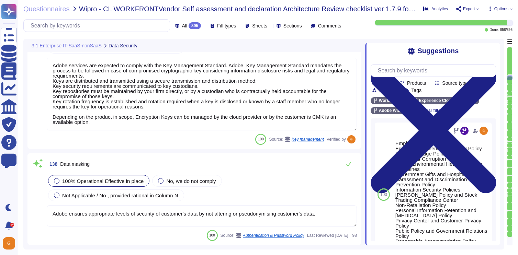
scroll to position [14118, 0]
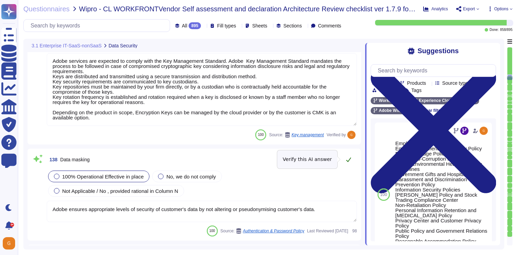
click at [349, 160] on icon at bounding box center [349, 160] width 5 height 4
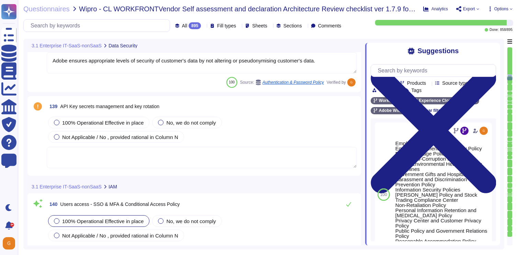
scroll to position [14259, 0]
click at [100, 125] on div "100% Operational Effective in place" at bounding box center [98, 122] width 101 height 12
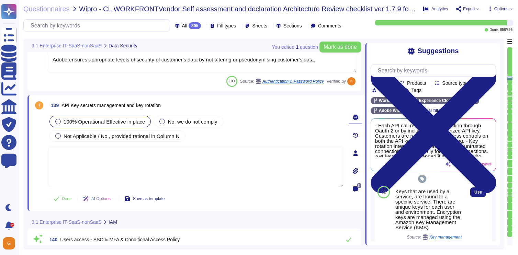
scroll to position [40, 0]
click at [476, 191] on span "Use" at bounding box center [479, 190] width 8 height 4
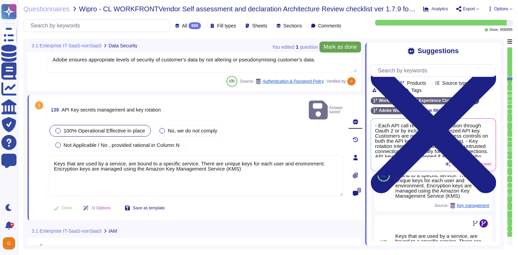
click at [356, 48] on span "Mark as done" at bounding box center [340, 47] width 33 height 6
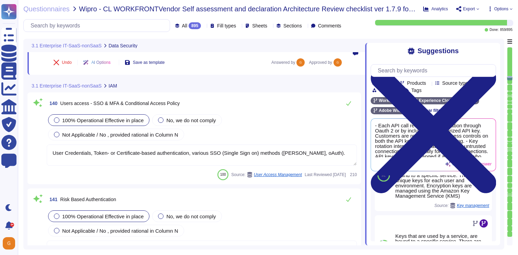
scroll to position [14391, 0]
click at [350, 105] on icon at bounding box center [349, 103] width 6 height 6
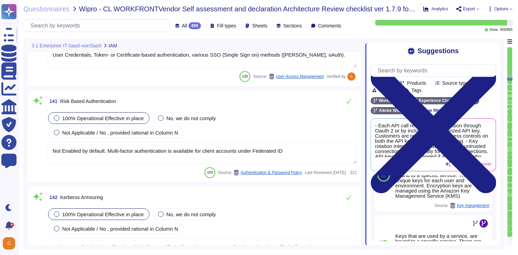
scroll to position [14475, 0]
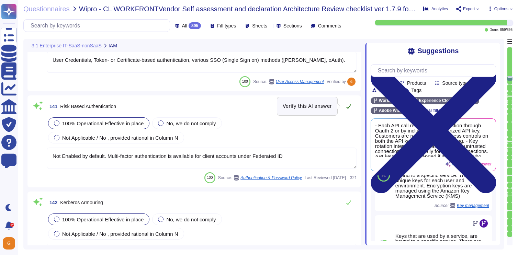
click at [349, 106] on icon at bounding box center [349, 107] width 6 height 6
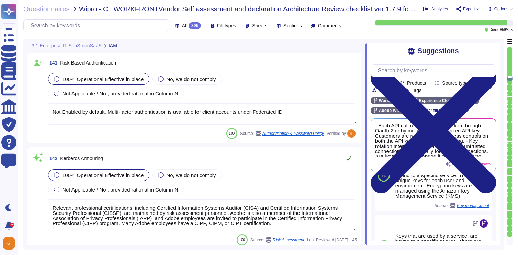
scroll to position [14519, 0]
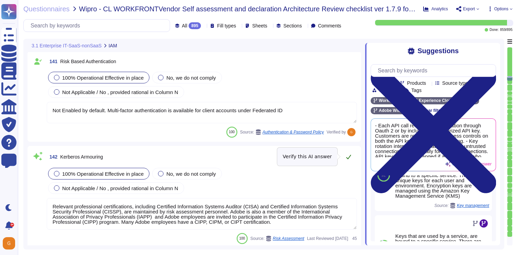
click at [349, 160] on button at bounding box center [349, 157] width 17 height 14
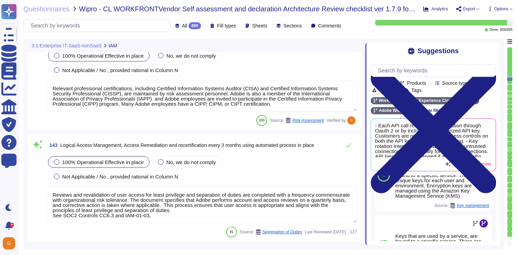
scroll to position [14640, 0]
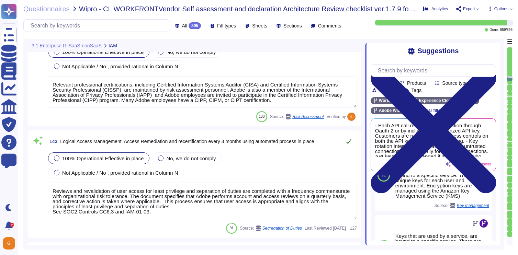
click at [349, 141] on icon at bounding box center [349, 142] width 6 height 6
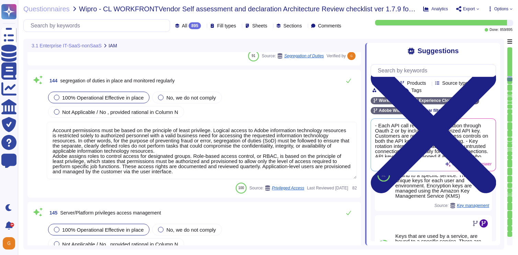
scroll to position [1, 0]
click at [349, 84] on button at bounding box center [349, 81] width 17 height 14
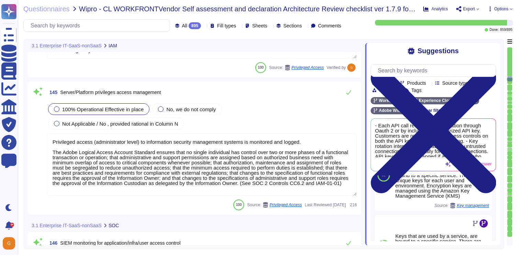
scroll to position [14928, 0]
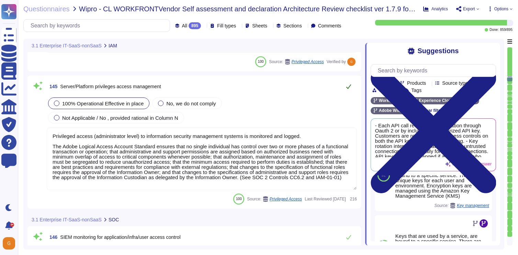
click at [350, 84] on icon at bounding box center [349, 87] width 6 height 6
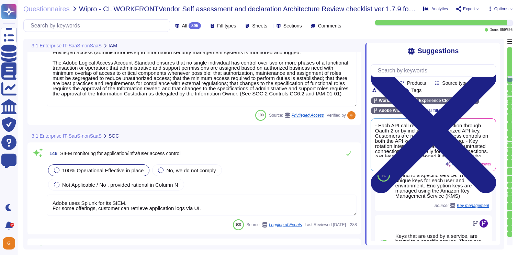
scroll to position [1, 0]
click at [352, 156] on button at bounding box center [349, 154] width 17 height 14
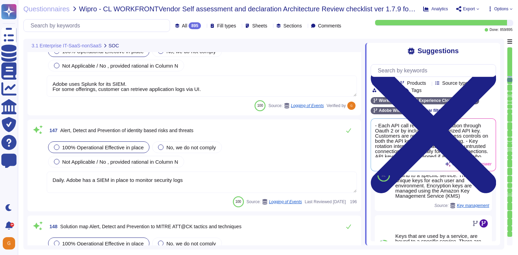
scroll to position [15112, 0]
click at [347, 129] on icon at bounding box center [349, 131] width 6 height 6
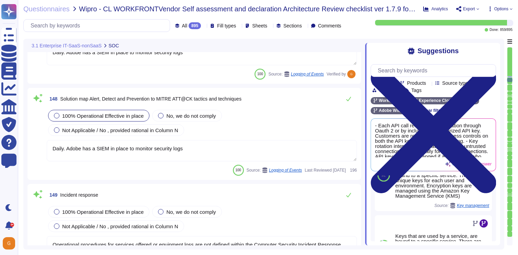
scroll to position [15241, 0]
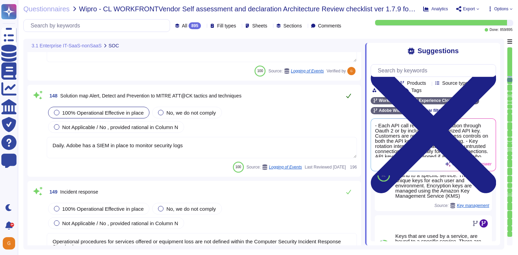
click at [350, 96] on icon at bounding box center [349, 96] width 6 height 6
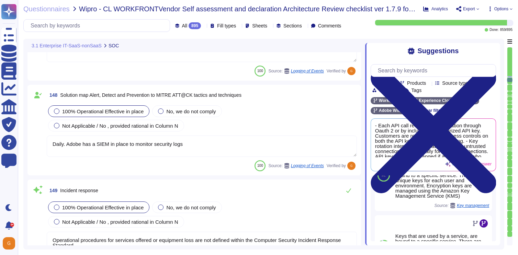
click at [130, 204] on div "100% Operational Effective in place" at bounding box center [98, 208] width 101 height 12
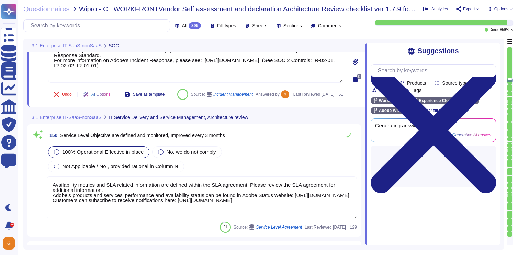
scroll to position [15436, 0]
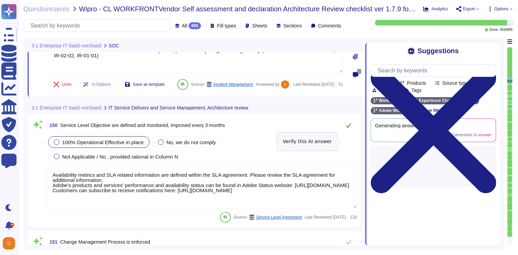
click at [348, 128] on icon at bounding box center [349, 126] width 6 height 6
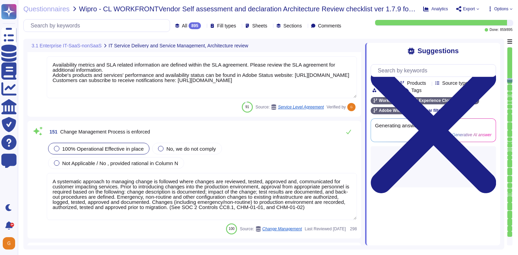
scroll to position [15550, 0]
click at [348, 133] on icon at bounding box center [349, 132] width 5 height 4
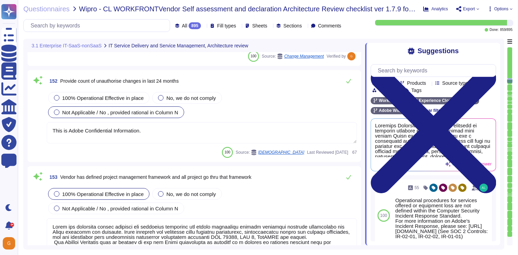
scroll to position [15723, 0]
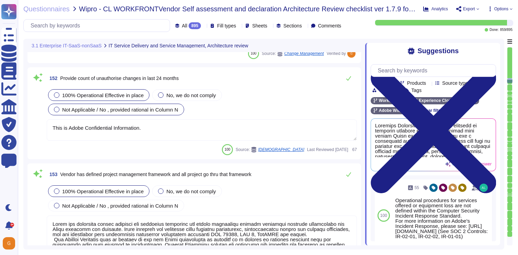
click at [140, 97] on span "100% Operational Effective in place" at bounding box center [102, 95] width 81 height 6
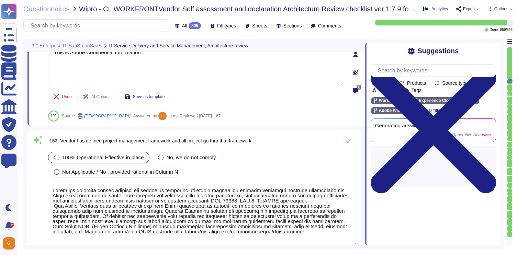
scroll to position [15807, 0]
click at [348, 138] on icon at bounding box center [349, 141] width 6 height 6
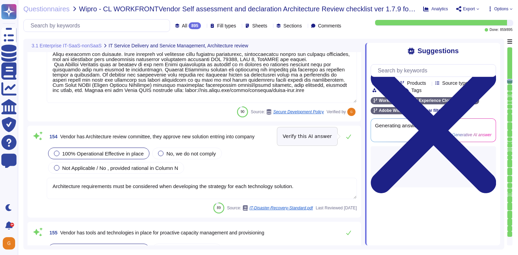
scroll to position [15934, 0]
click at [351, 135] on icon at bounding box center [349, 136] width 5 height 4
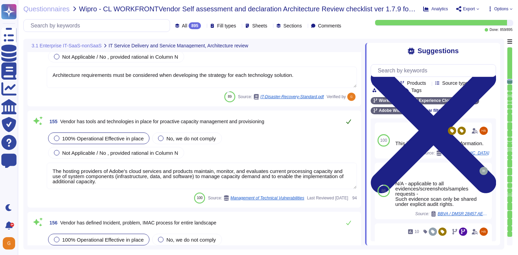
click at [350, 121] on icon at bounding box center [349, 122] width 6 height 6
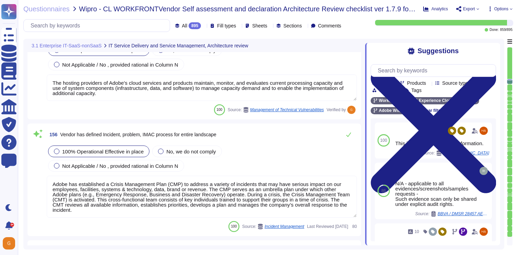
scroll to position [16124, 0]
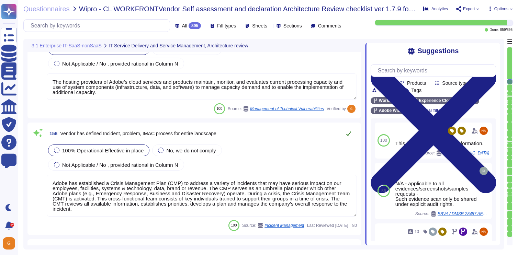
click at [349, 134] on icon at bounding box center [349, 134] width 6 height 6
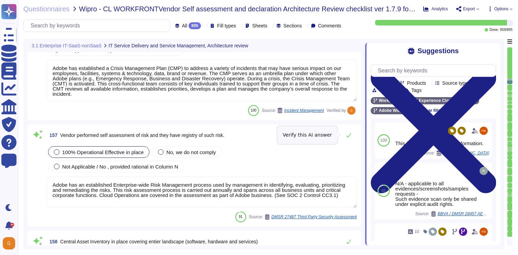
scroll to position [16234, 0]
click at [349, 134] on icon at bounding box center [349, 135] width 5 height 4
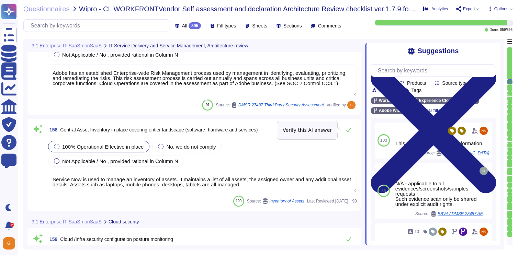
scroll to position [16340, 0]
click at [350, 129] on icon at bounding box center [349, 130] width 5 height 4
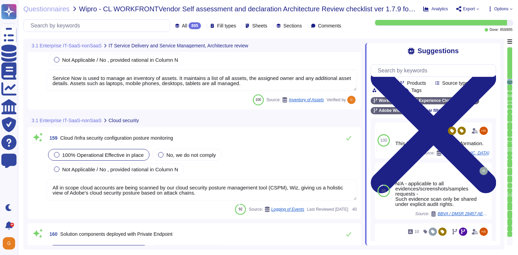
scroll to position [16436, 0]
